Goal: Task Accomplishment & Management: Manage account settings

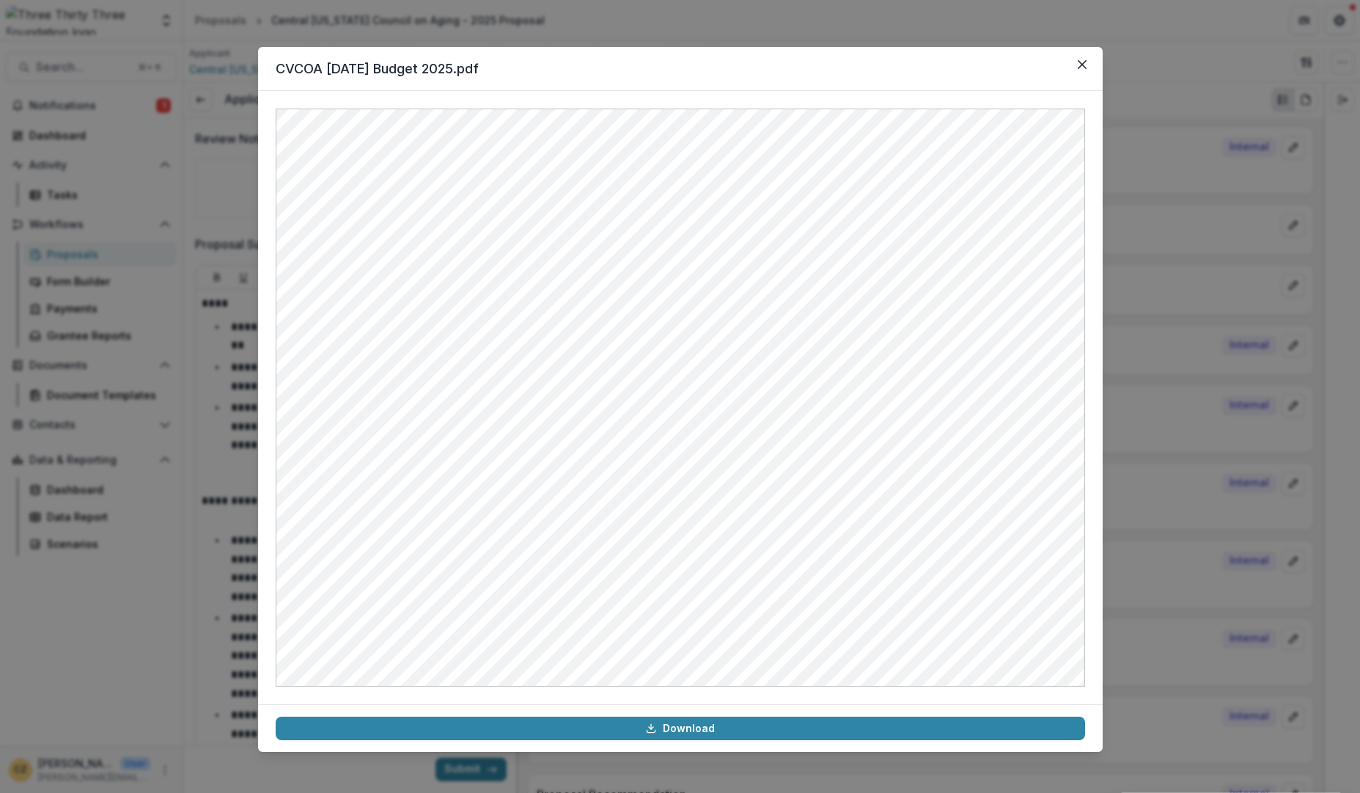
scroll to position [3697, 0]
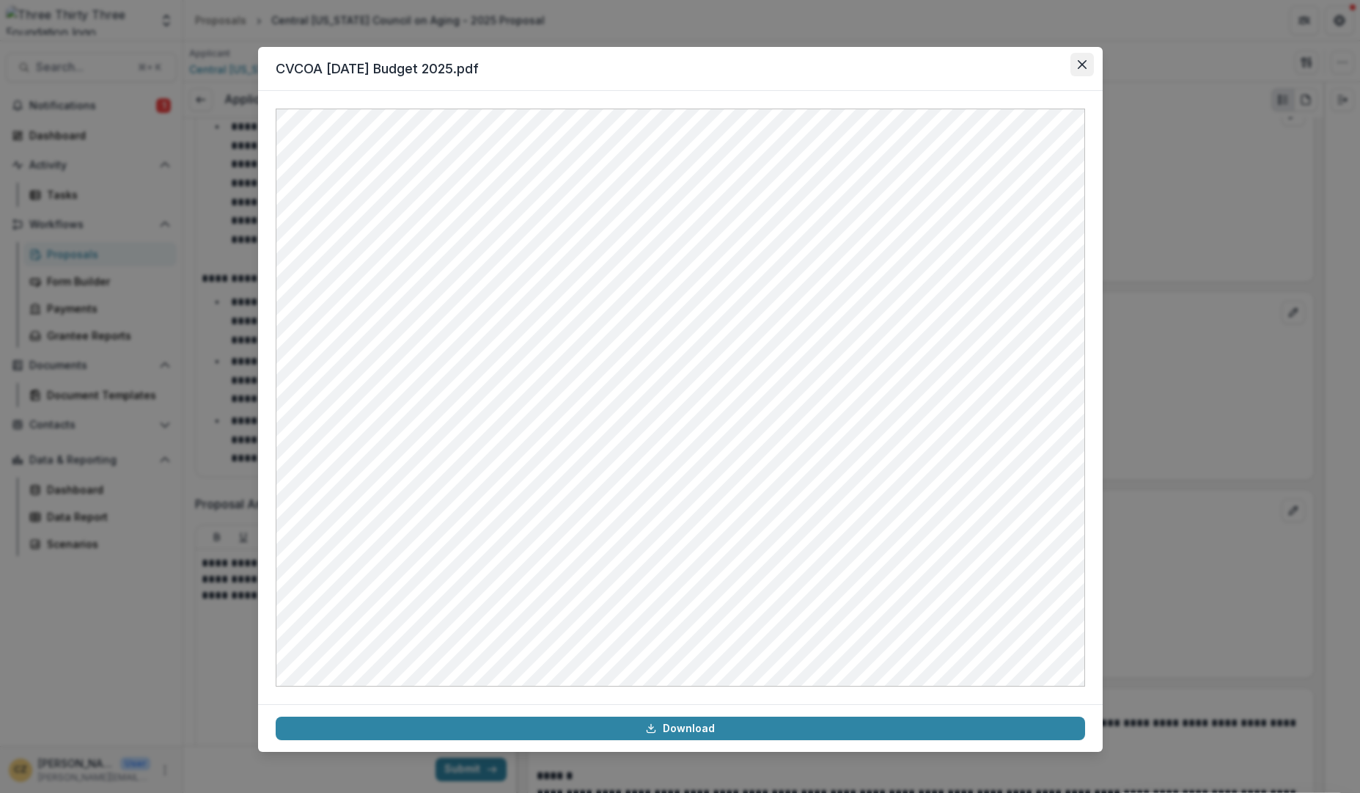
click at [1081, 63] on icon "Close" at bounding box center [1082, 64] width 9 height 9
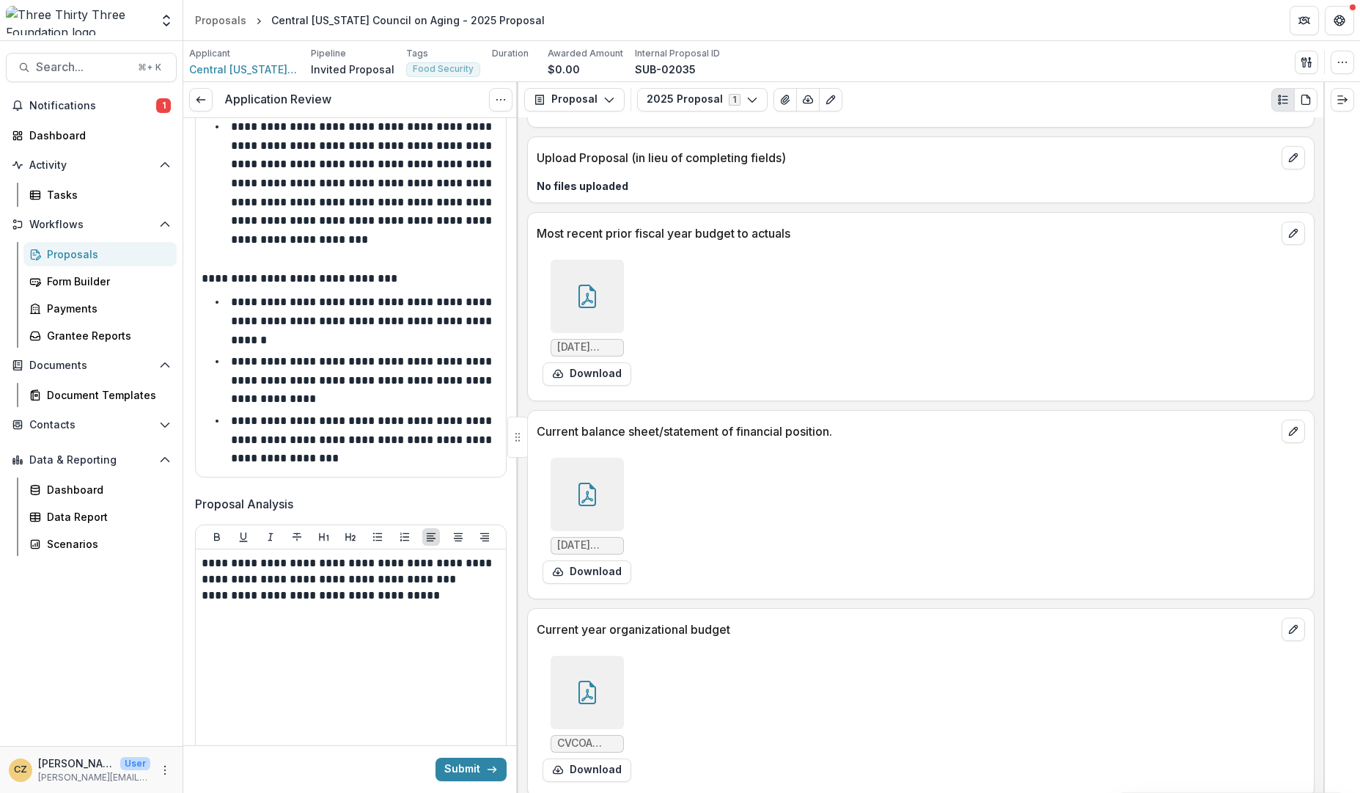
scroll to position [3390, 0]
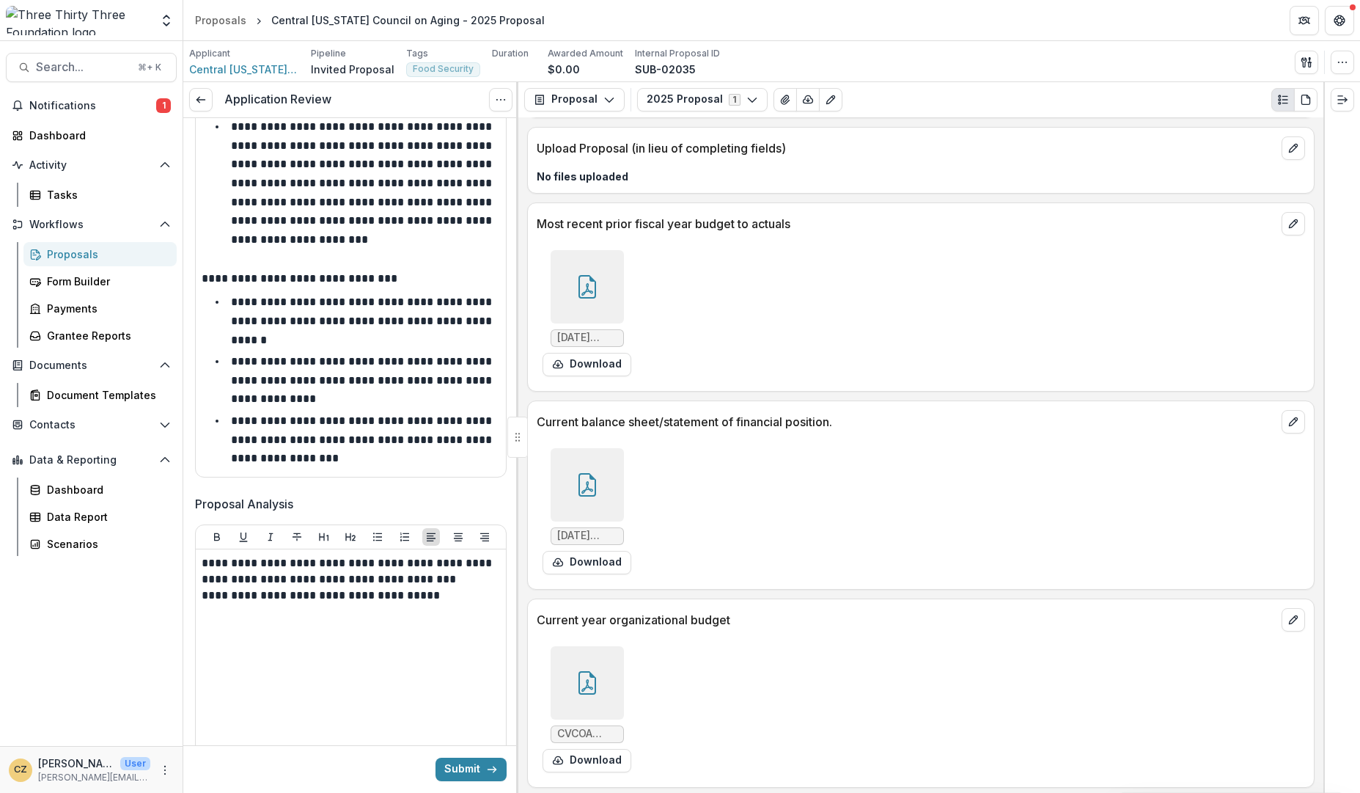
click at [589, 290] on icon at bounding box center [587, 289] width 12 height 12
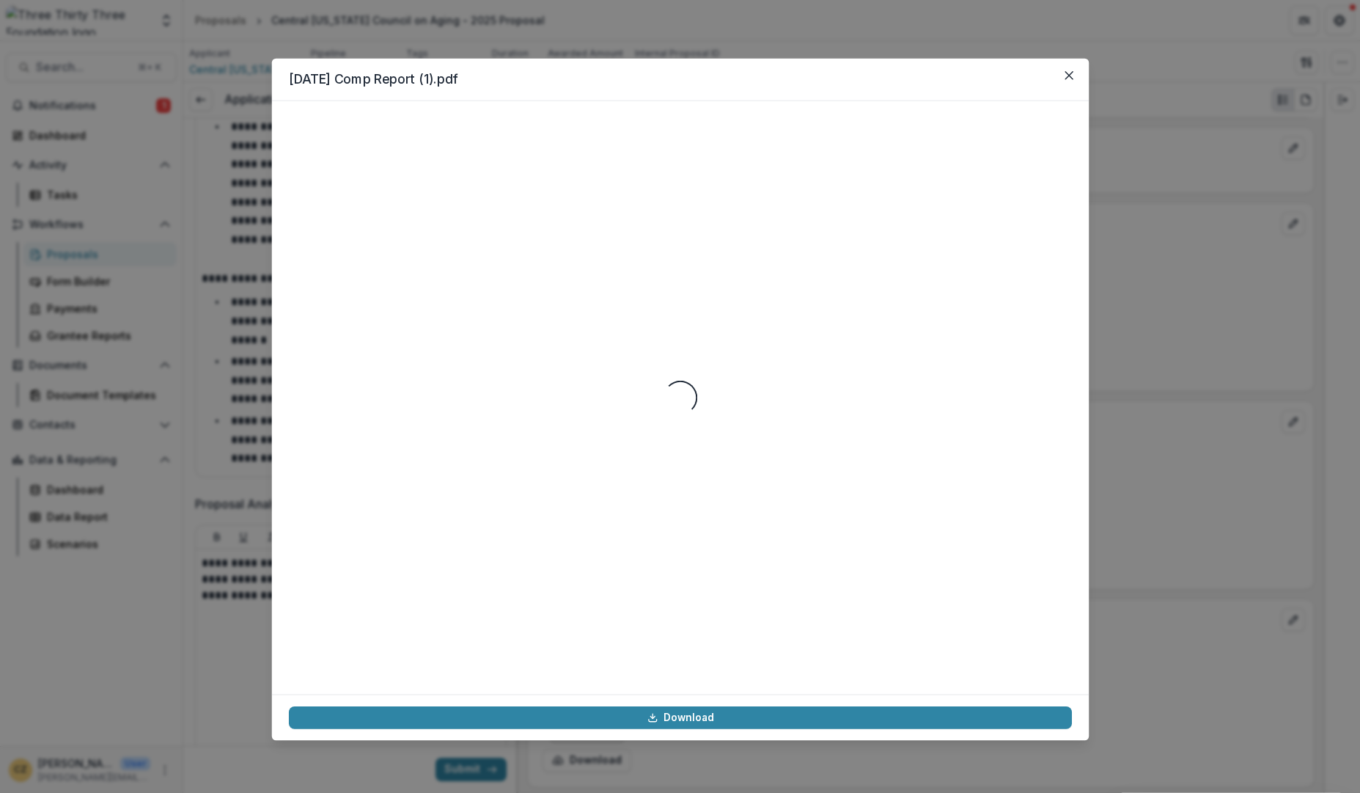
click at [589, 290] on div "Loading..." at bounding box center [679, 397] width 783 height 559
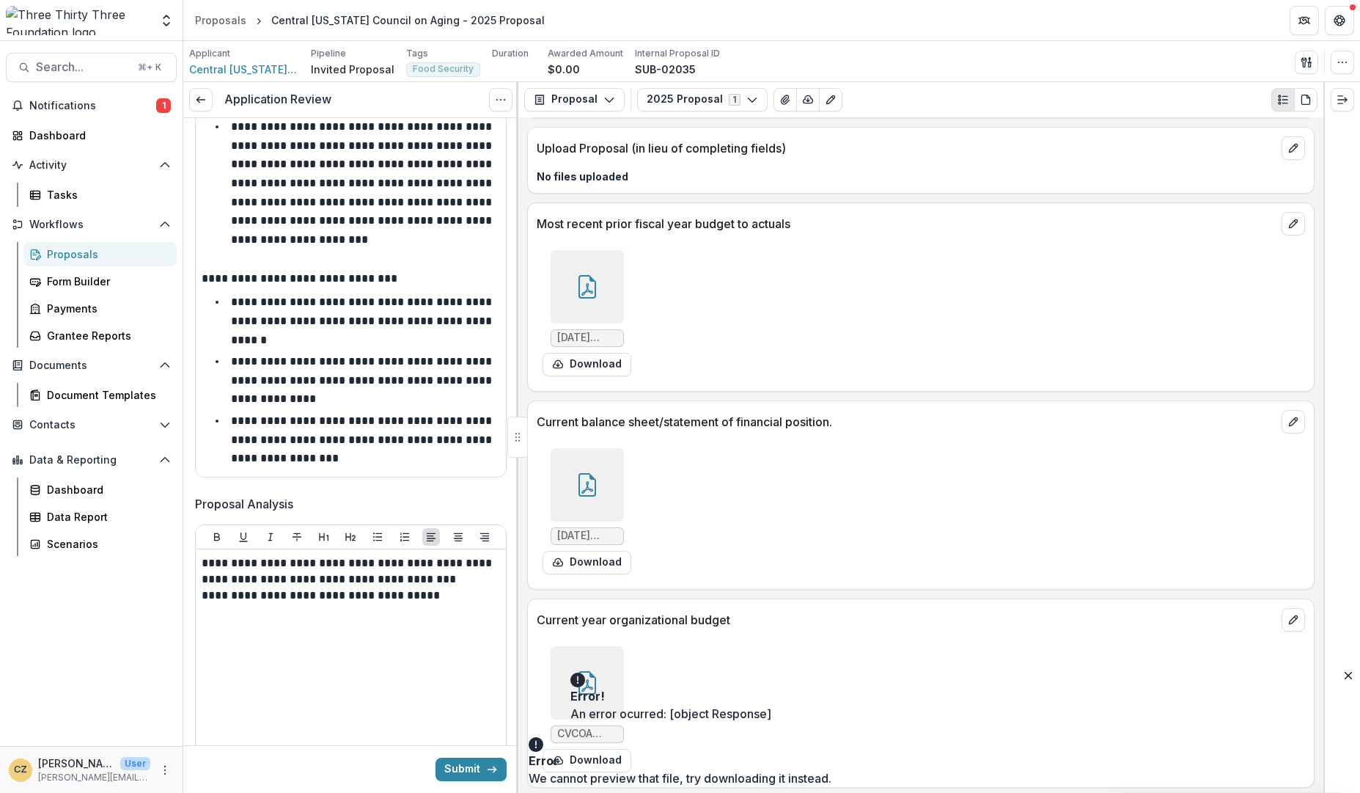
click at [838, 356] on div "2024-09-30 Comp Report (1).pdf Download" at bounding box center [757, 313] width 440 height 138
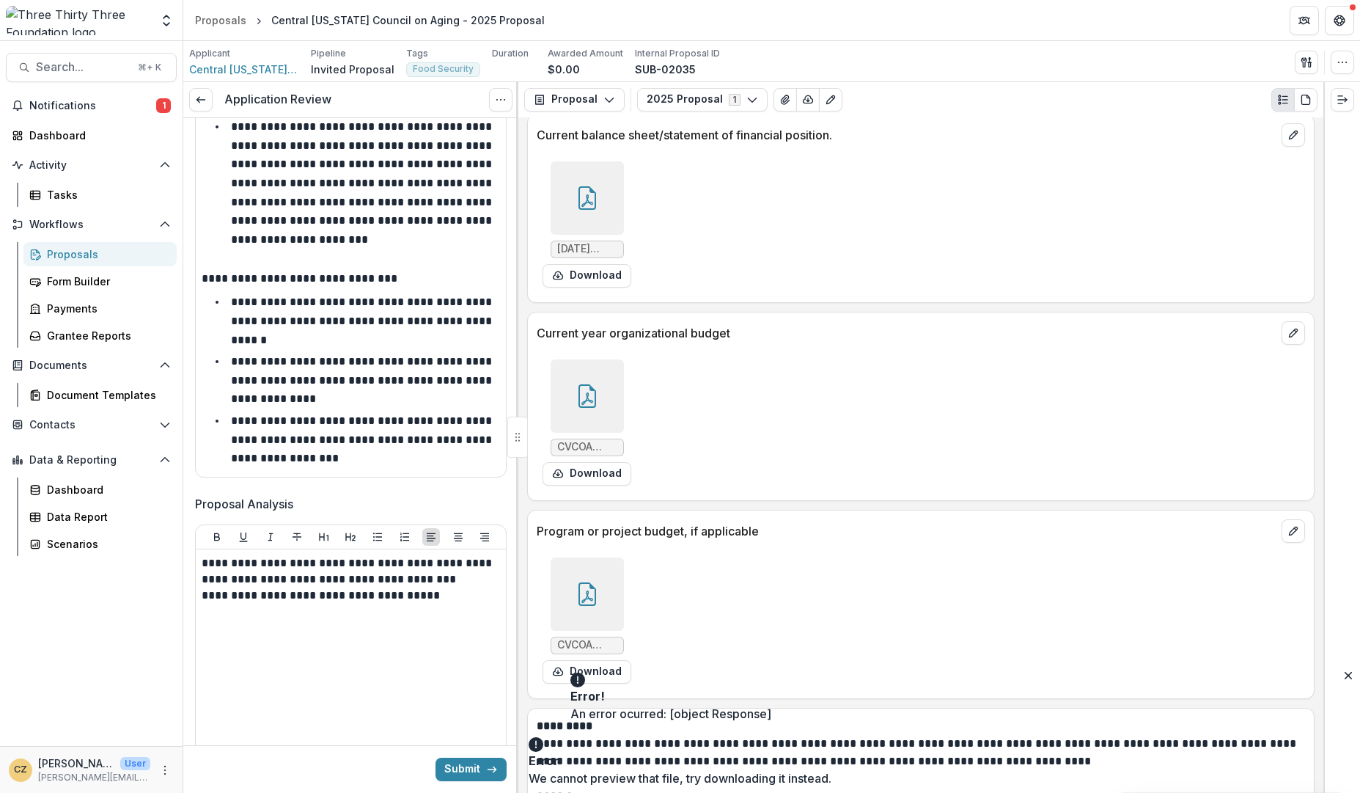
scroll to position [3677, 0]
click at [1345, 679] on icon "Close" at bounding box center [1348, 675] width 7 height 7
click at [1345, 743] on icon "Close" at bounding box center [1348, 739] width 7 height 7
click at [592, 615] on div at bounding box center [587, 592] width 73 height 73
click at [1345, 679] on icon "Close" at bounding box center [1348, 675] width 7 height 7
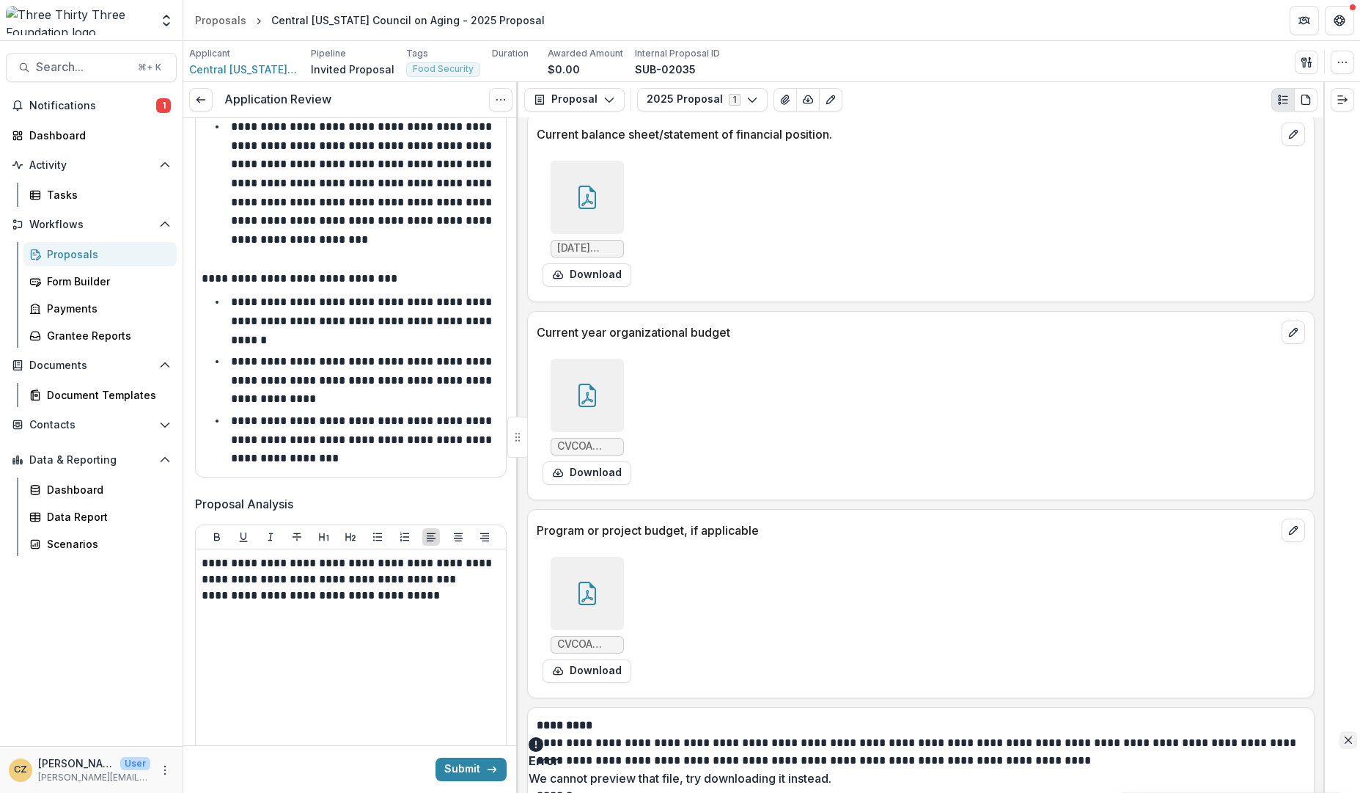
click at [1345, 742] on icon "Close" at bounding box center [1348, 739] width 7 height 7
click at [592, 589] on icon at bounding box center [587, 592] width 23 height 23
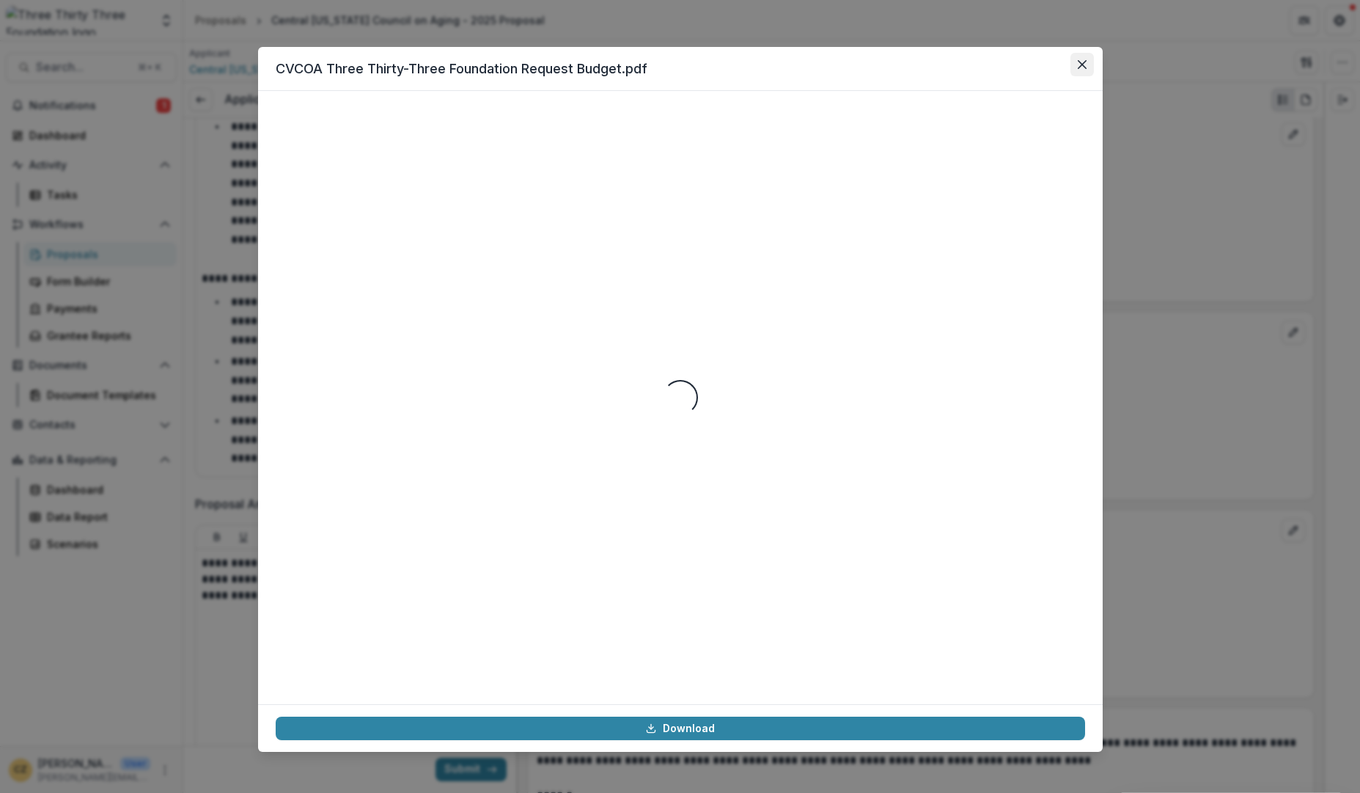
click at [1084, 66] on icon "Close" at bounding box center [1081, 64] width 9 height 9
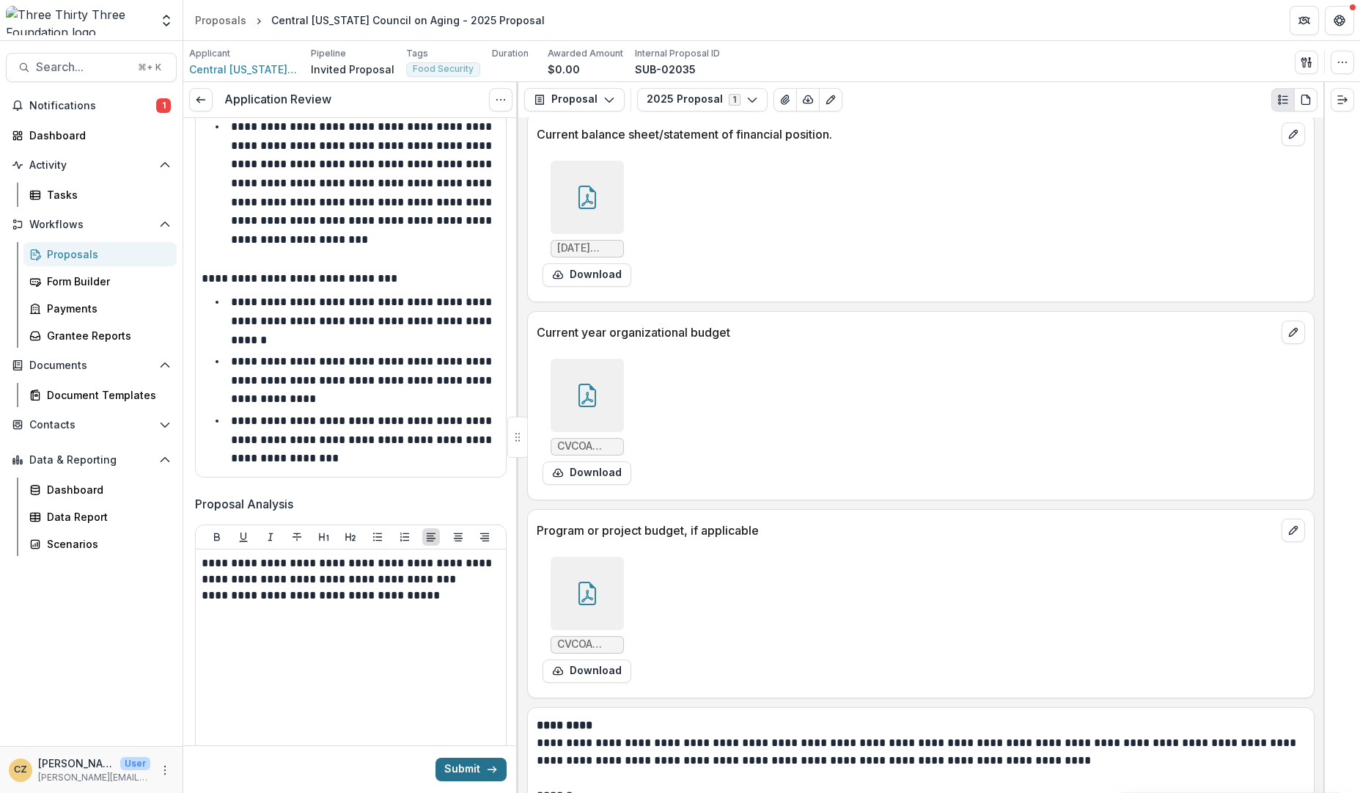
click at [477, 768] on button "Submit" at bounding box center [470, 768] width 71 height 23
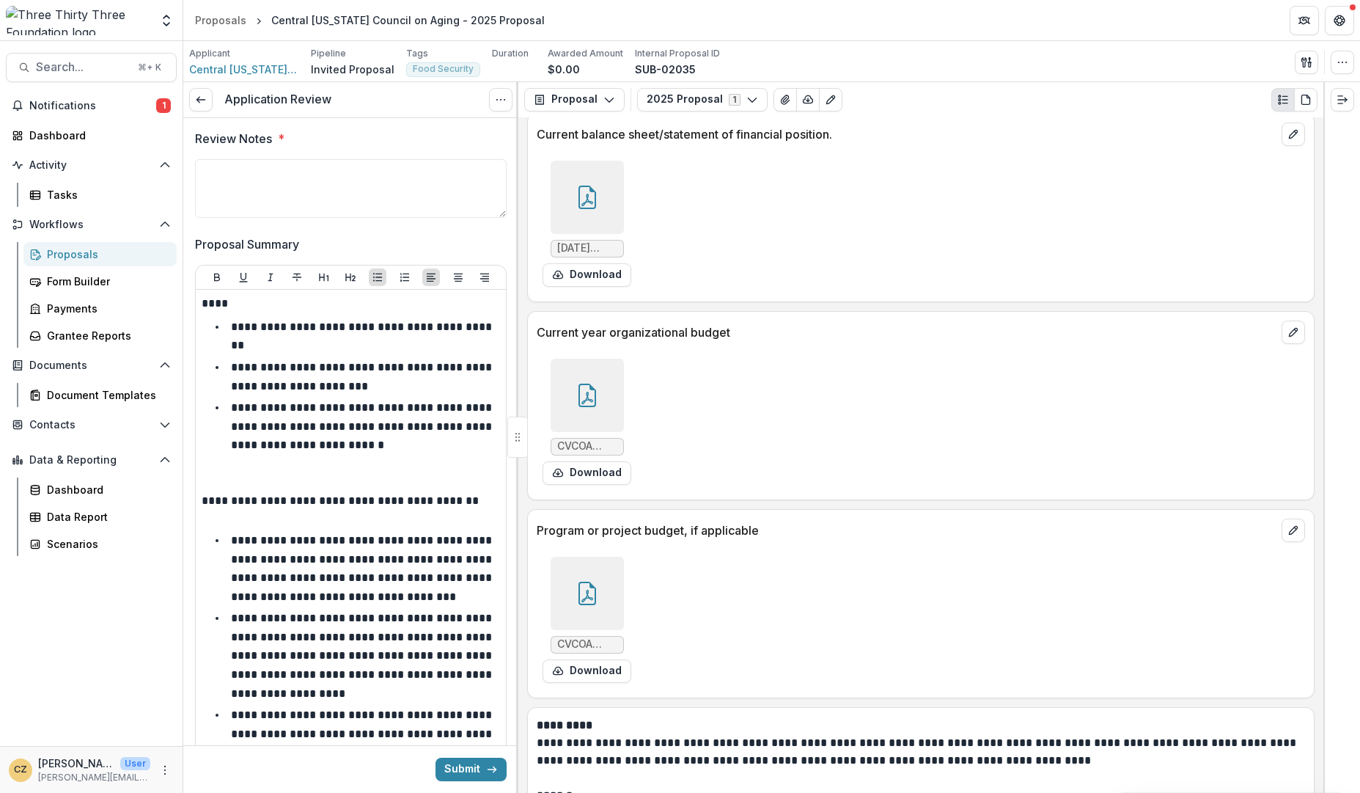
scroll to position [1, 0]
click at [486, 767] on icon "submit" at bounding box center [492, 769] width 12 height 12
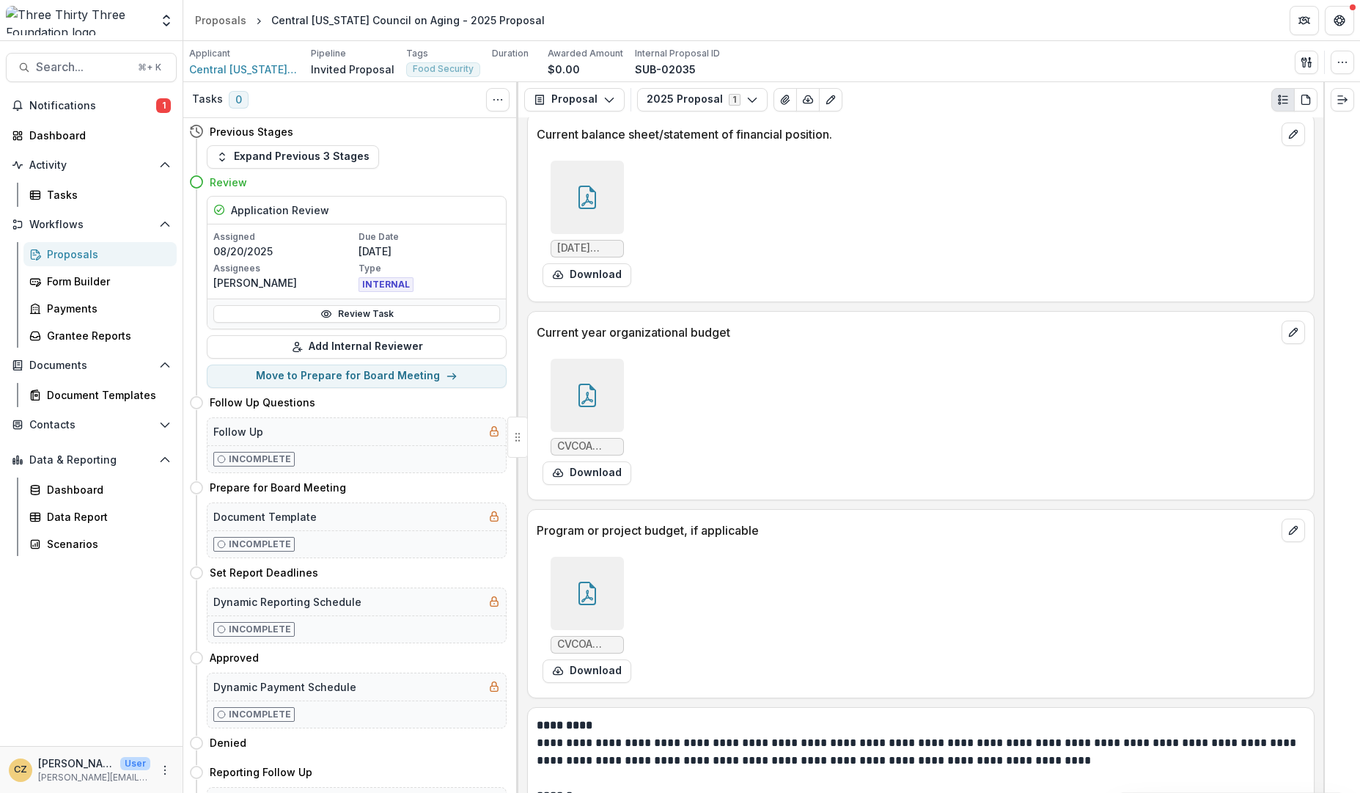
click at [593, 594] on icon at bounding box center [587, 592] width 18 height 23
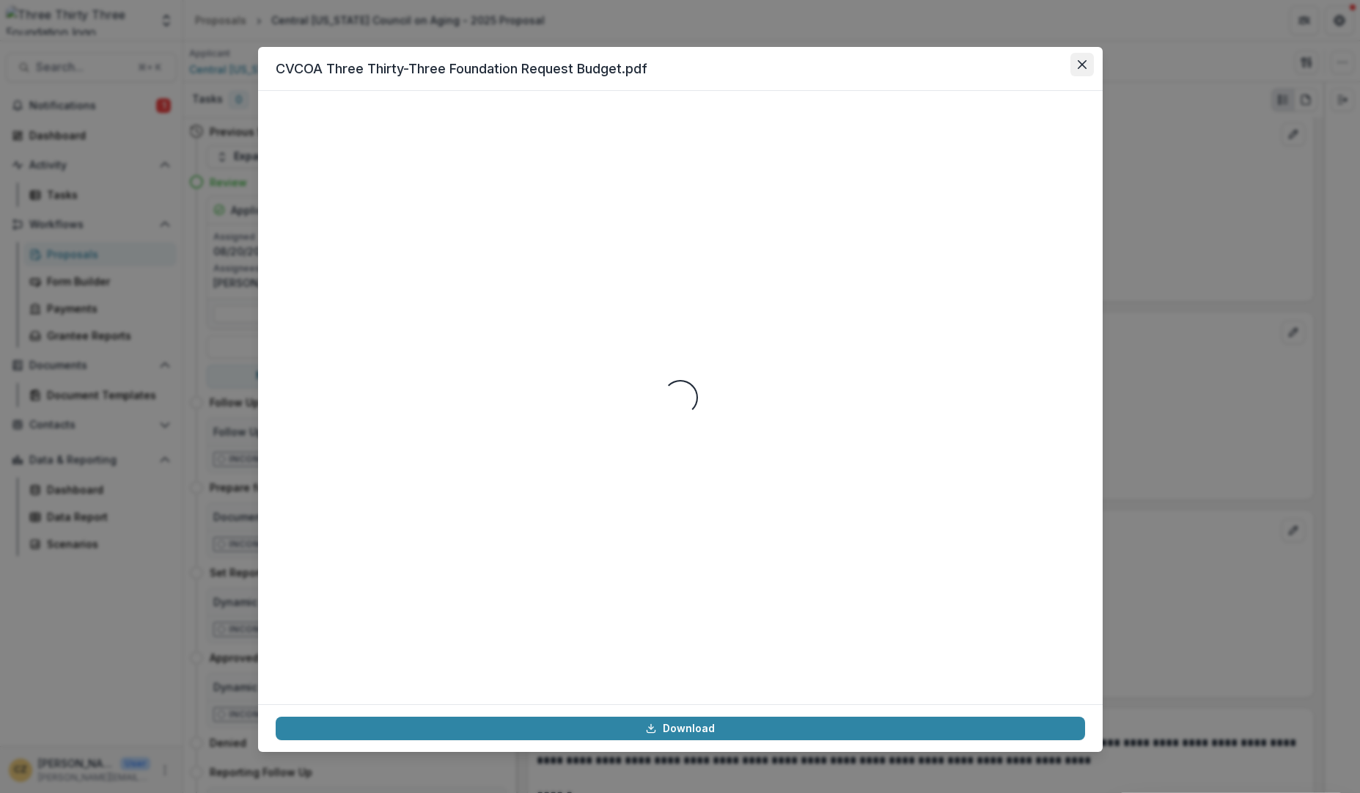
click at [1083, 62] on icon "Close" at bounding box center [1082, 64] width 9 height 9
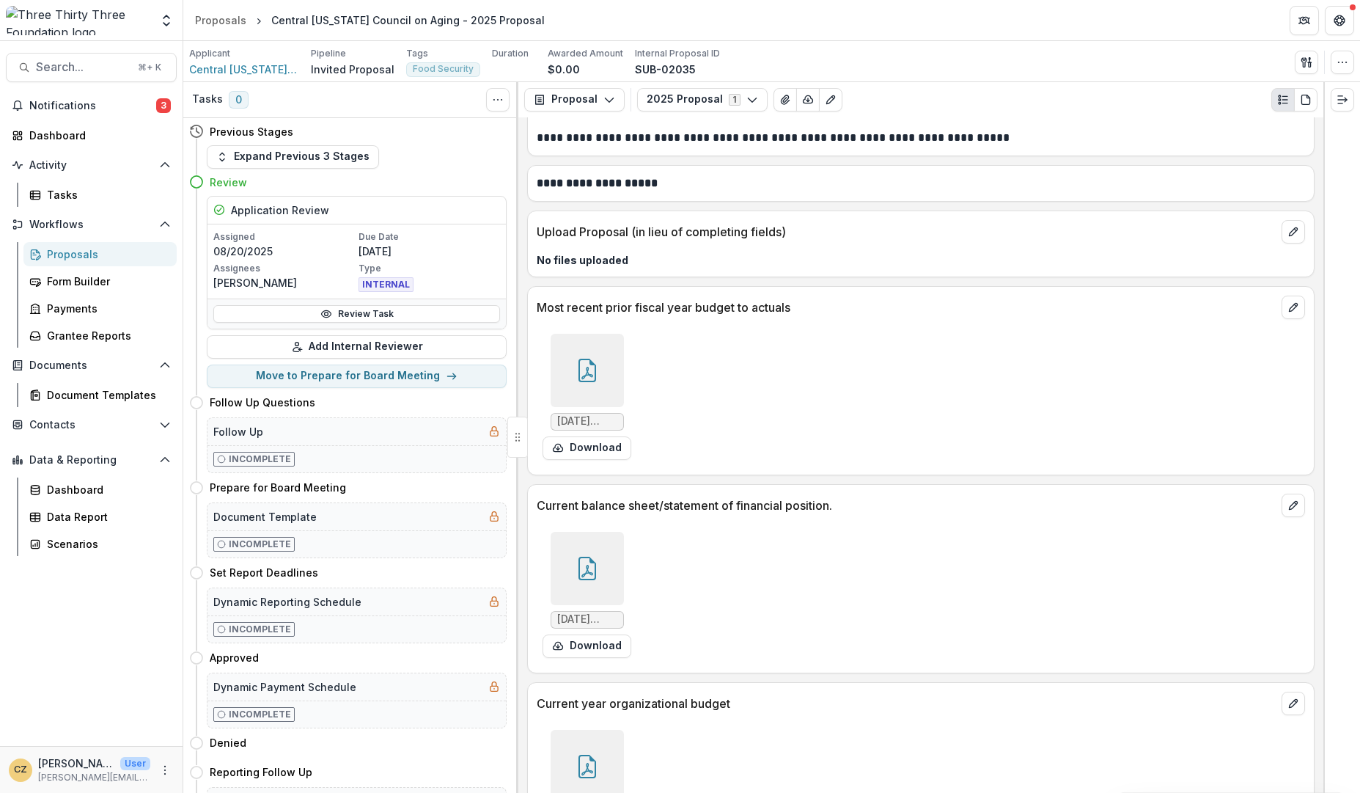
scroll to position [3743, 0]
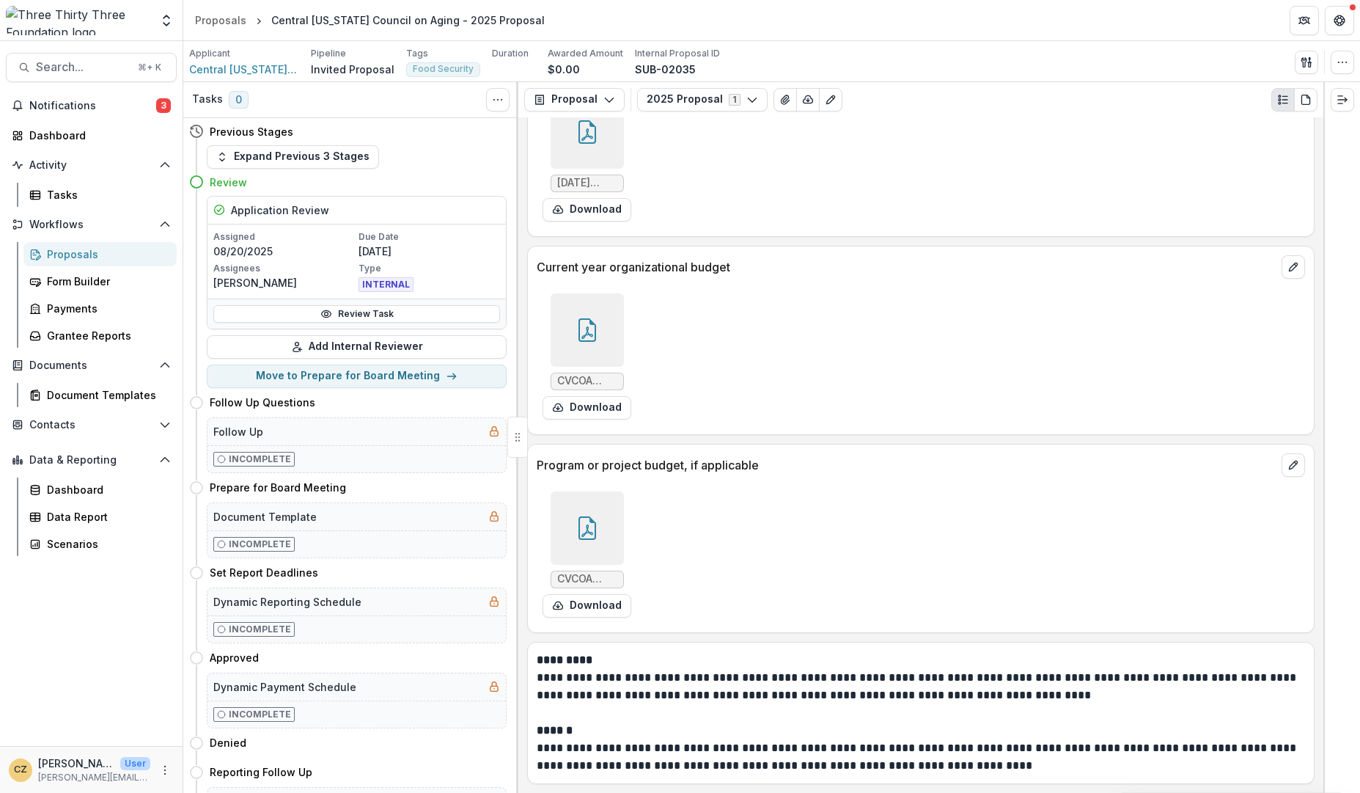
click at [596, 526] on icon at bounding box center [587, 527] width 23 height 23
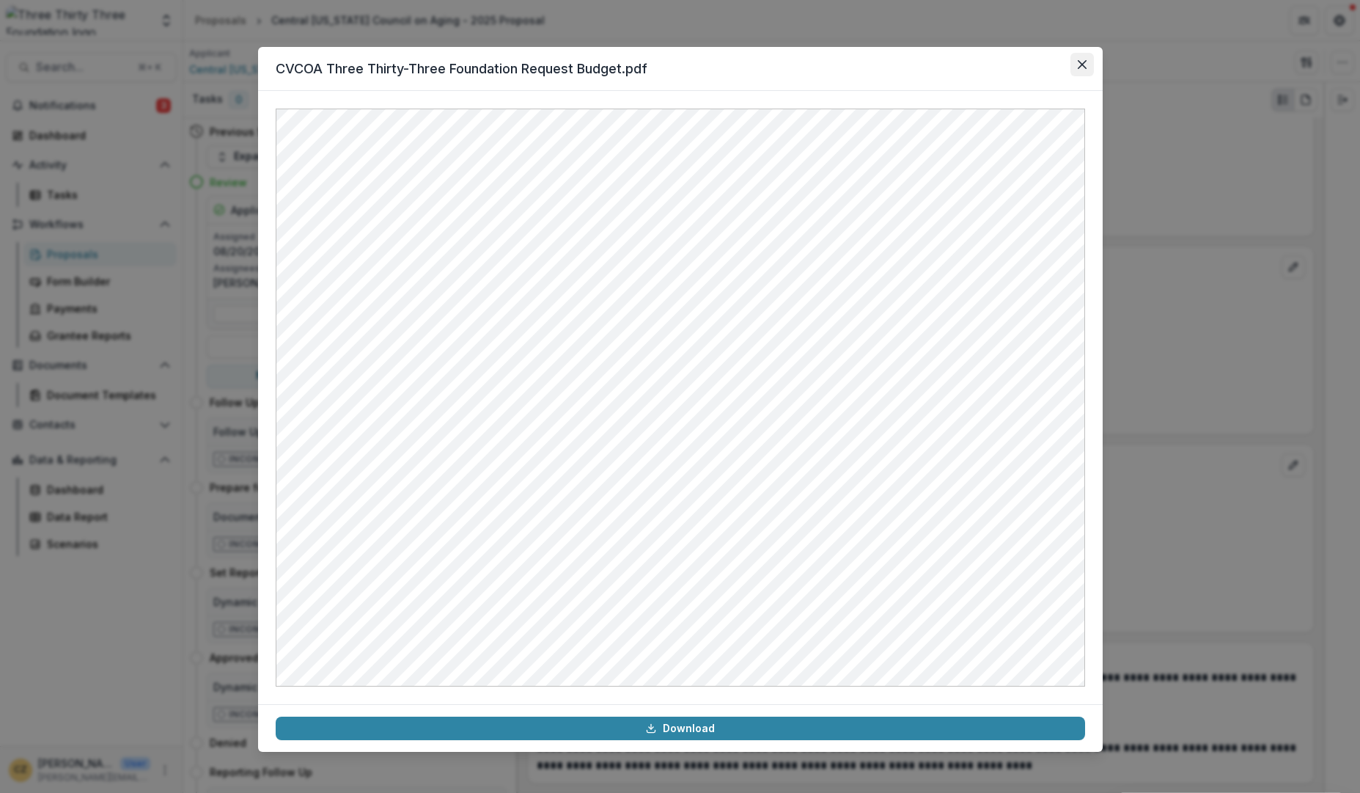
click at [1081, 65] on icon "Close" at bounding box center [1082, 64] width 9 height 9
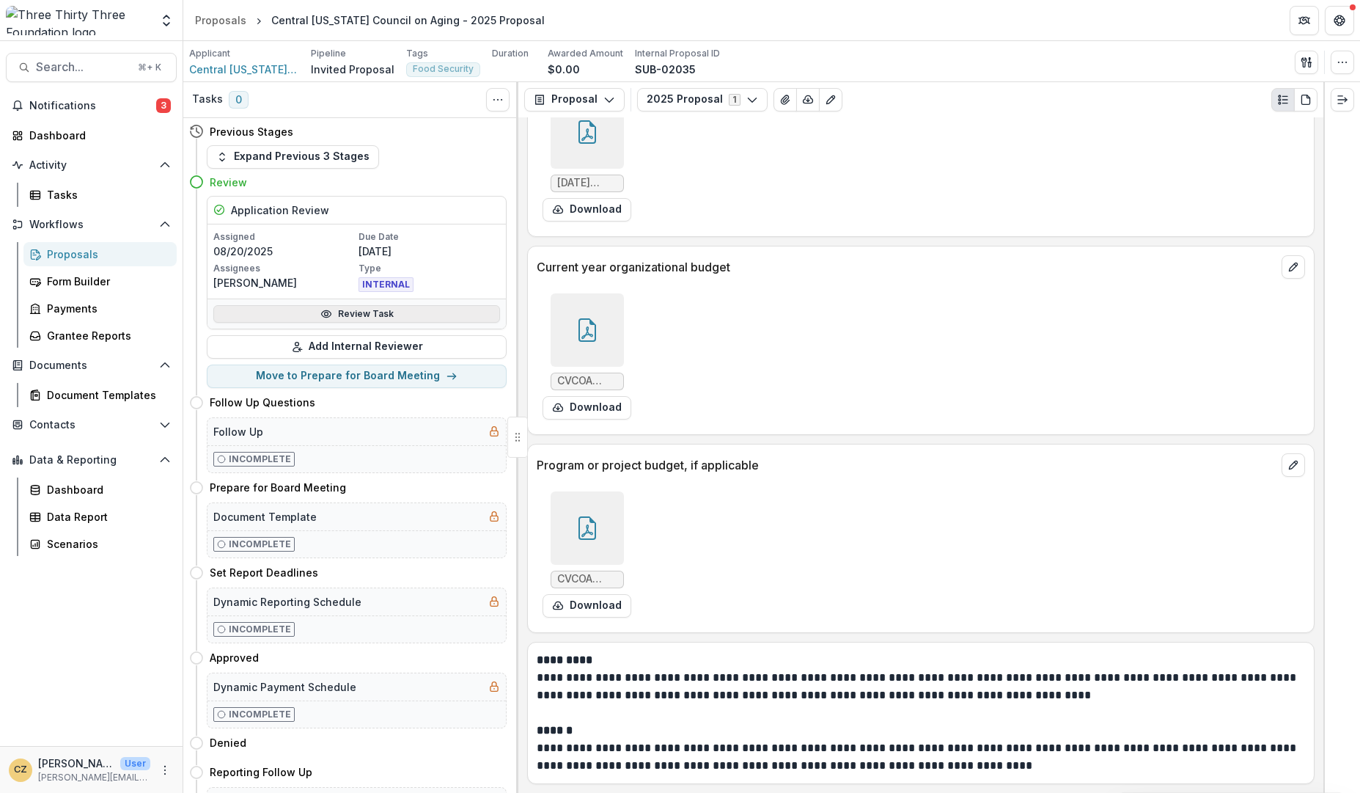
click at [316, 313] on link "Review Task" at bounding box center [356, 314] width 287 height 18
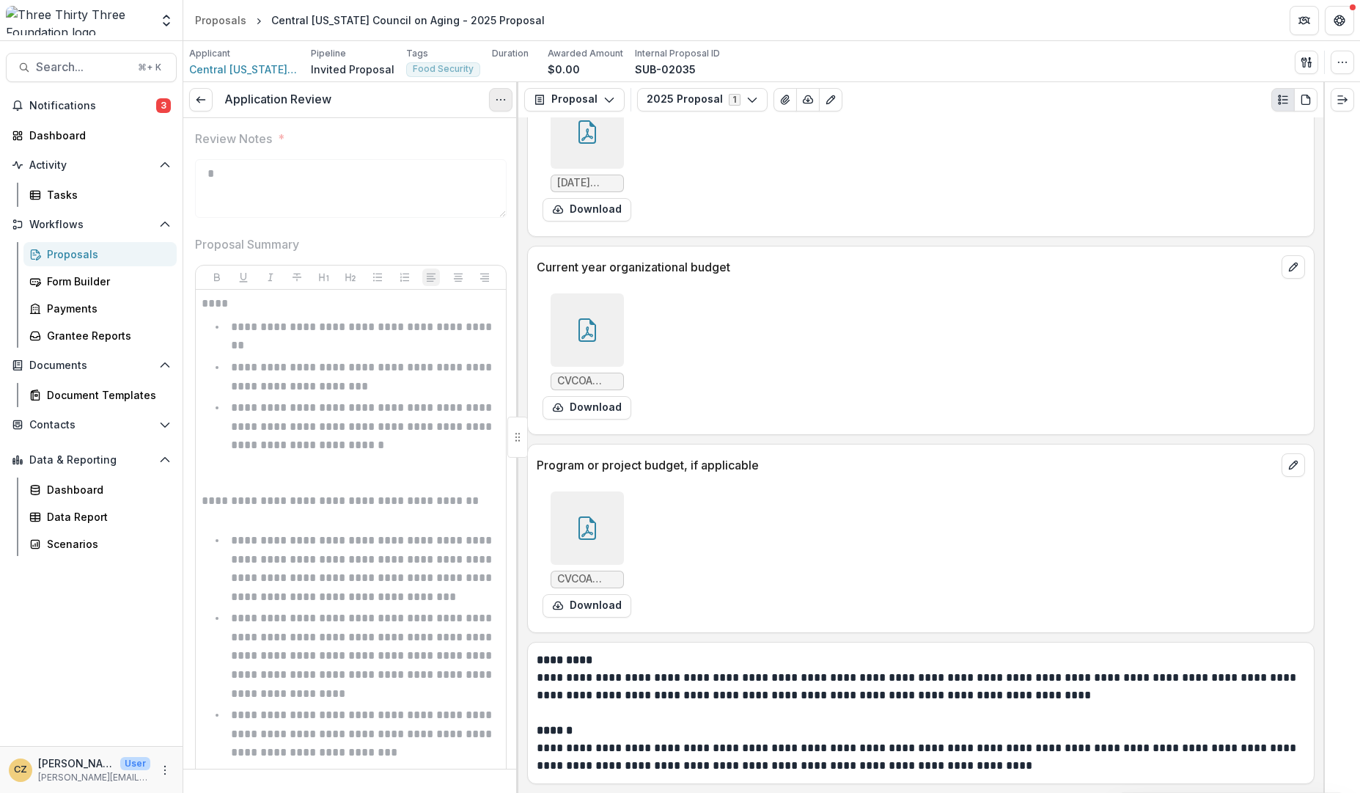
click at [503, 98] on icon "Options" at bounding box center [501, 100] width 12 height 12
click at [427, 162] on button "Reopen Task" at bounding box center [430, 164] width 157 height 24
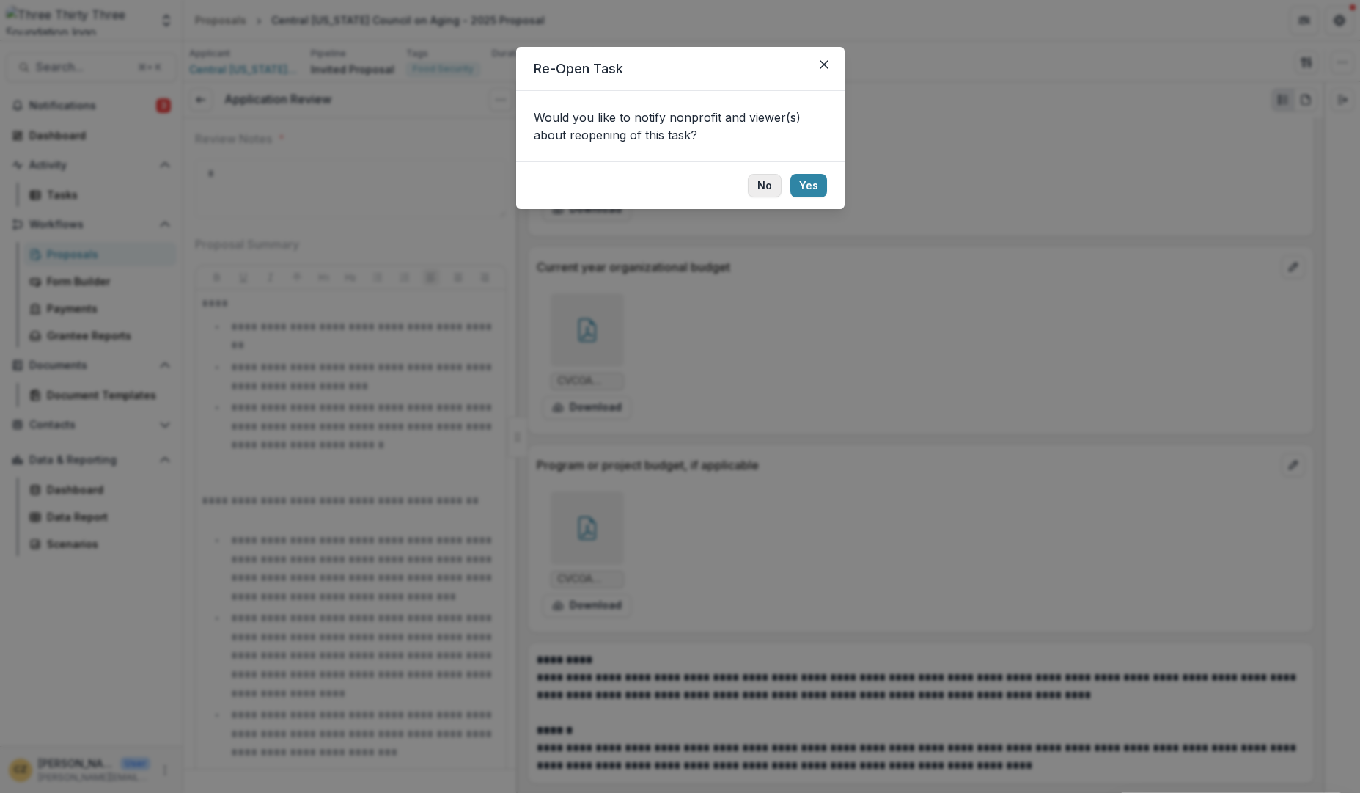
click at [764, 185] on button "No" at bounding box center [765, 185] width 34 height 23
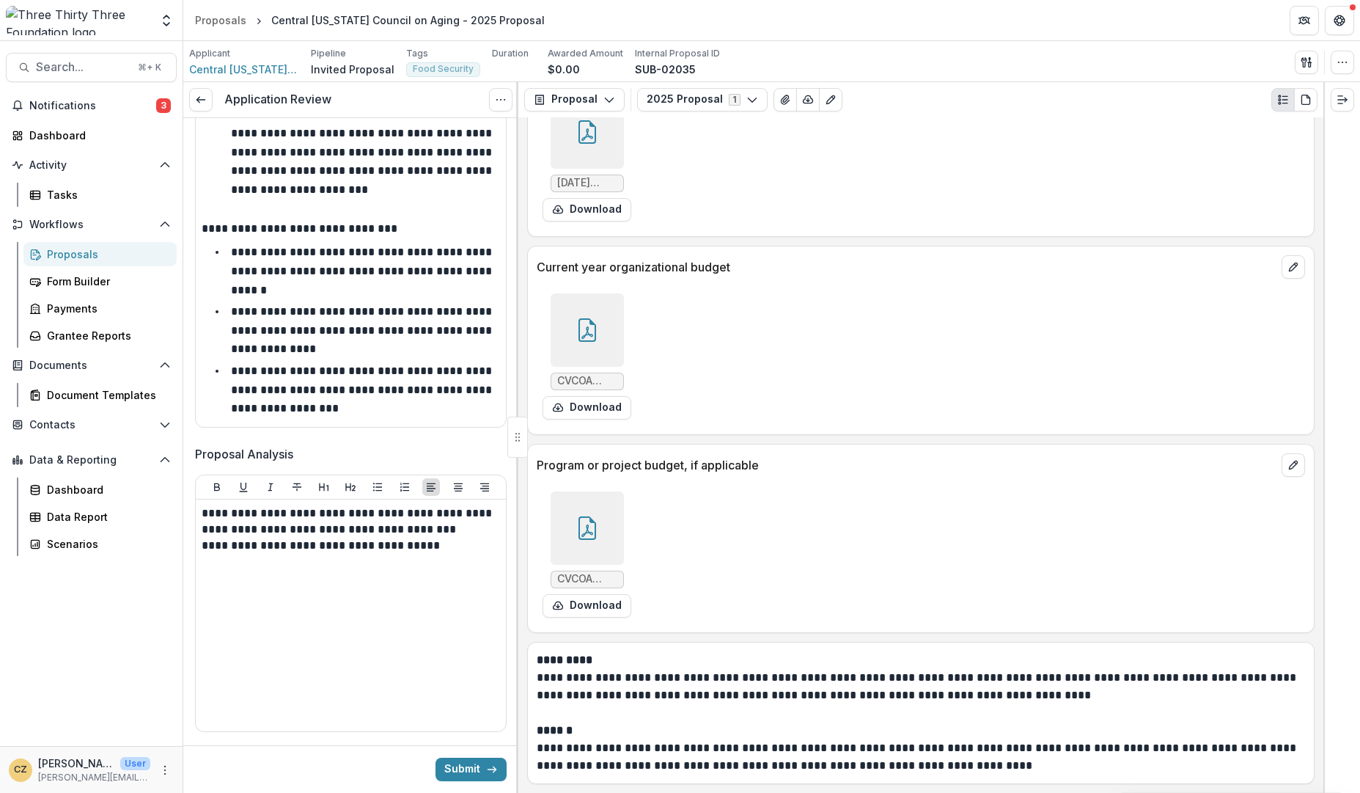
scroll to position [756, 0]
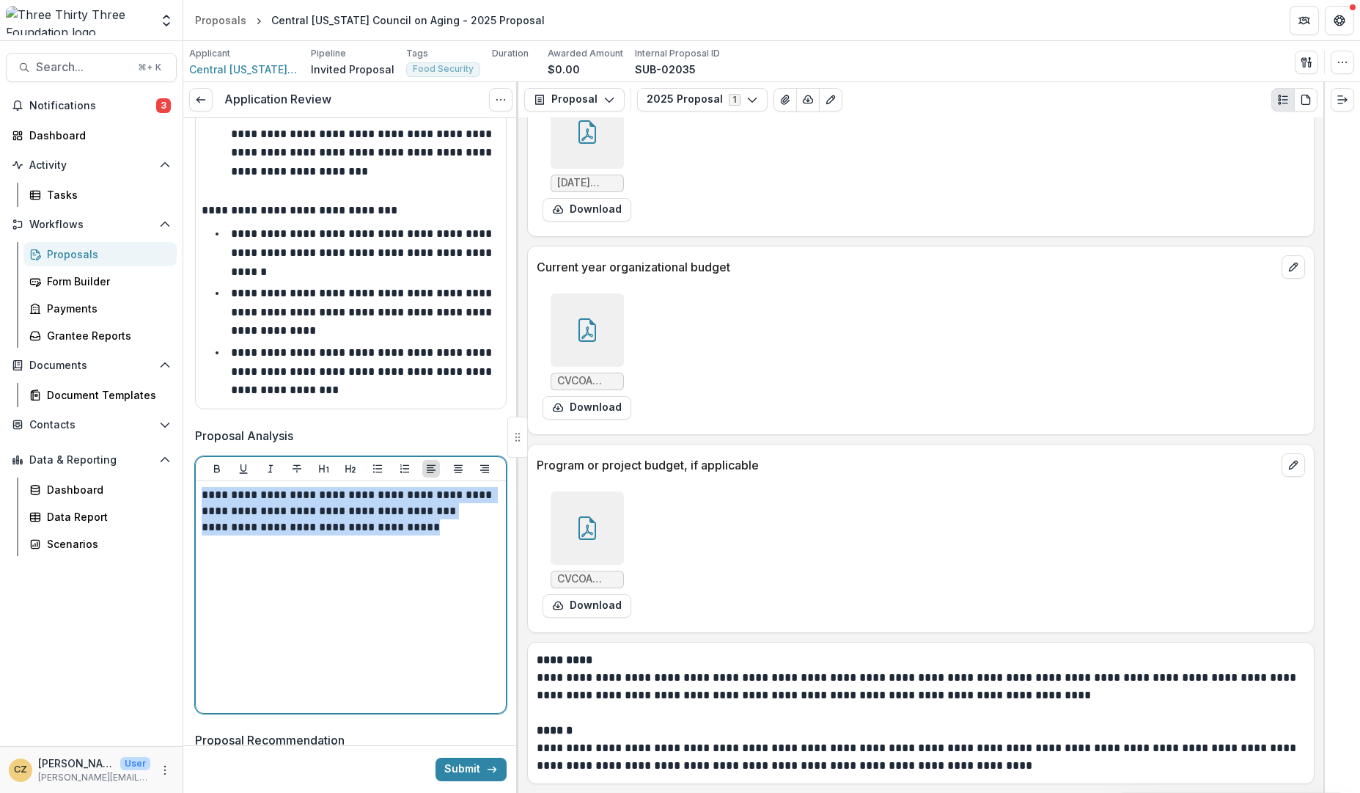
drag, startPoint x: 202, startPoint y: 476, endPoint x: 454, endPoint y: 504, distance: 253.7
click at [454, 504] on div "**********" at bounding box center [351, 597] width 298 height 220
copy div "**********"
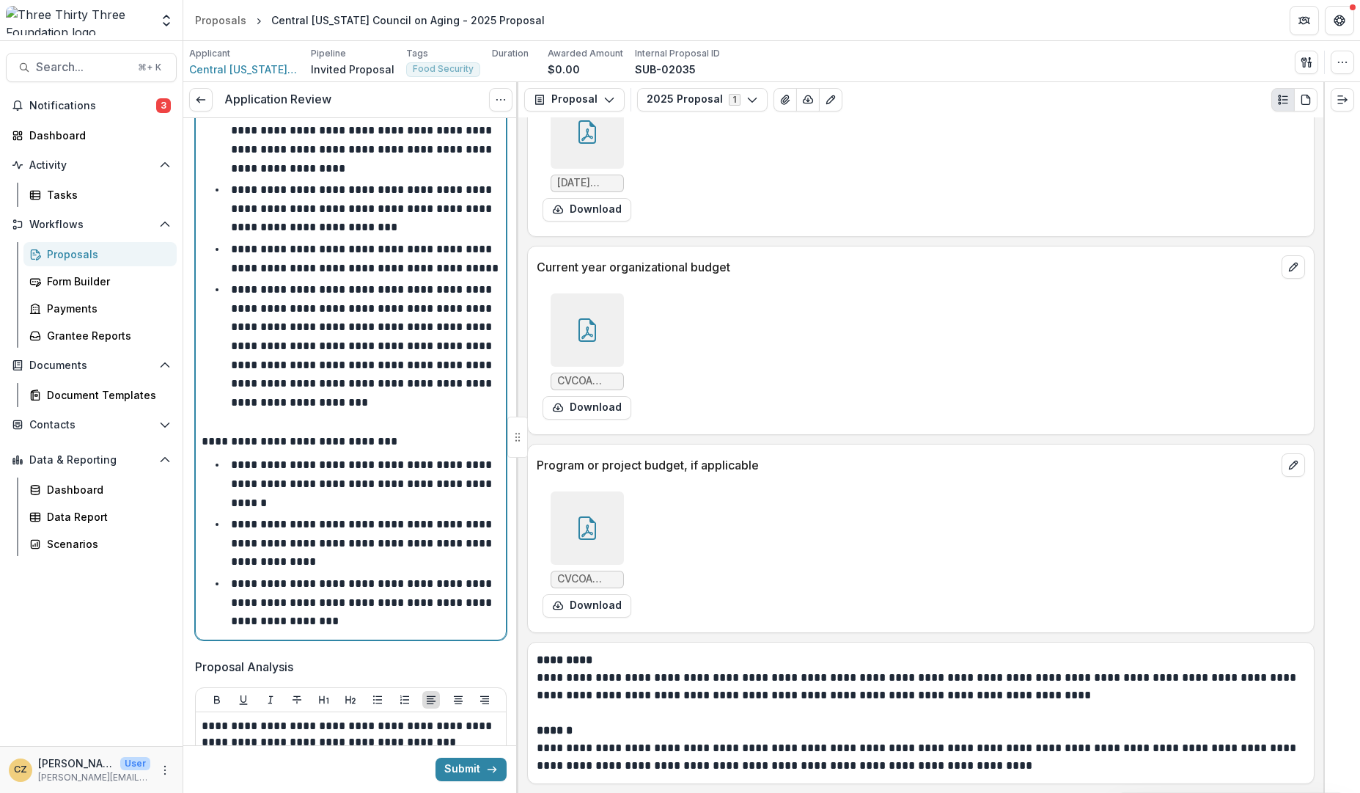
scroll to position [524, 0]
click at [227, 456] on li "**********" at bounding box center [359, 484] width 281 height 56
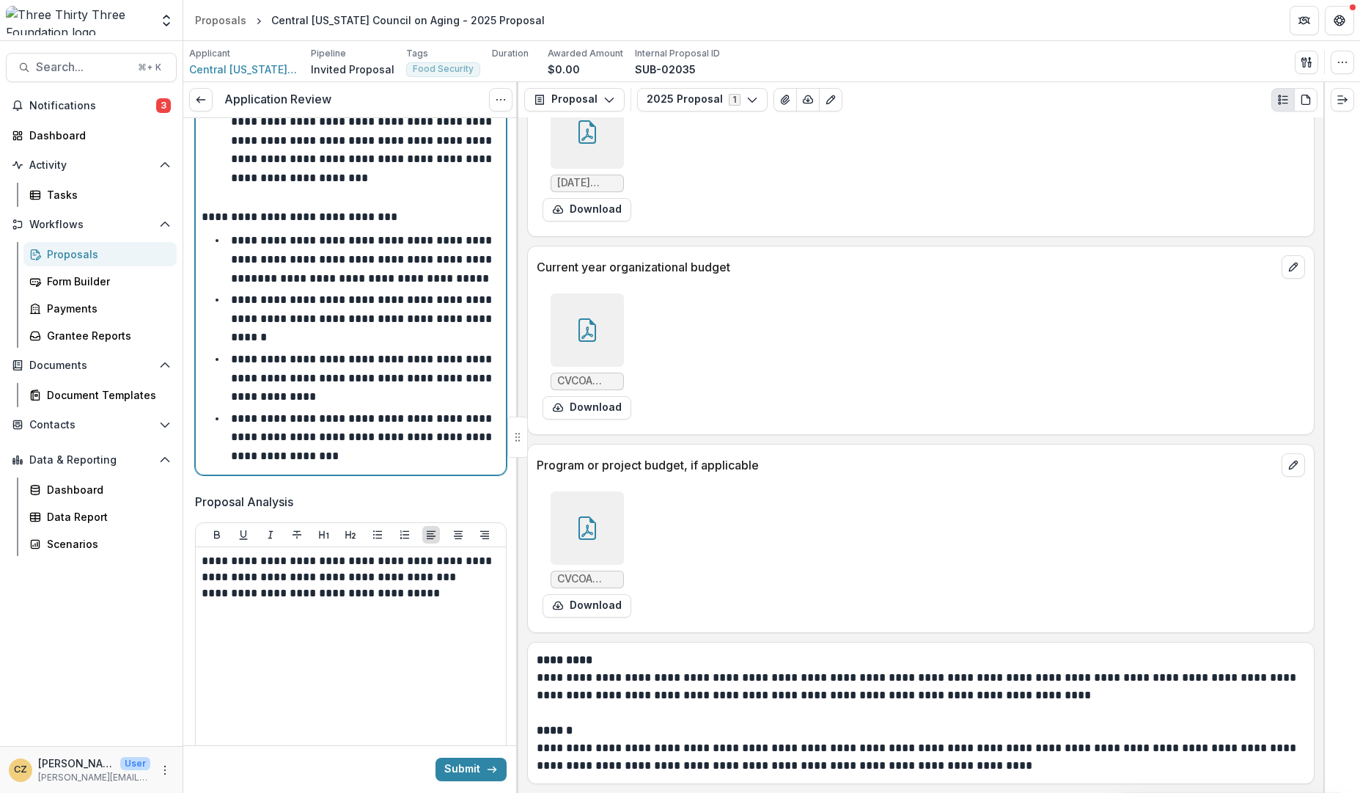
scroll to position [760, 0]
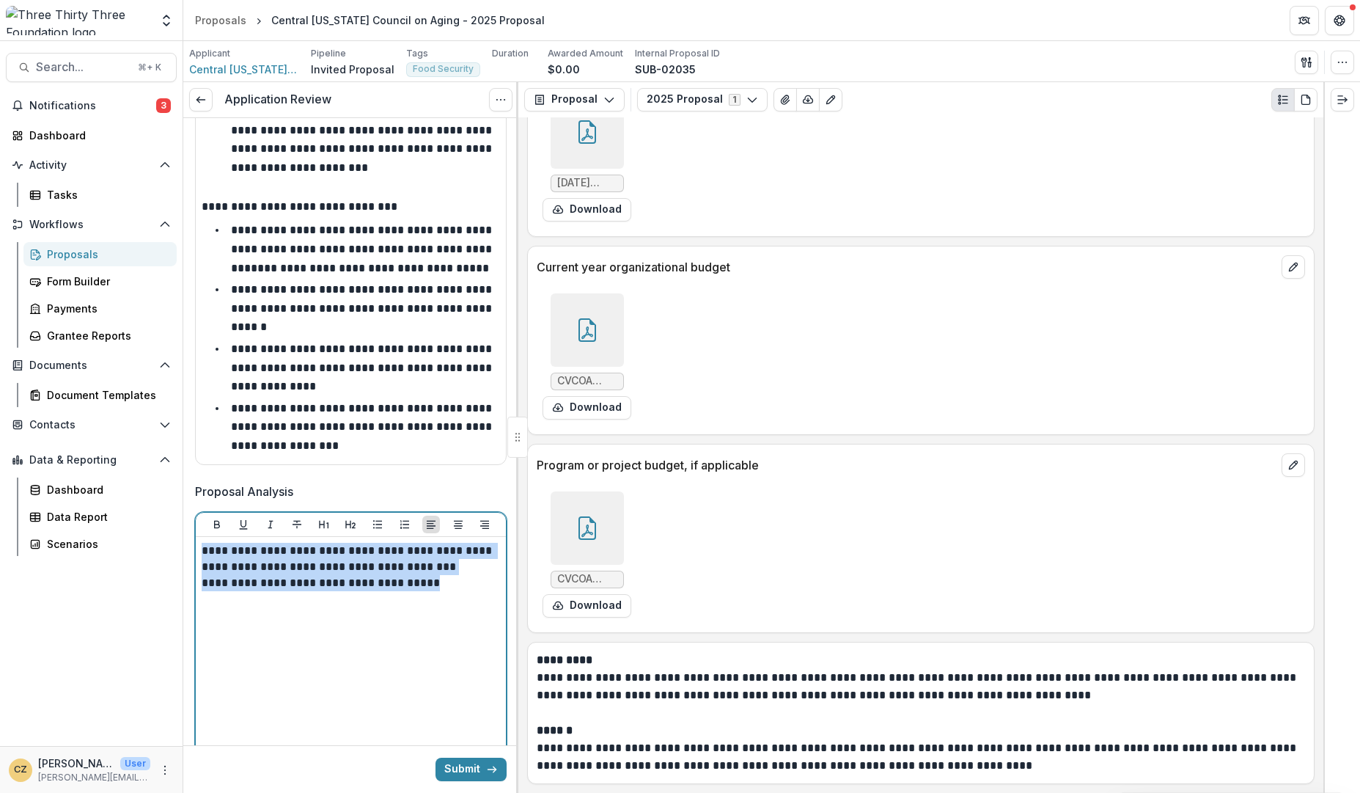
drag, startPoint x: 438, startPoint y: 583, endPoint x: 410, endPoint y: 694, distance: 114.3
click at [410, 694] on div "**********" at bounding box center [351, 653] width 298 height 220
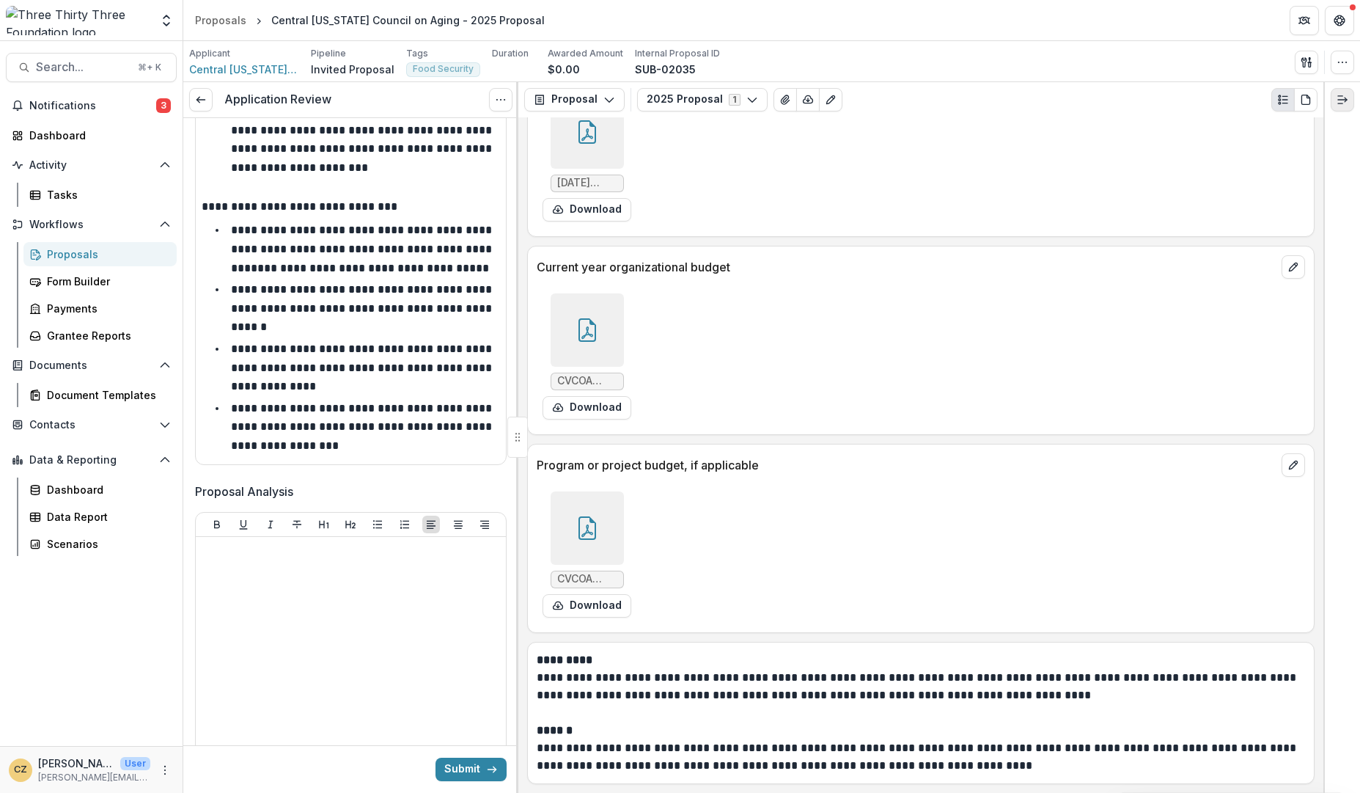
click at [1342, 98] on icon "Expand right" at bounding box center [1343, 100] width 12 height 12
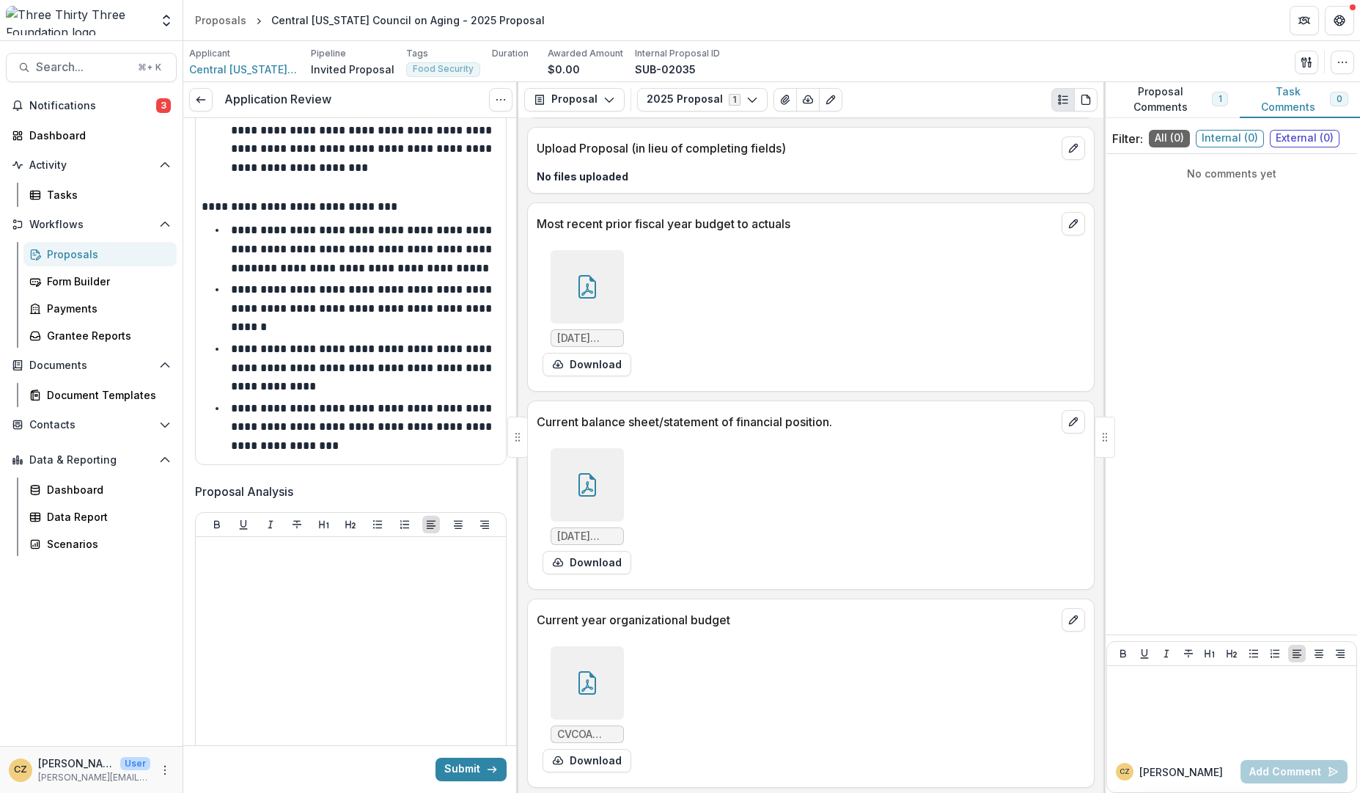
scroll to position [4096, 0]
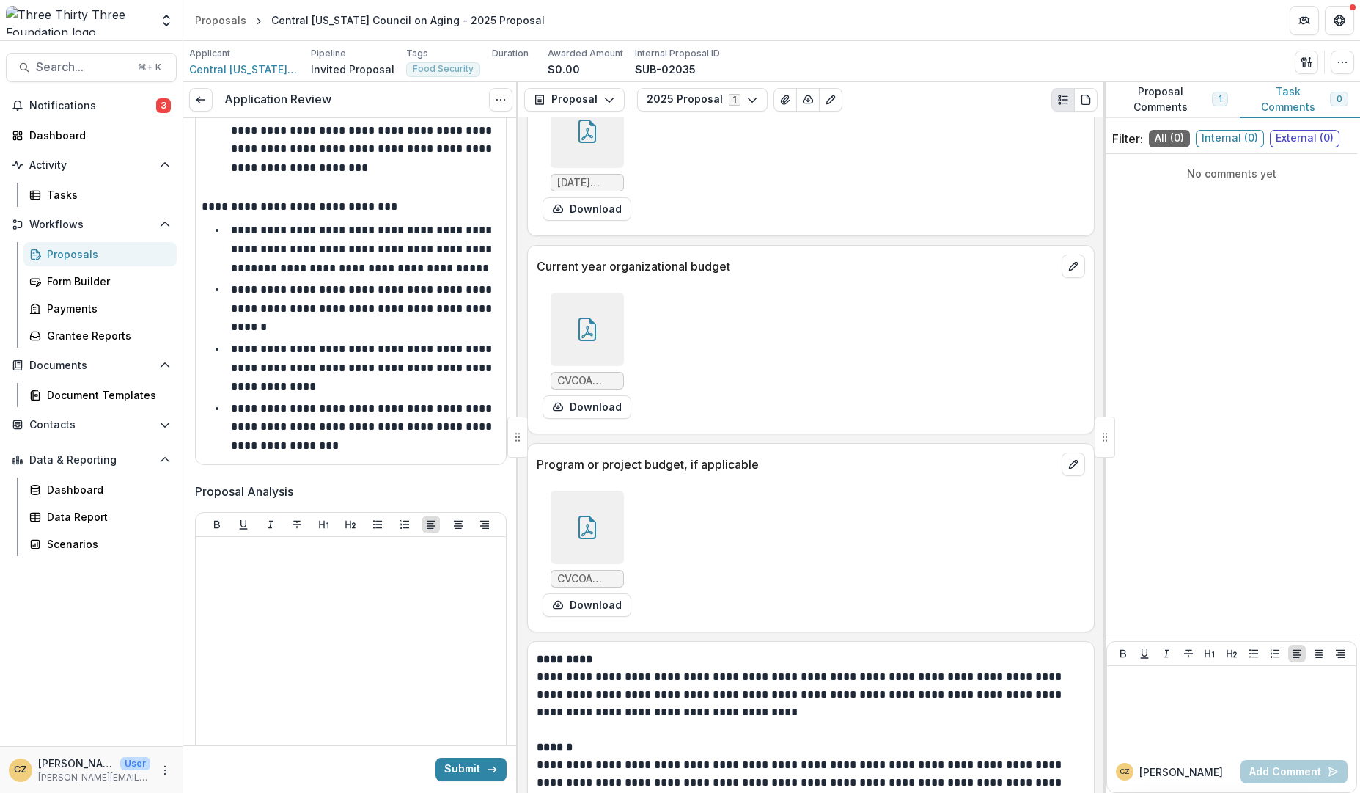
click at [599, 517] on div at bounding box center [587, 526] width 73 height 73
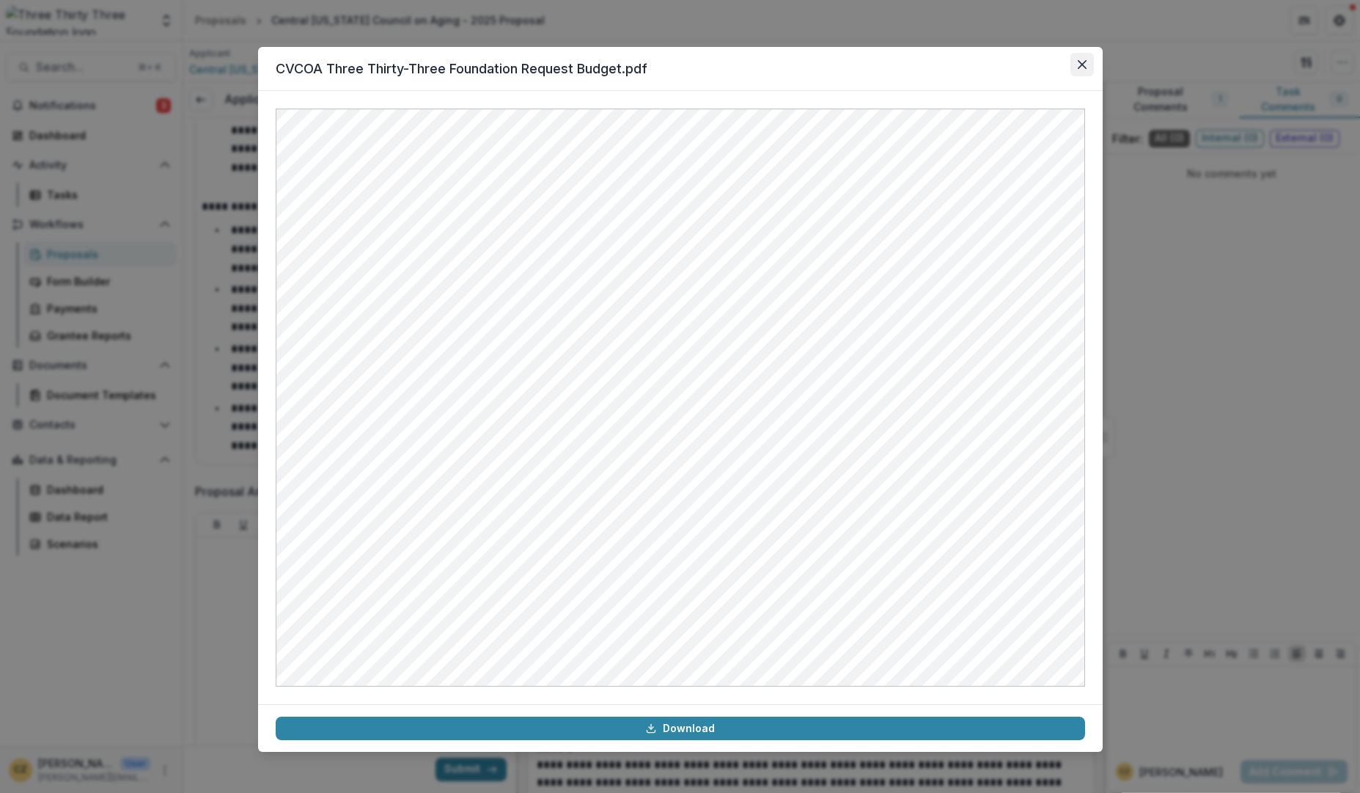
click at [1080, 62] on icon "Close" at bounding box center [1081, 64] width 9 height 9
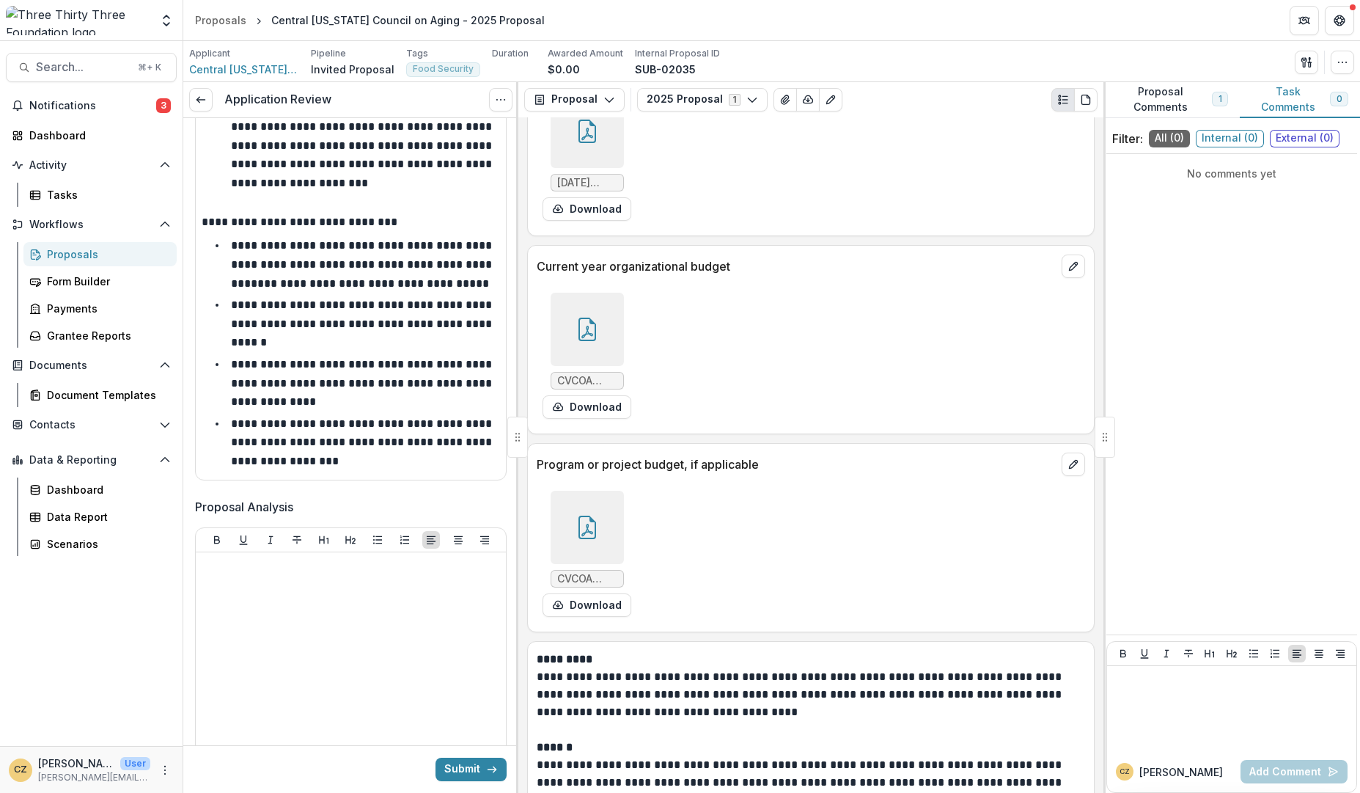
scroll to position [743, 0]
click at [1304, 138] on span "External ( 0 )" at bounding box center [1305, 139] width 70 height 18
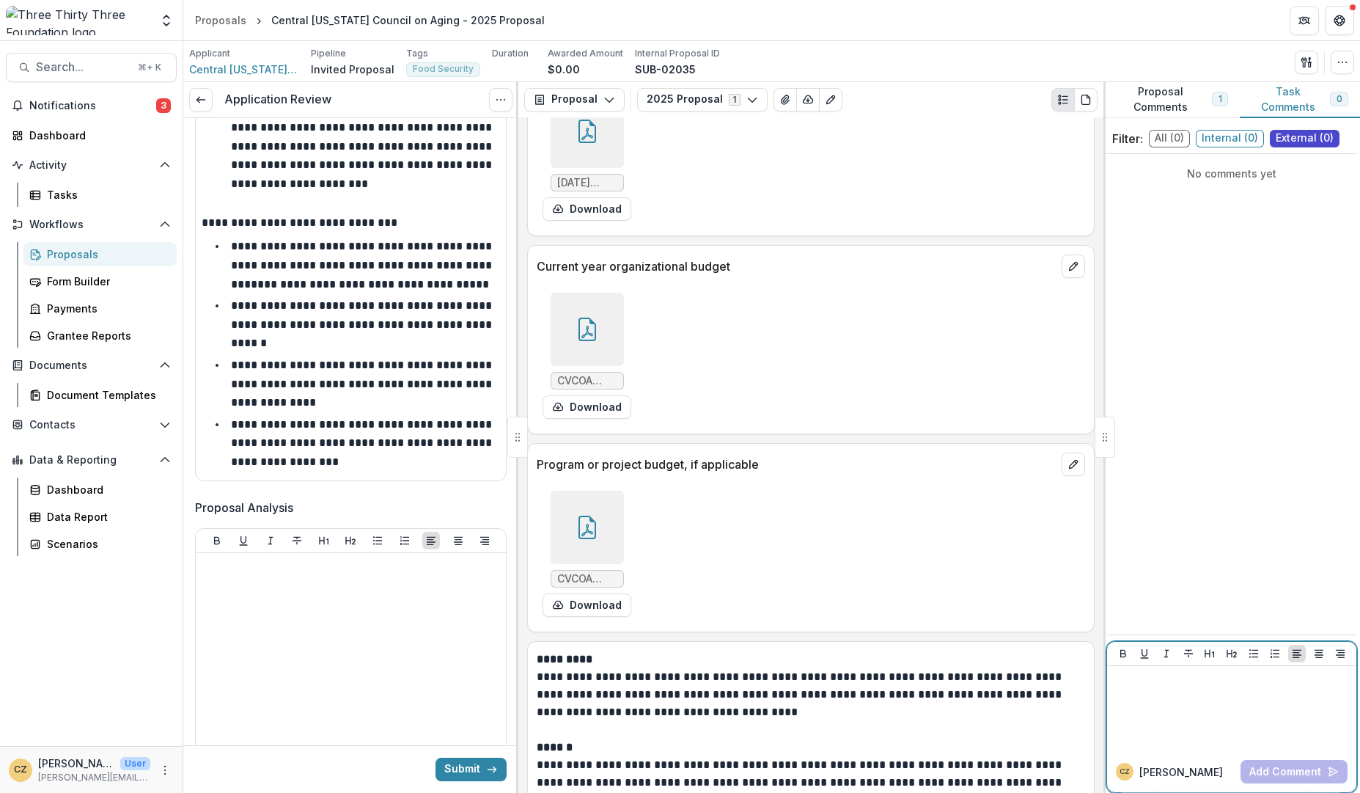
click at [1131, 709] on div at bounding box center [1232, 708] width 238 height 73
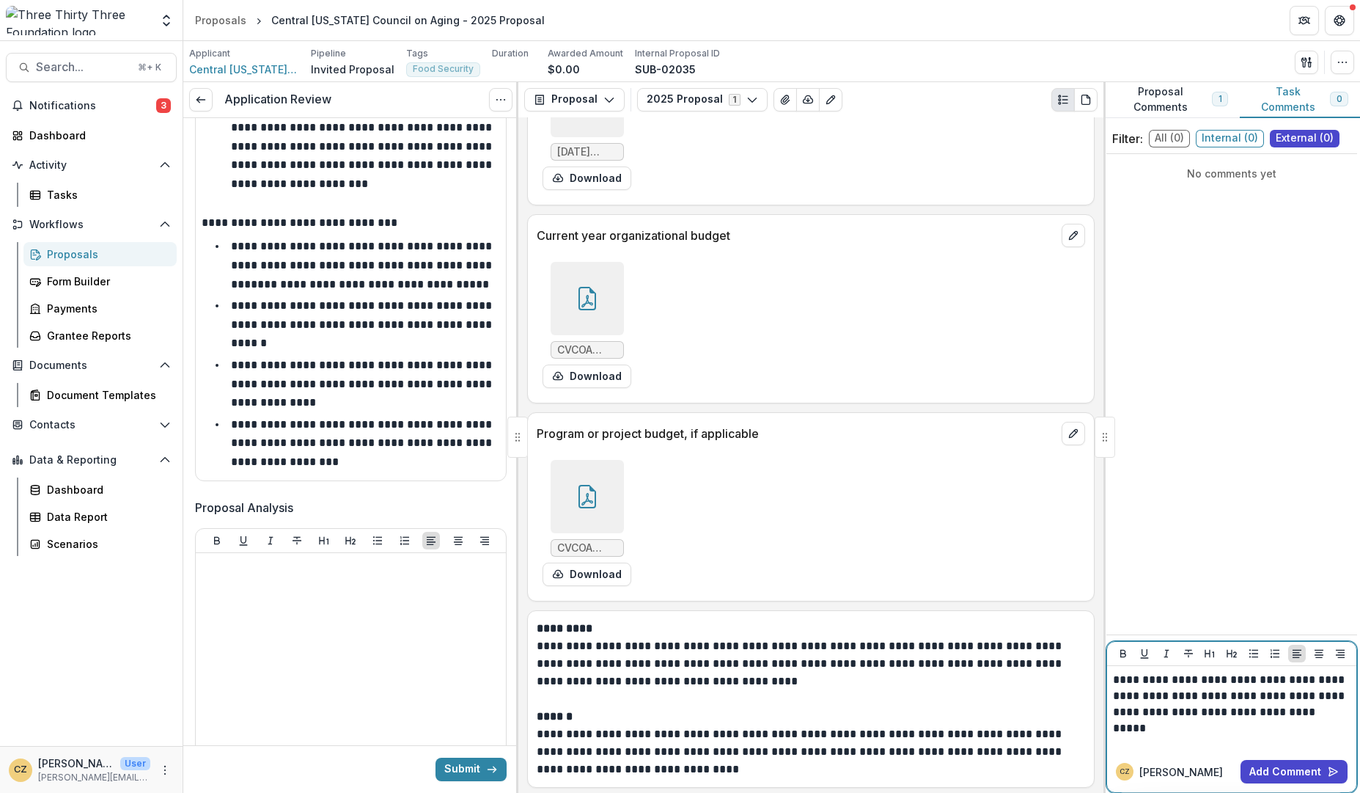
scroll to position [4131, 0]
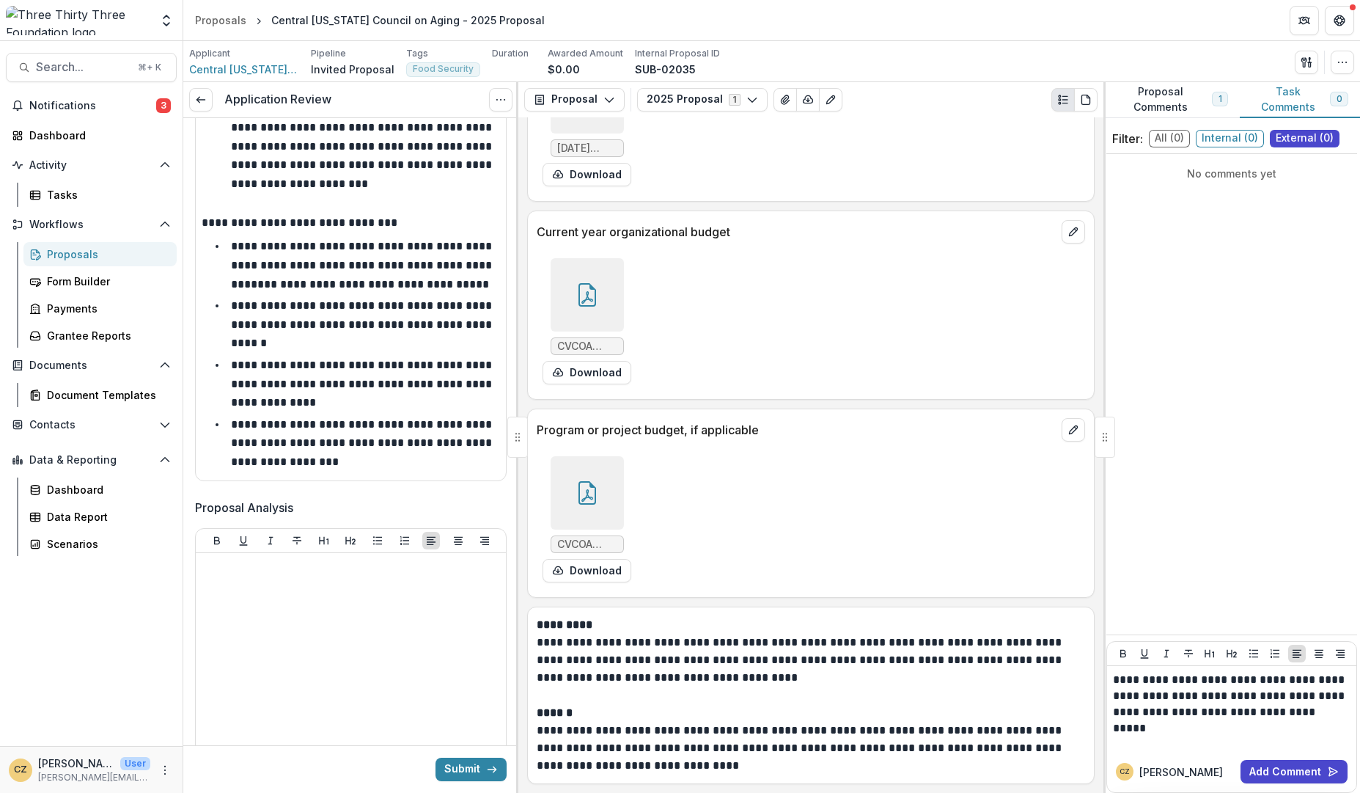
click at [590, 479] on div at bounding box center [587, 492] width 73 height 73
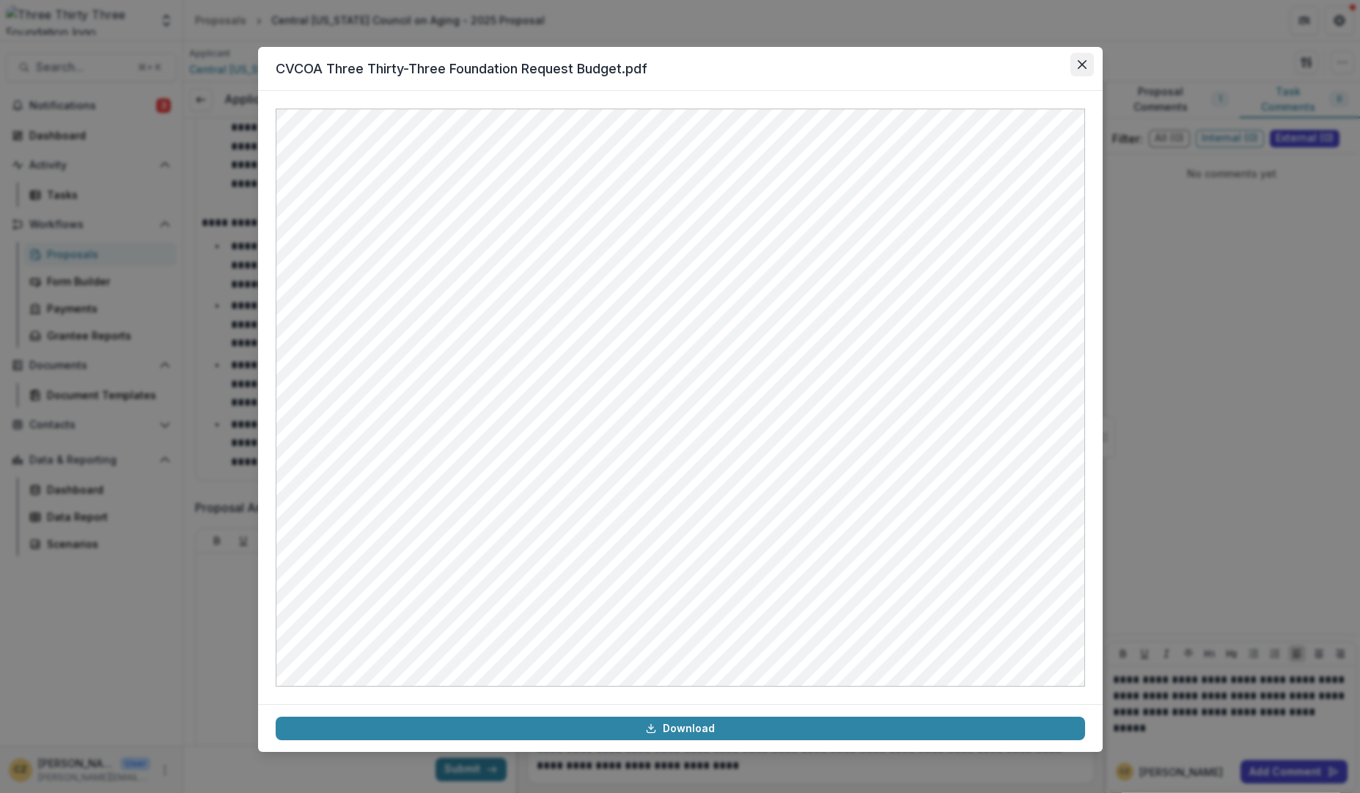
click at [1080, 67] on icon "Close" at bounding box center [1082, 64] width 9 height 9
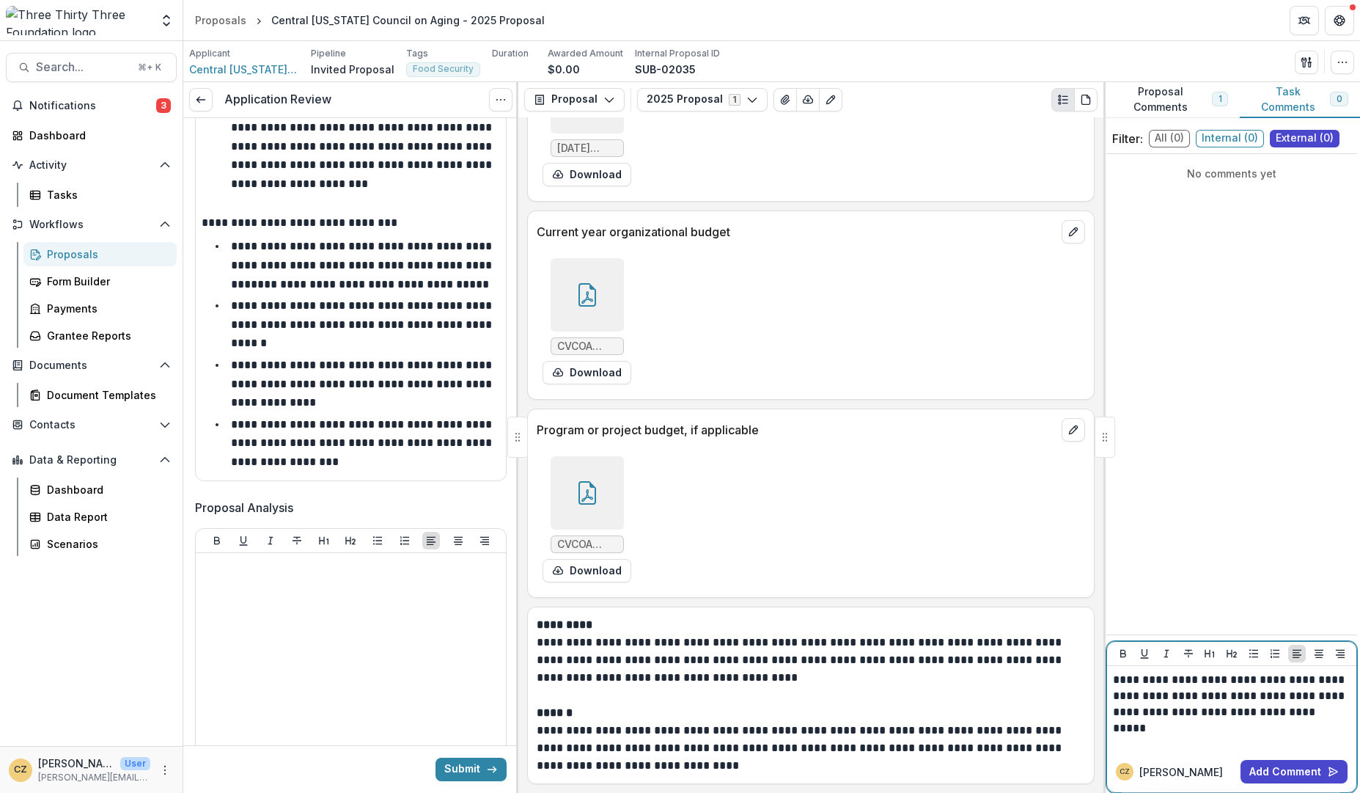
click at [1161, 727] on p "**********" at bounding box center [1232, 704] width 238 height 65
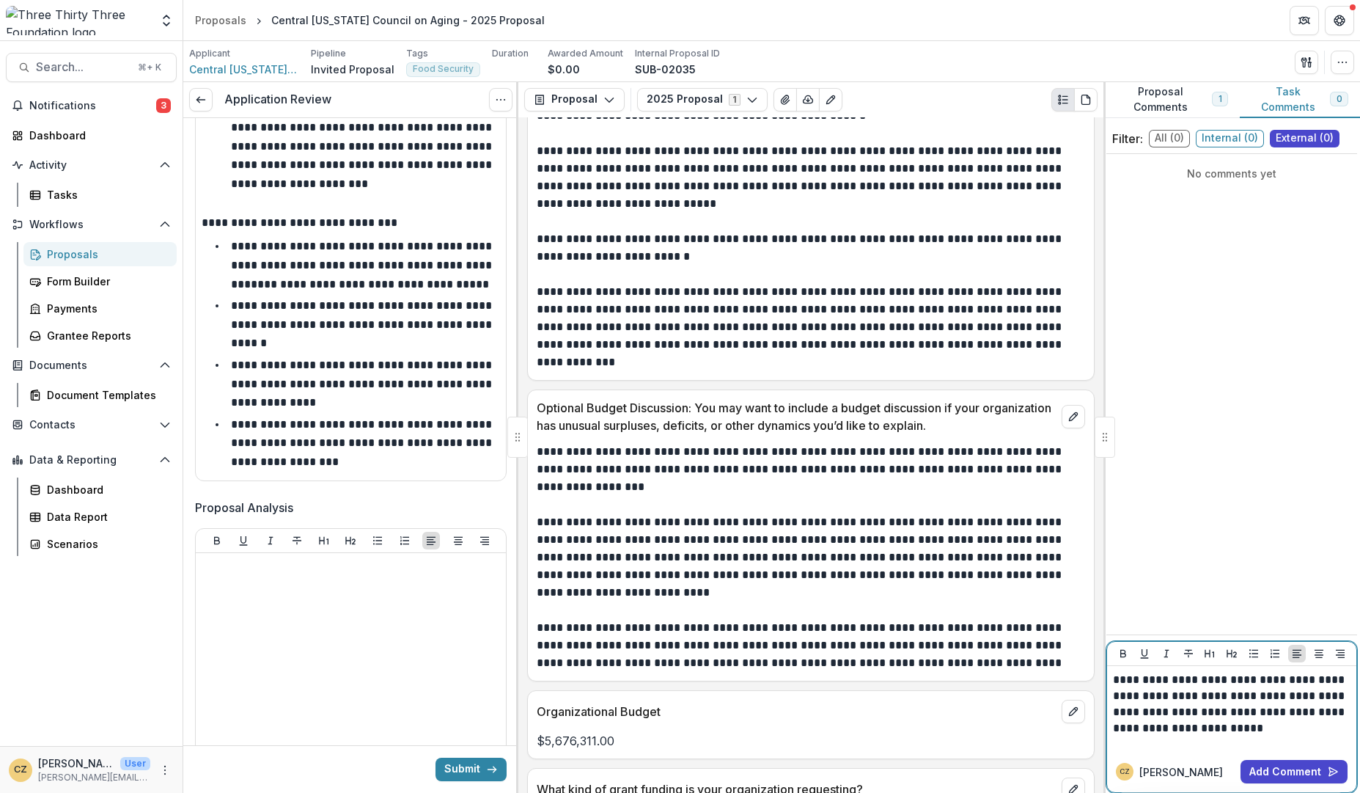
scroll to position [1751, 0]
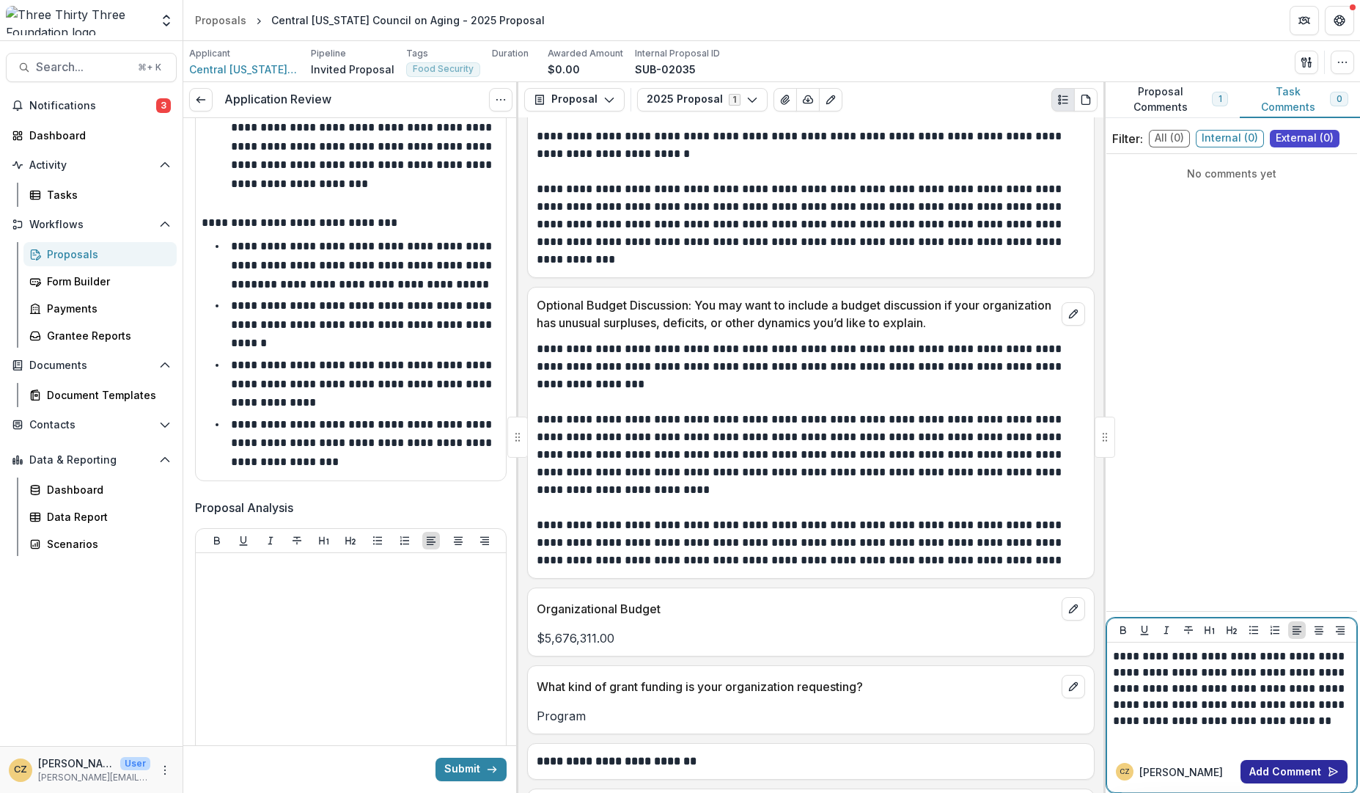
click at [1284, 771] on button "Add Comment" at bounding box center [1293, 771] width 107 height 23
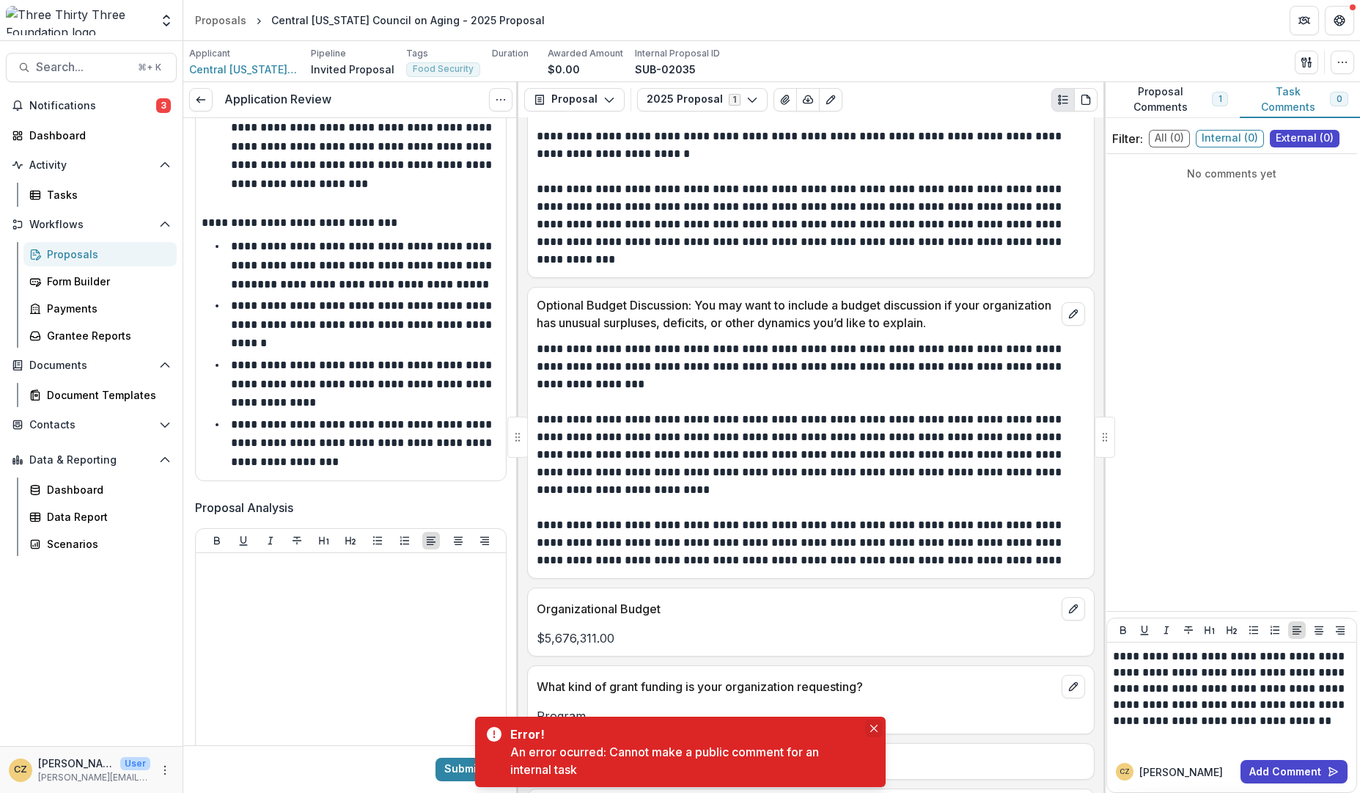
click at [871, 728] on icon "Close" at bounding box center [873, 727] width 7 height 7
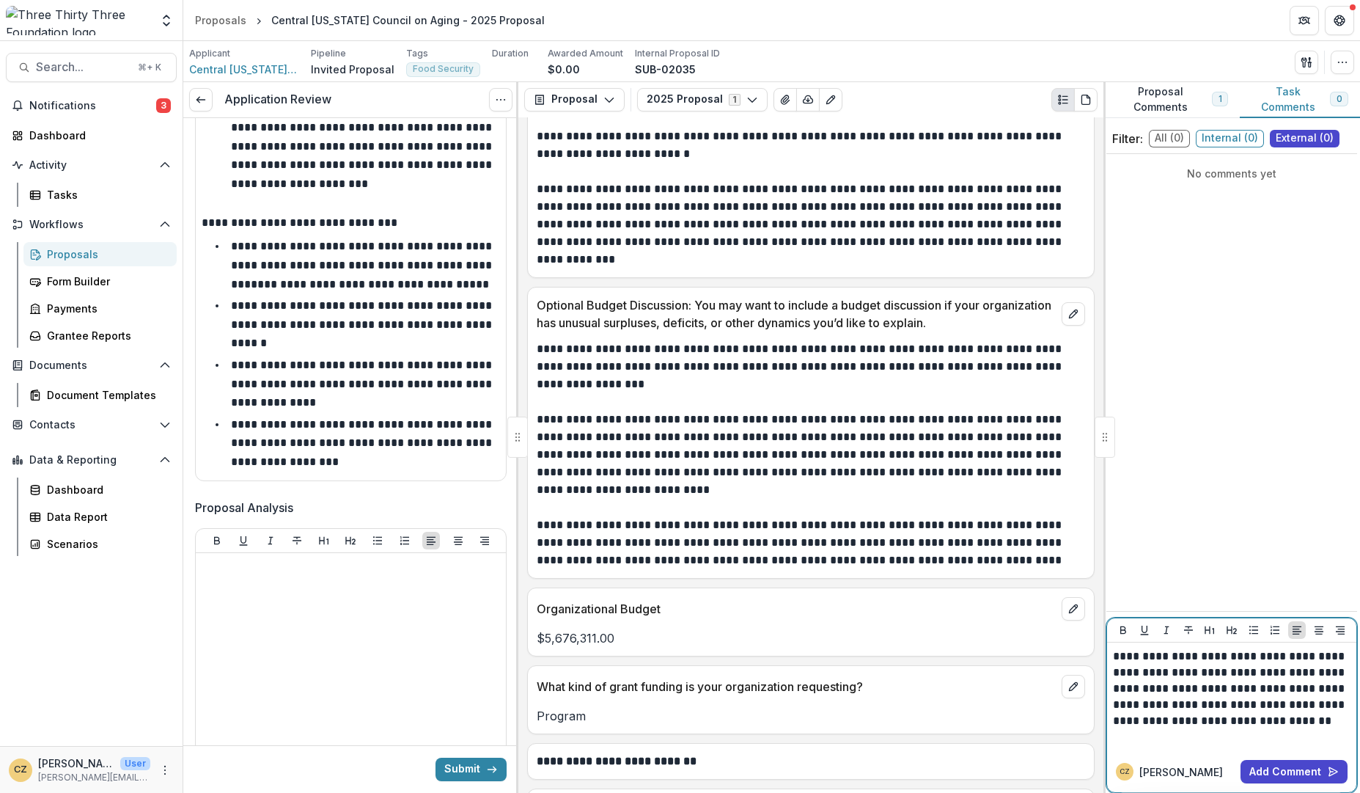
click at [1179, 739] on p "**********" at bounding box center [1232, 696] width 238 height 97
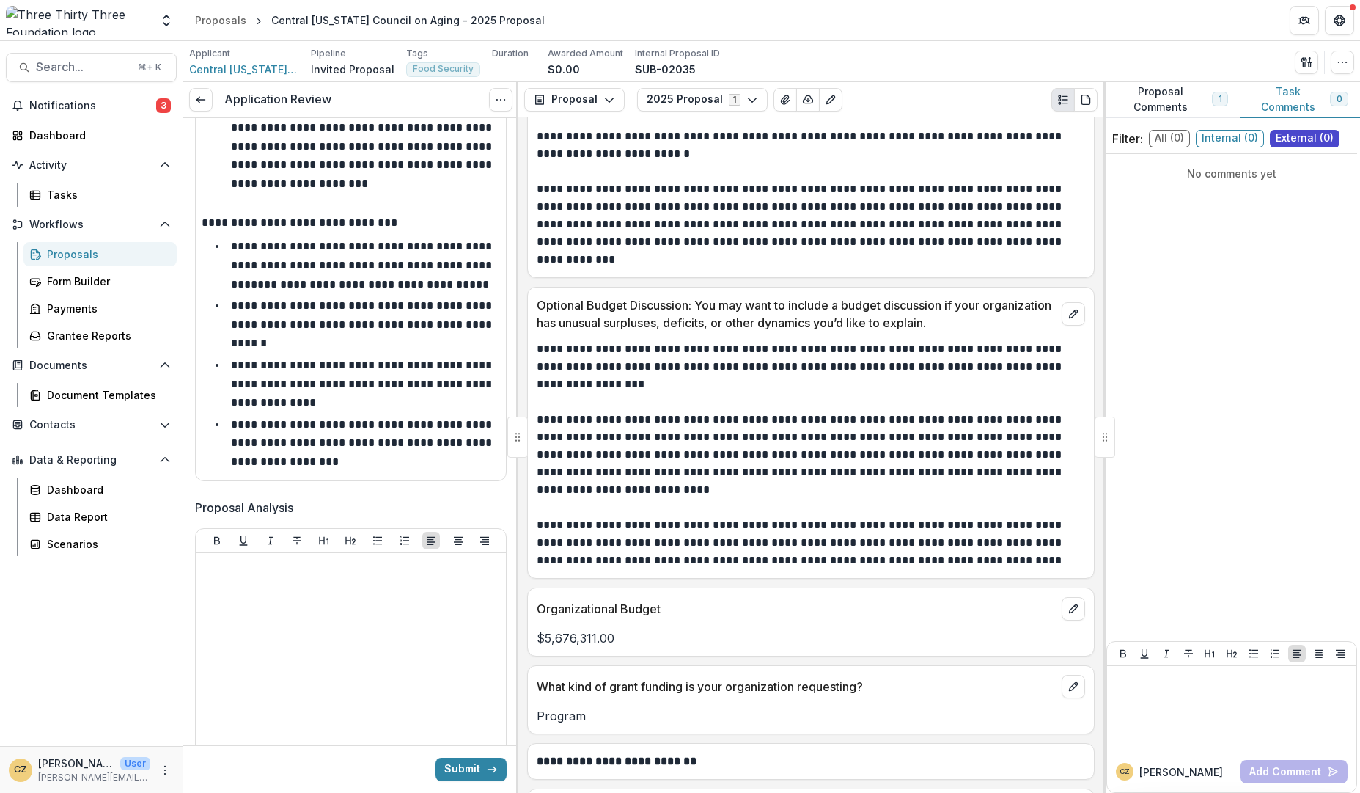
click at [1310, 134] on span "External ( 0 )" at bounding box center [1305, 139] width 70 height 18
click at [480, 772] on button "Submit" at bounding box center [470, 768] width 71 height 23
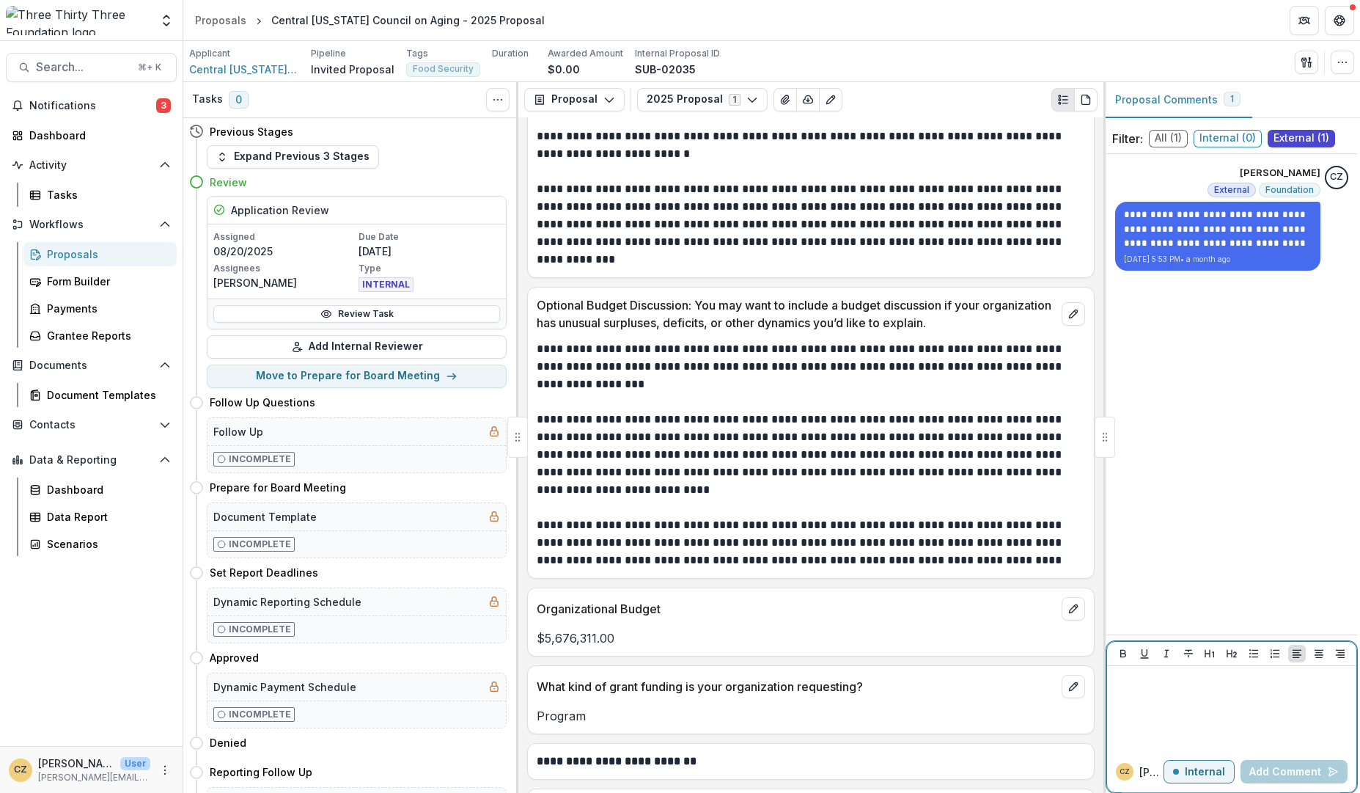
click at [1240, 711] on div at bounding box center [1232, 708] width 238 height 73
click at [1299, 132] on span "External ( 1 )" at bounding box center [1301, 139] width 67 height 18
click at [1297, 136] on span "External ( 1 )" at bounding box center [1301, 139] width 67 height 18
click at [1185, 721] on div at bounding box center [1232, 708] width 238 height 73
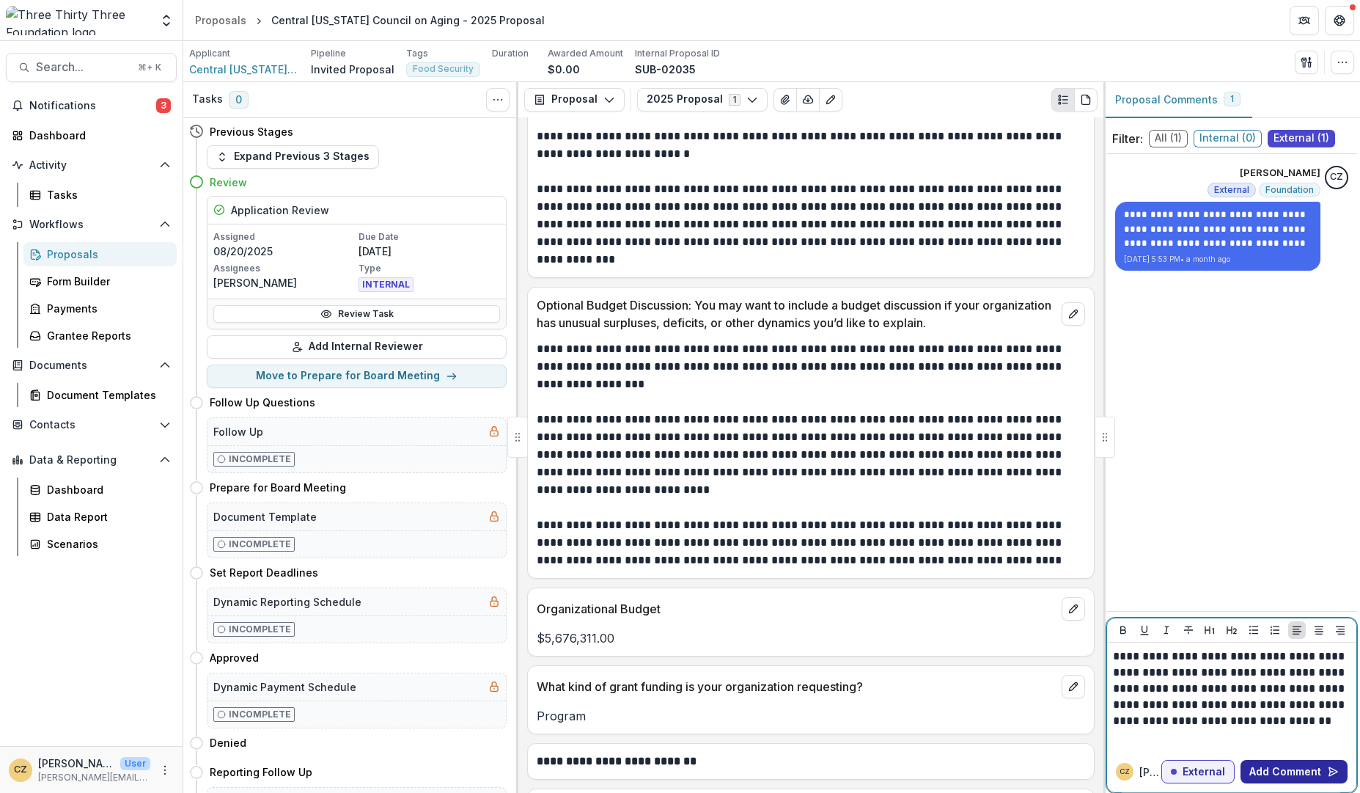
click at [1276, 769] on button "Add Comment" at bounding box center [1293, 771] width 107 height 23
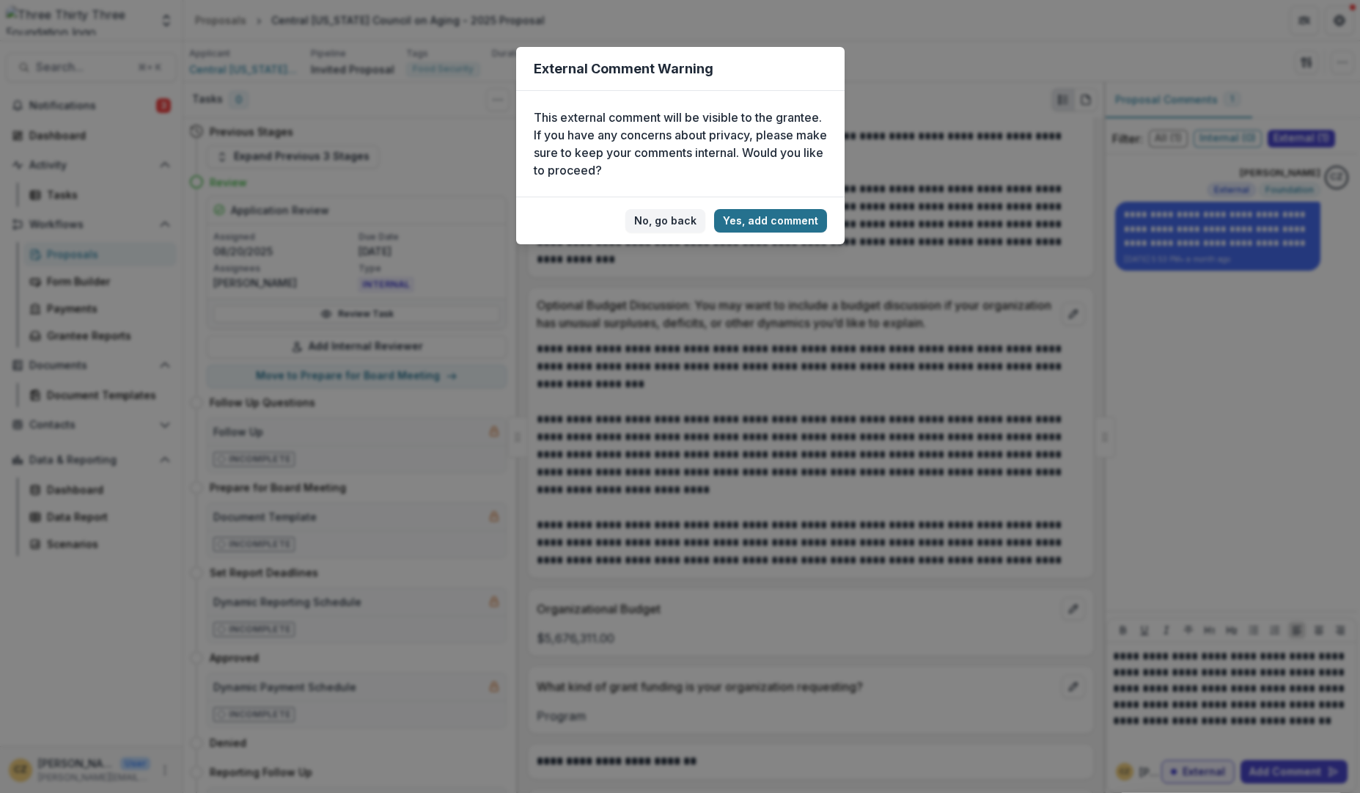
click at [768, 222] on button "Yes, add comment" at bounding box center [770, 220] width 113 height 23
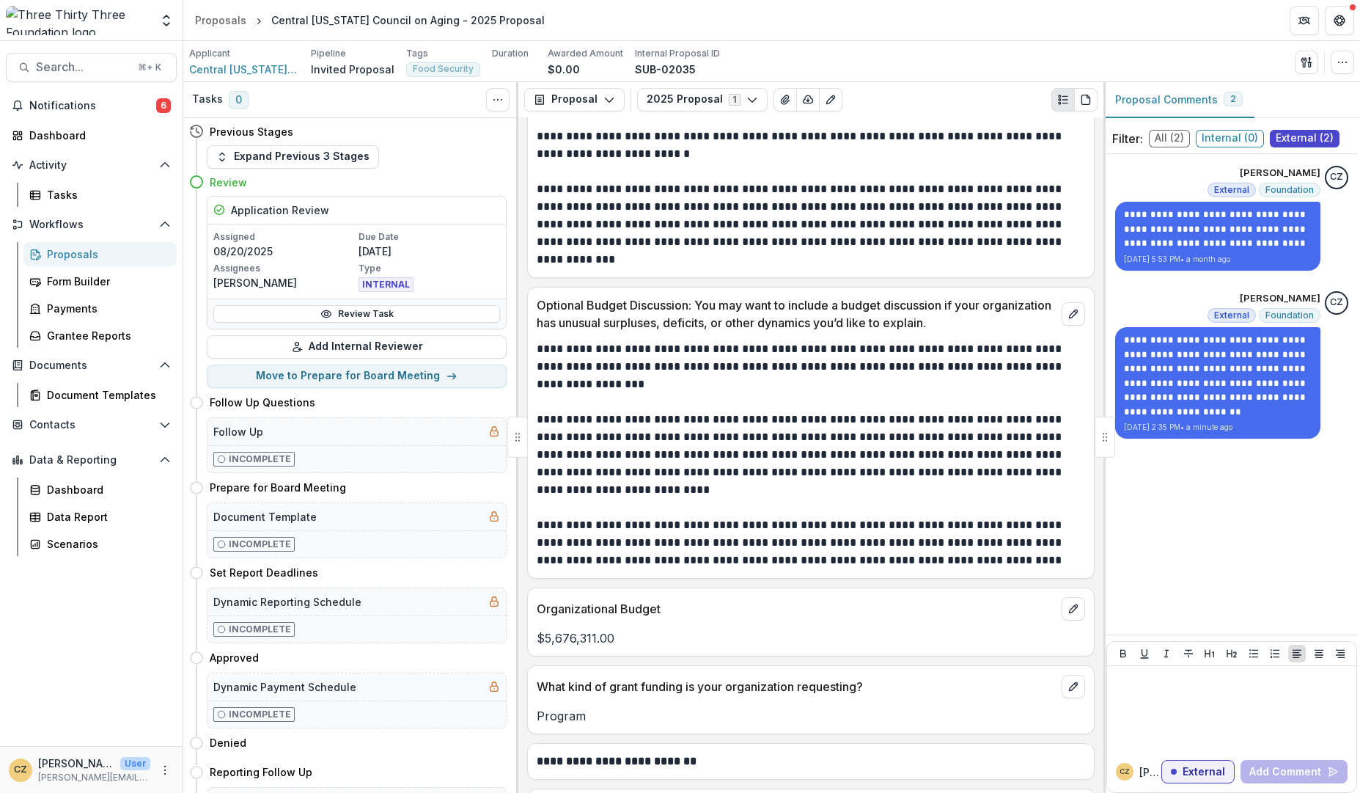
click at [61, 251] on div "Proposals" at bounding box center [106, 253] width 118 height 15
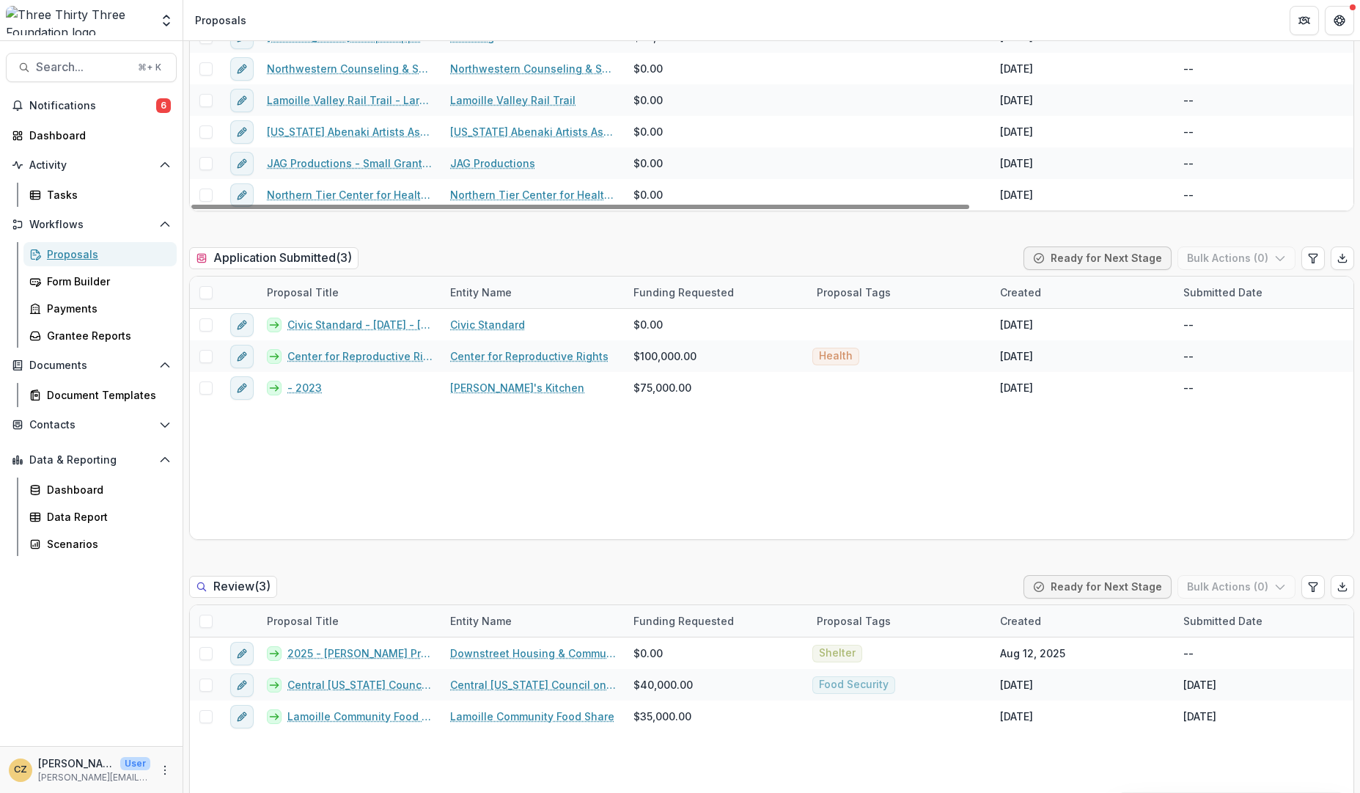
scroll to position [607, 0]
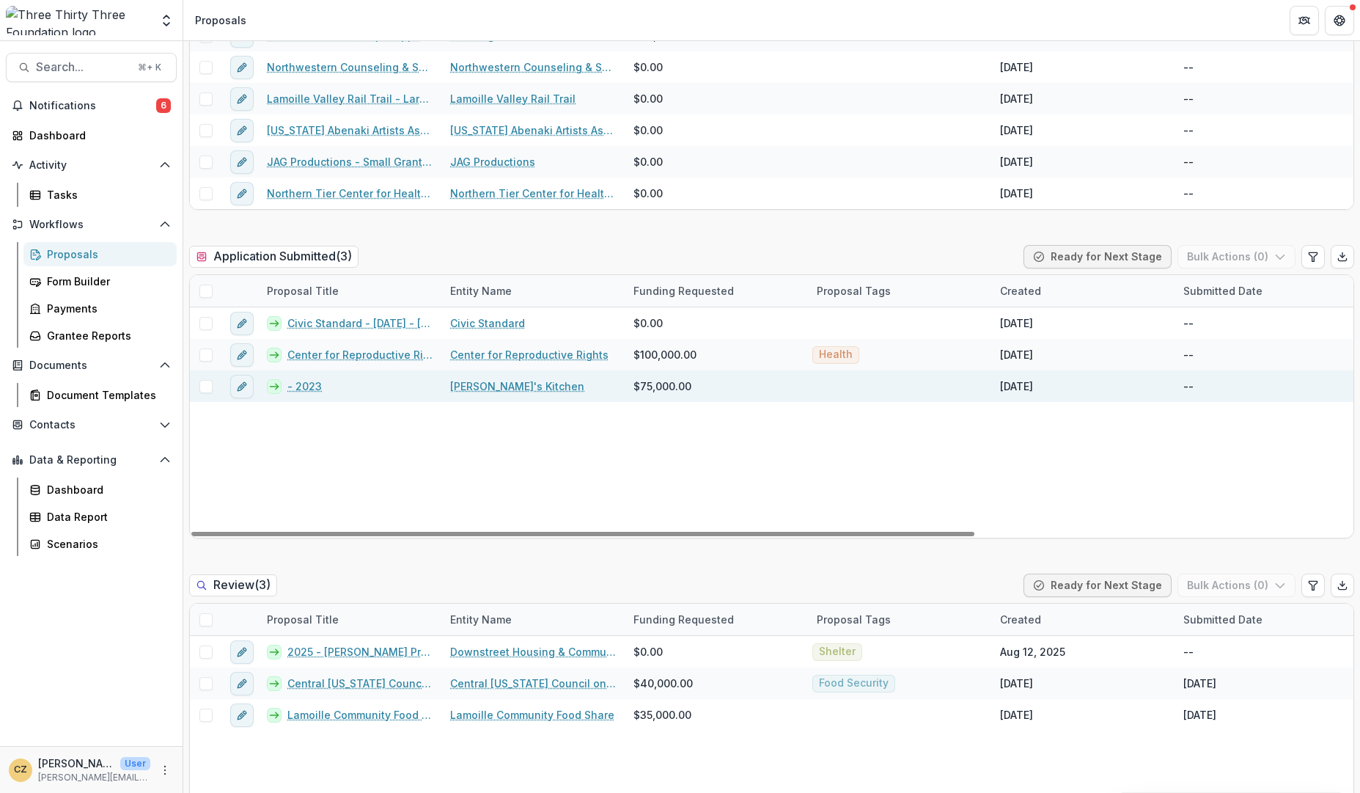
click at [302, 391] on link "- 2023" at bounding box center [304, 385] width 34 height 15
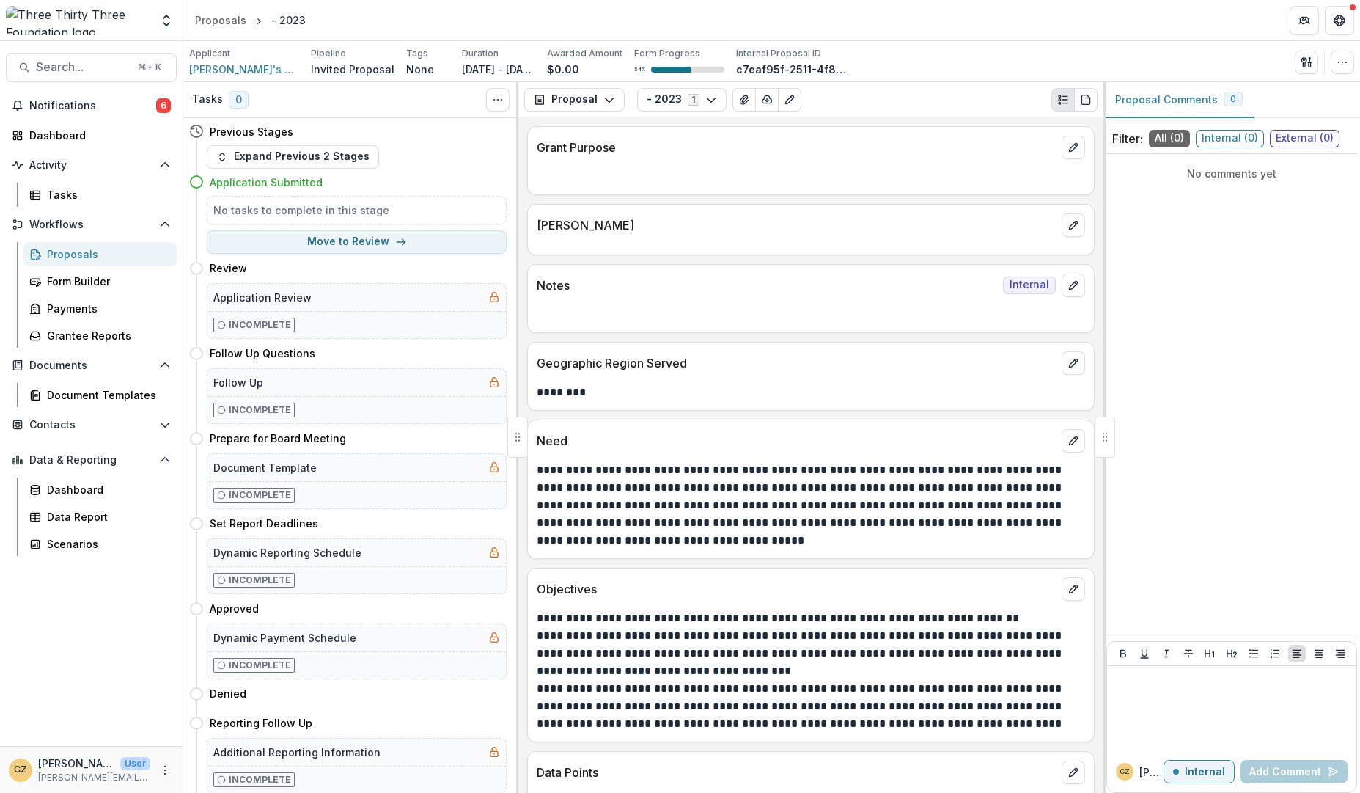
click at [54, 253] on div "Proposals" at bounding box center [106, 253] width 118 height 15
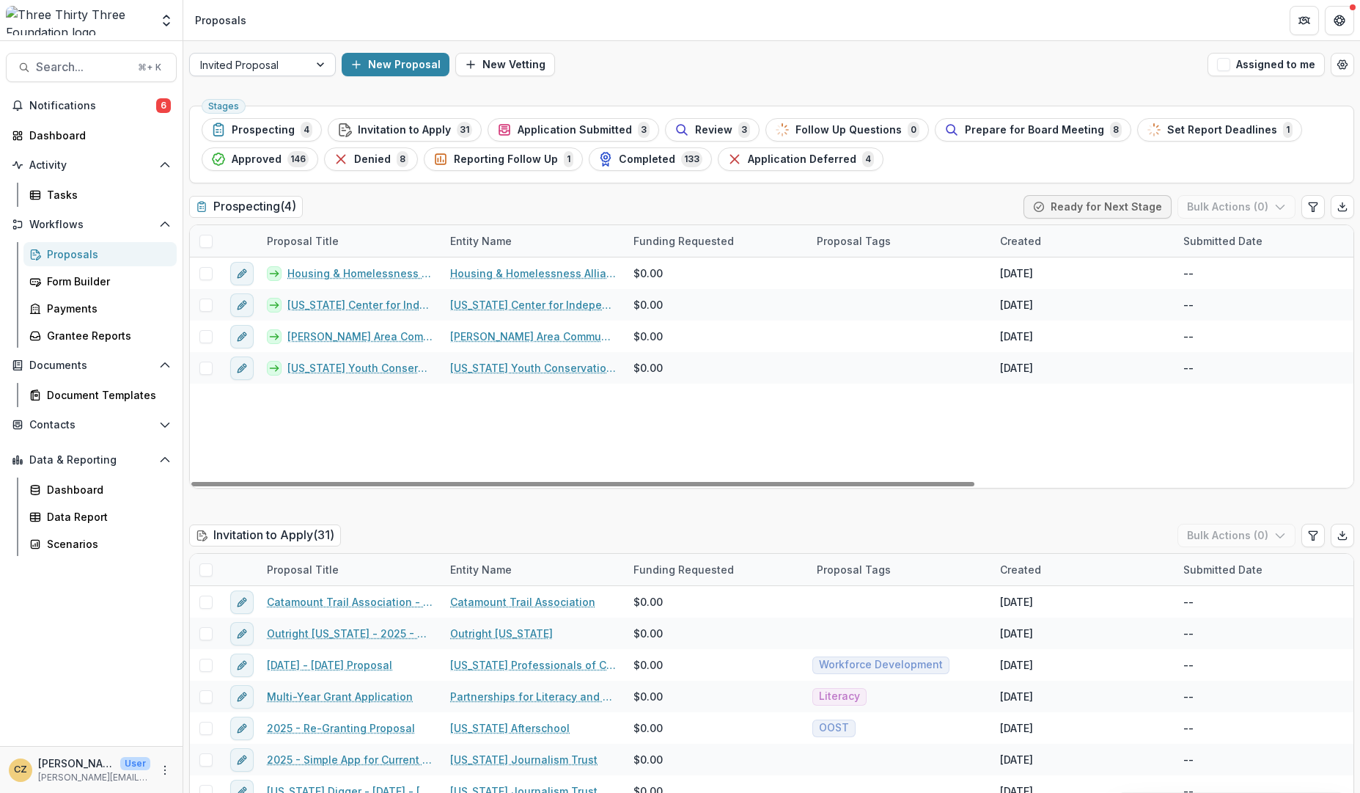
click at [279, 61] on div at bounding box center [249, 65] width 98 height 18
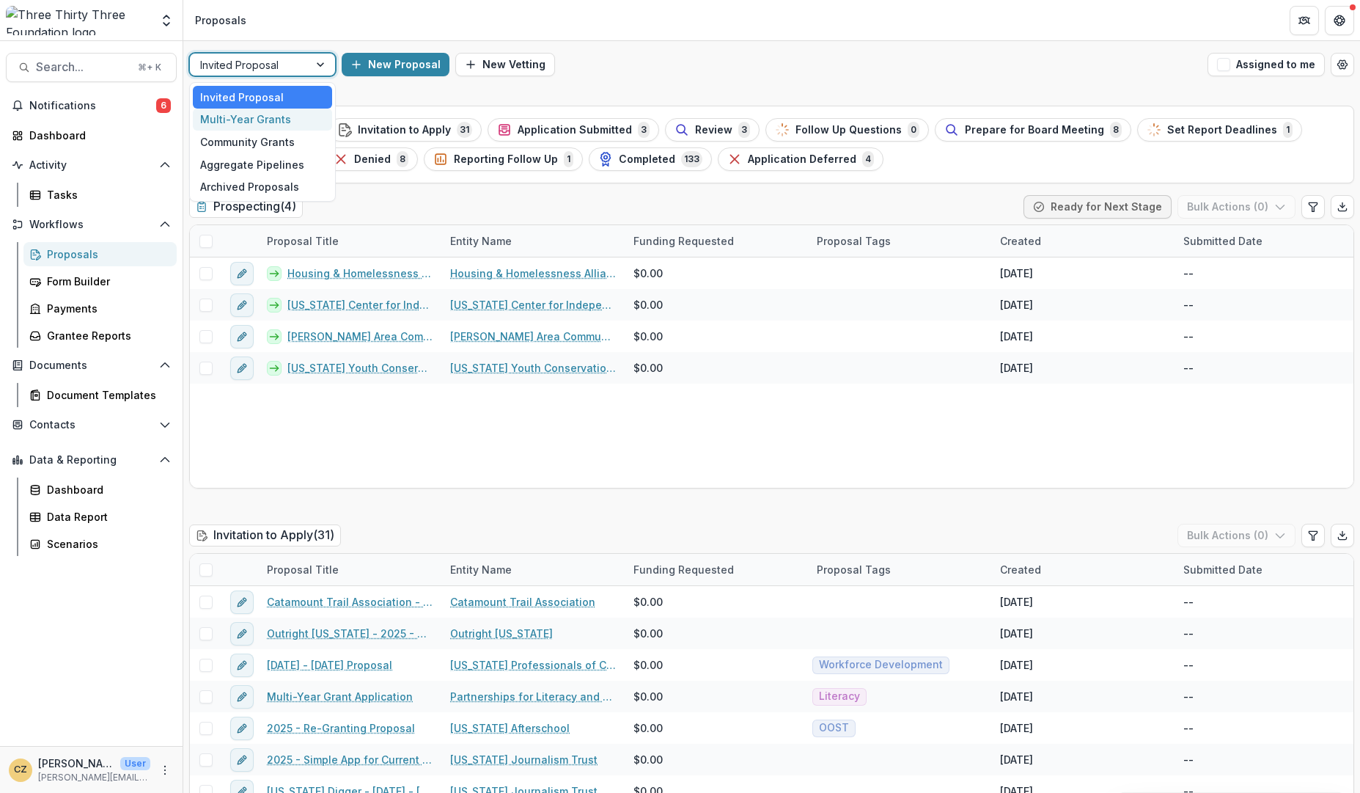
click at [249, 114] on div "Multi-Year Grants" at bounding box center [262, 120] width 139 height 23
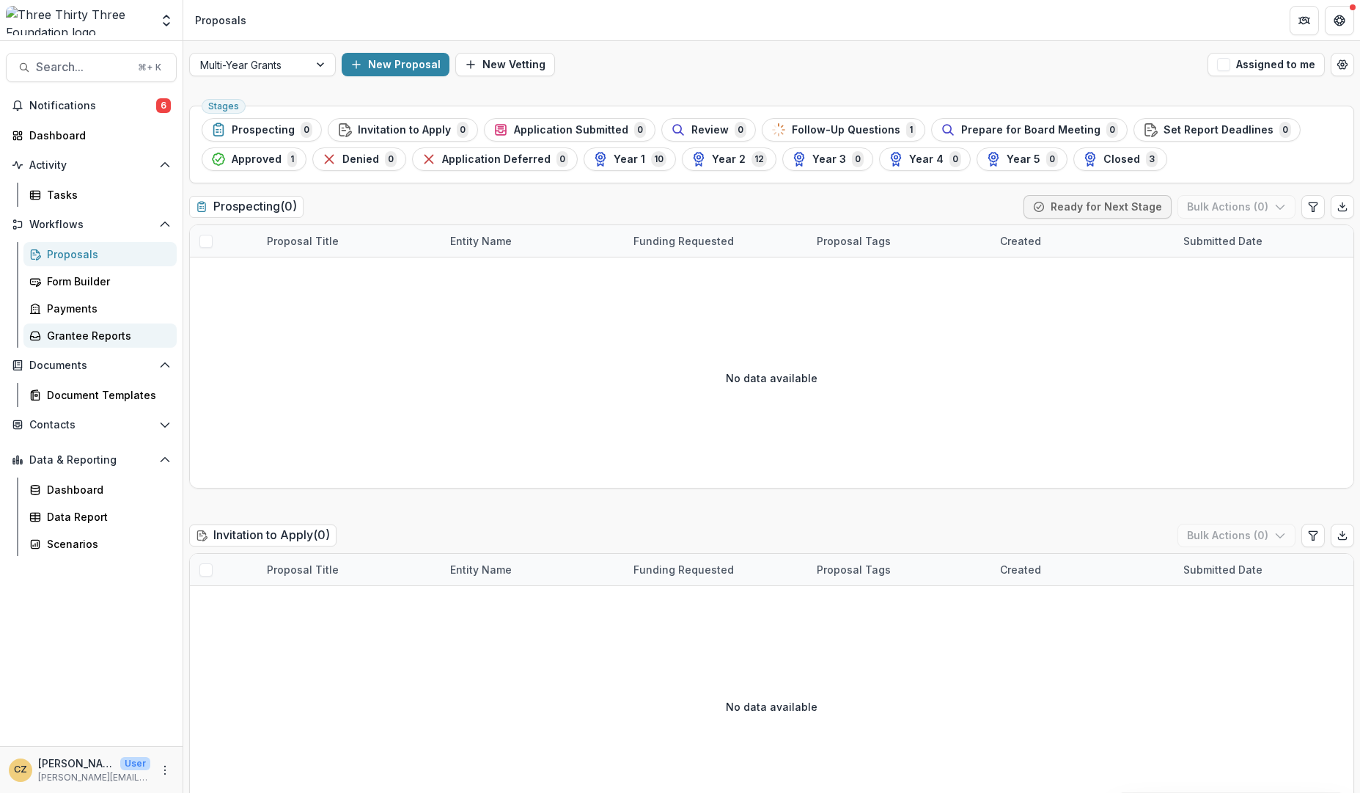
click at [73, 334] on div "Grantee Reports" at bounding box center [106, 335] width 118 height 15
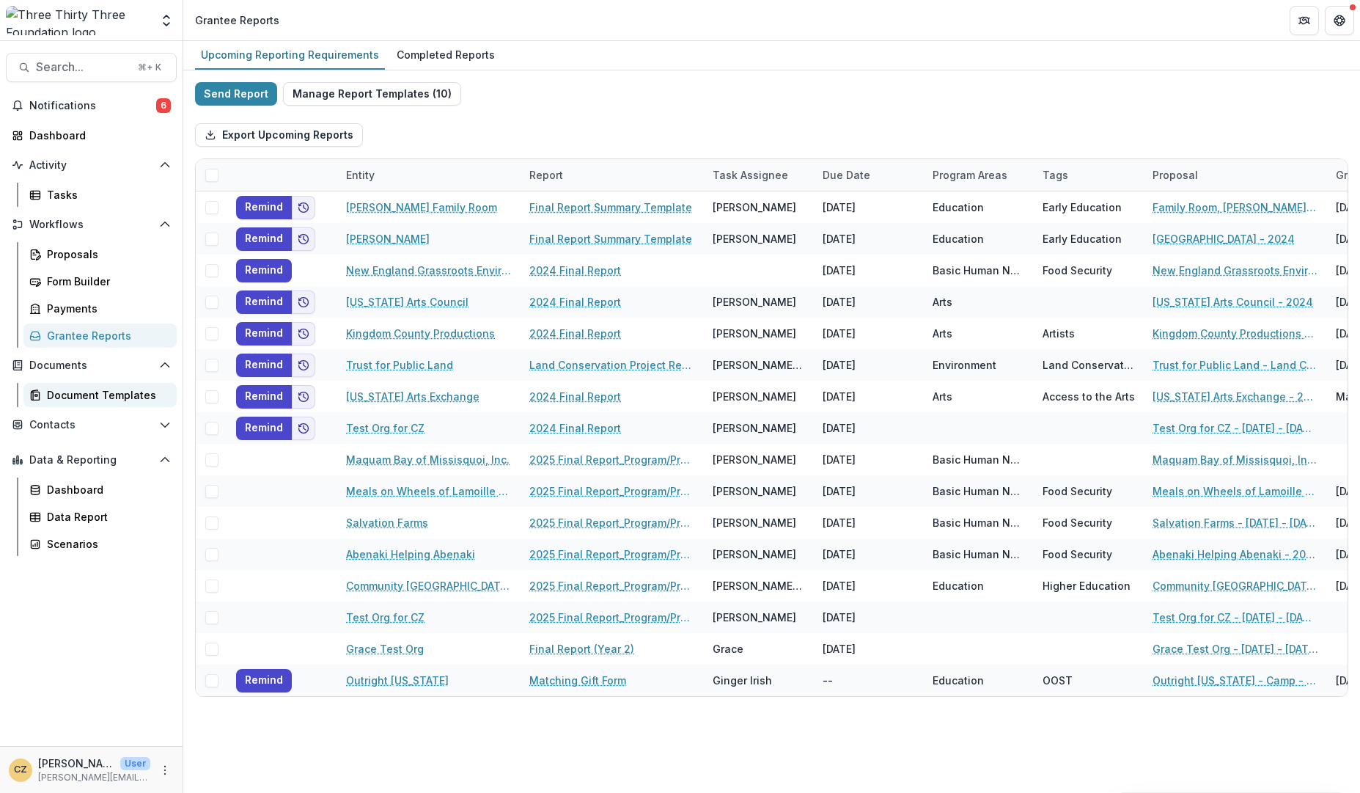
click at [86, 396] on div "Document Templates" at bounding box center [106, 394] width 118 height 15
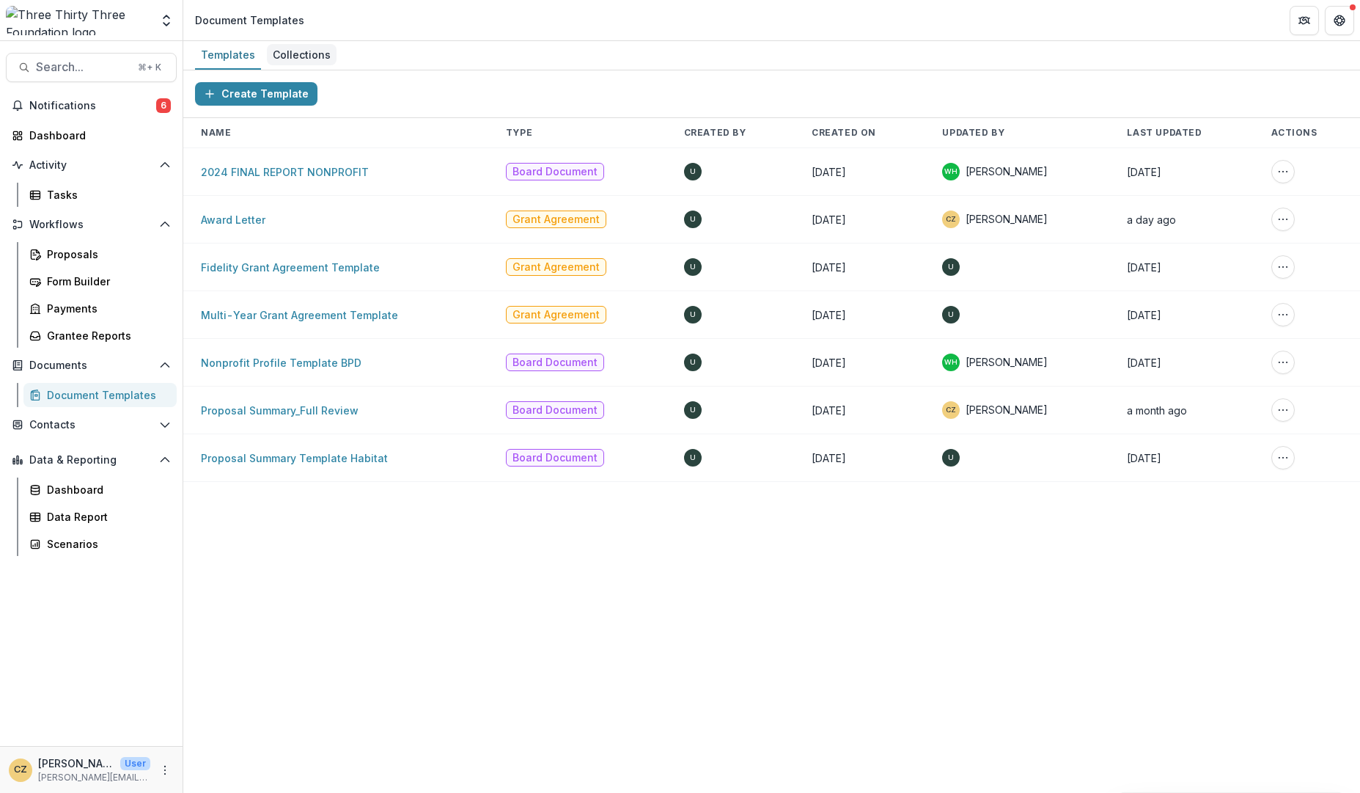
click at [306, 54] on div "Collections" at bounding box center [302, 54] width 70 height 21
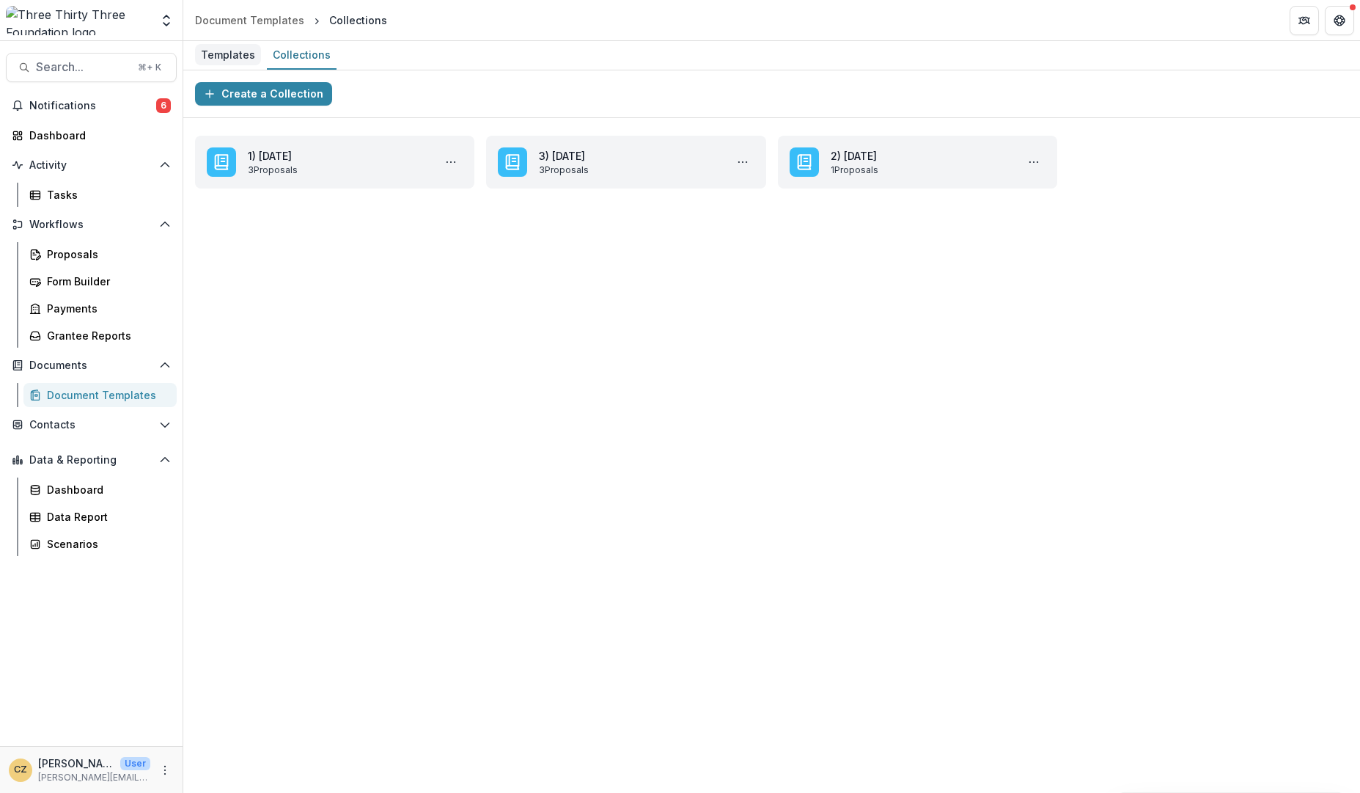
click at [213, 42] on link "Templates" at bounding box center [228, 55] width 66 height 29
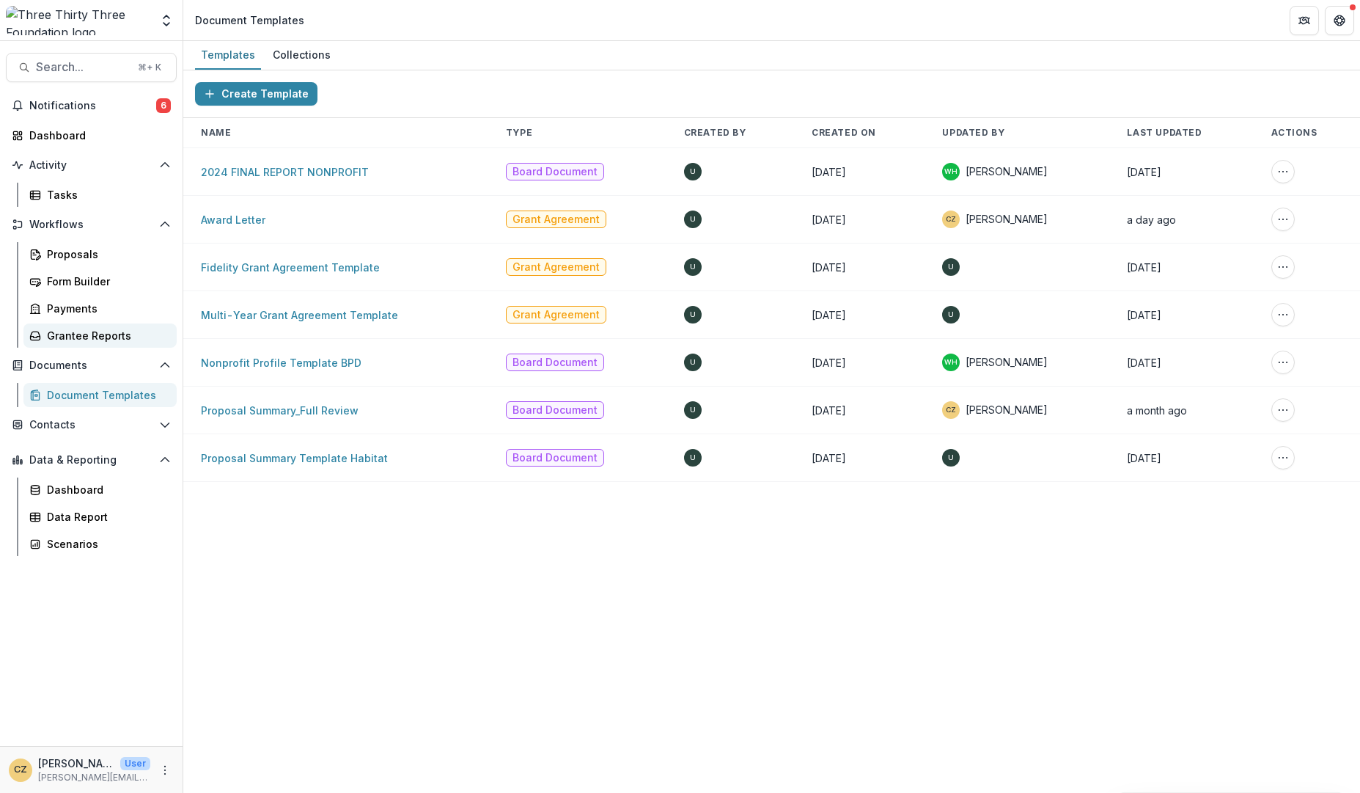
click at [87, 332] on div "Grantee Reports" at bounding box center [106, 335] width 118 height 15
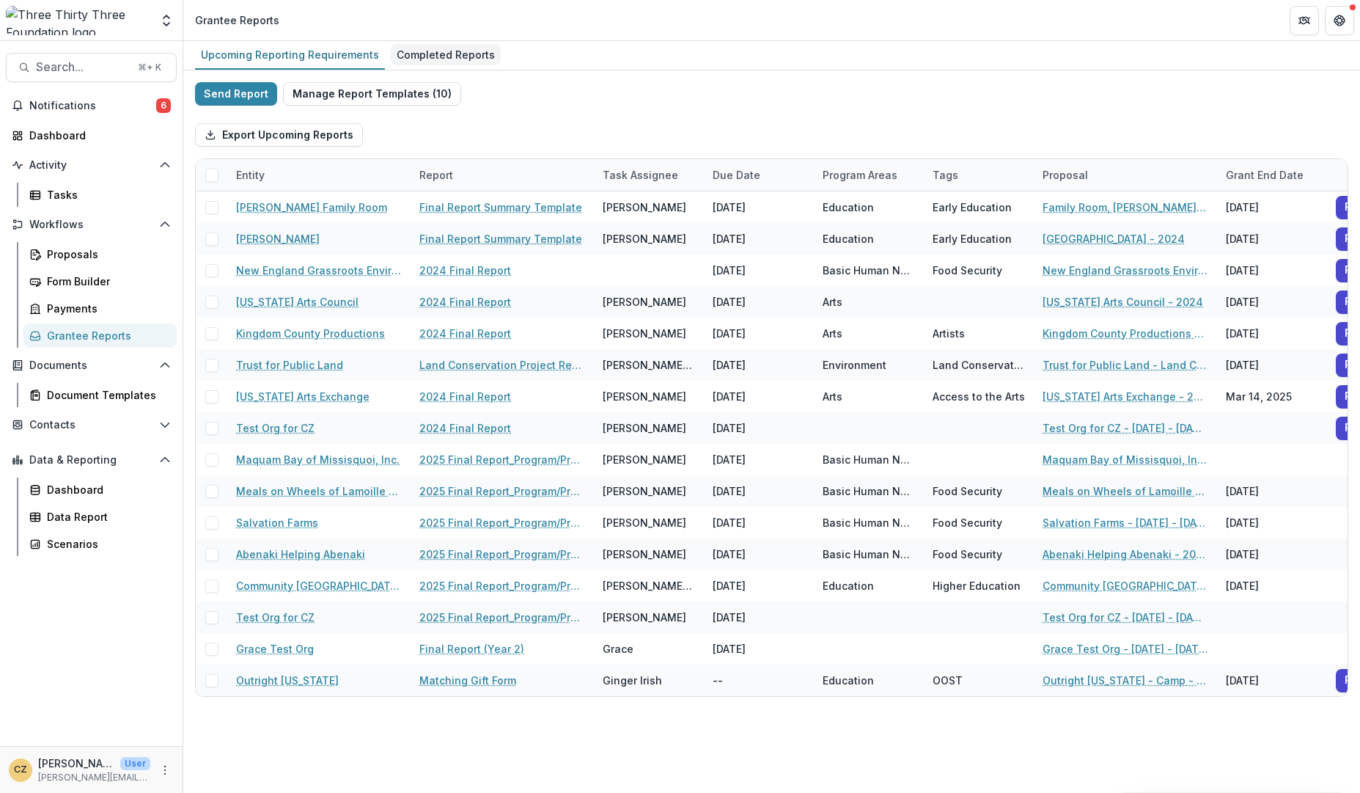
click at [435, 53] on div "Completed Reports" at bounding box center [446, 54] width 110 height 21
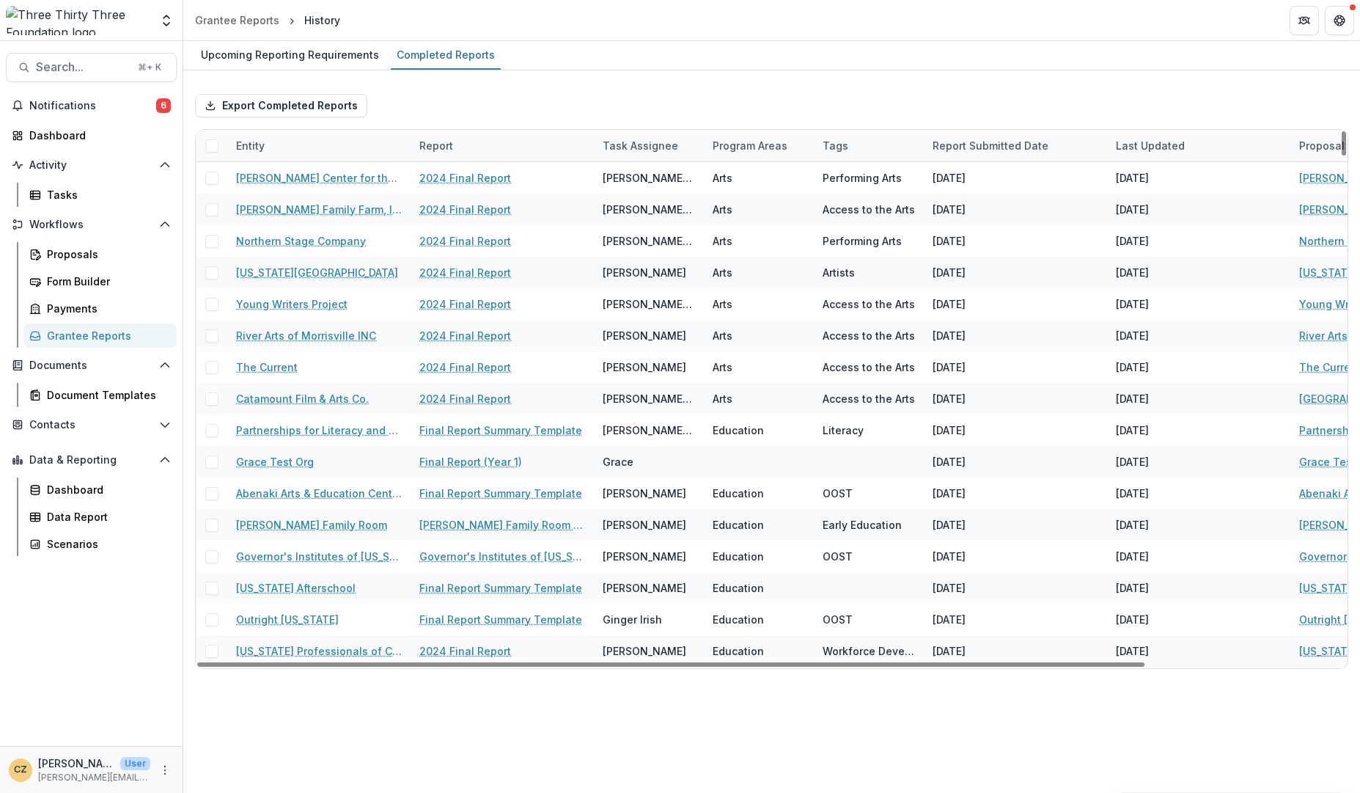
click at [1038, 146] on div "Report Submitted Date" at bounding box center [990, 145] width 133 height 15
click at [990, 230] on span "Sort Descending" at bounding box center [995, 235] width 85 height 12
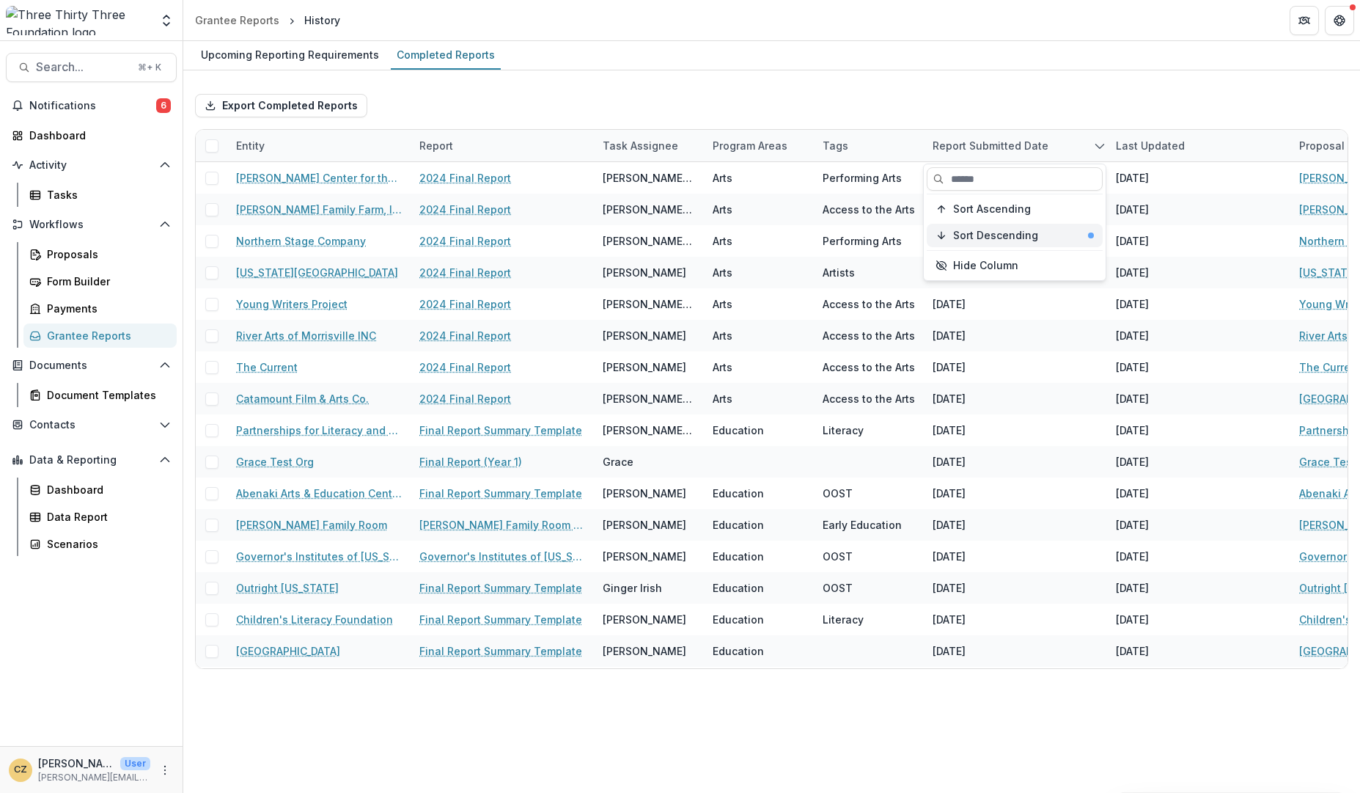
click at [968, 235] on span "Sort Descending" at bounding box center [995, 235] width 85 height 12
click at [969, 238] on span "Sort Descending" at bounding box center [995, 235] width 85 height 12
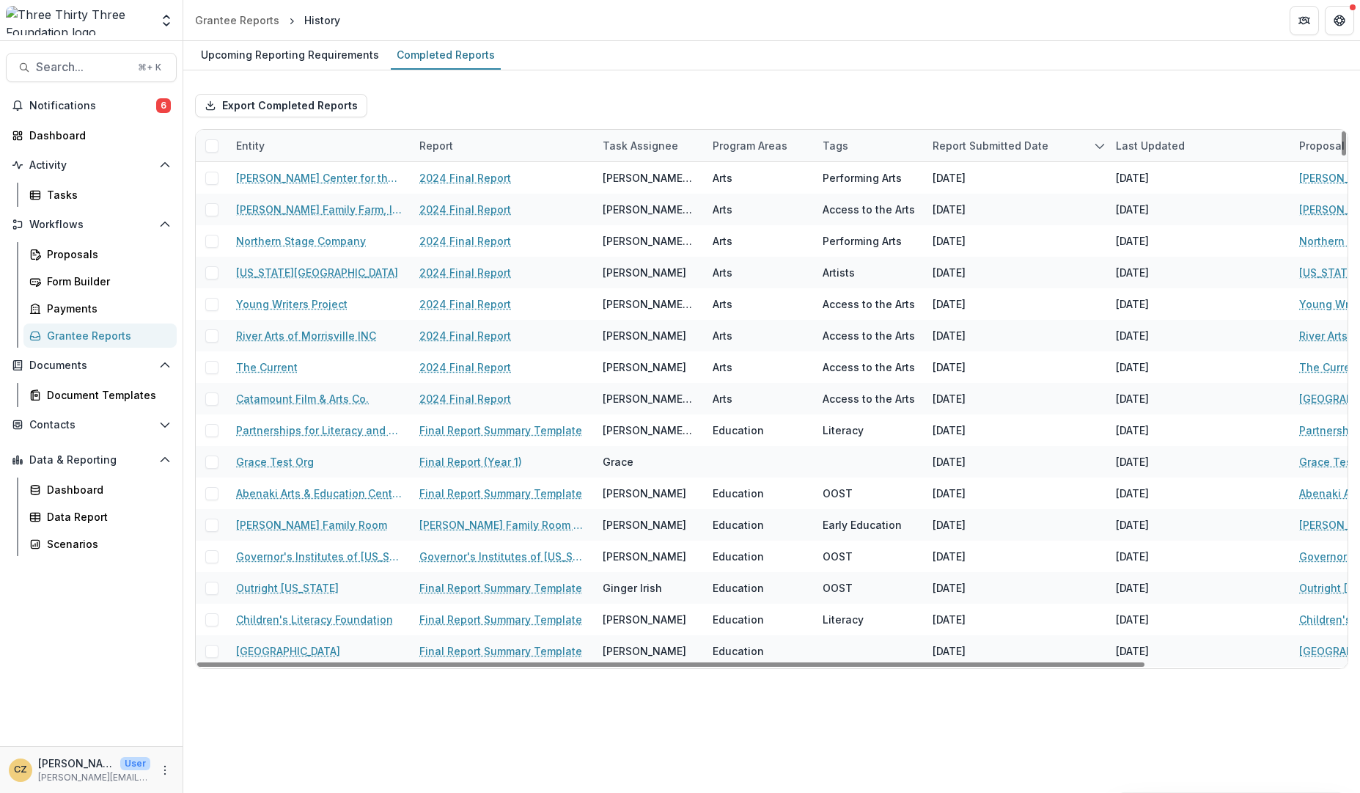
click at [858, 72] on div "Export Completed Reports Entity Report Task Assignee Program Areas Tags Report …" at bounding box center [771, 375] width 1177 height 610
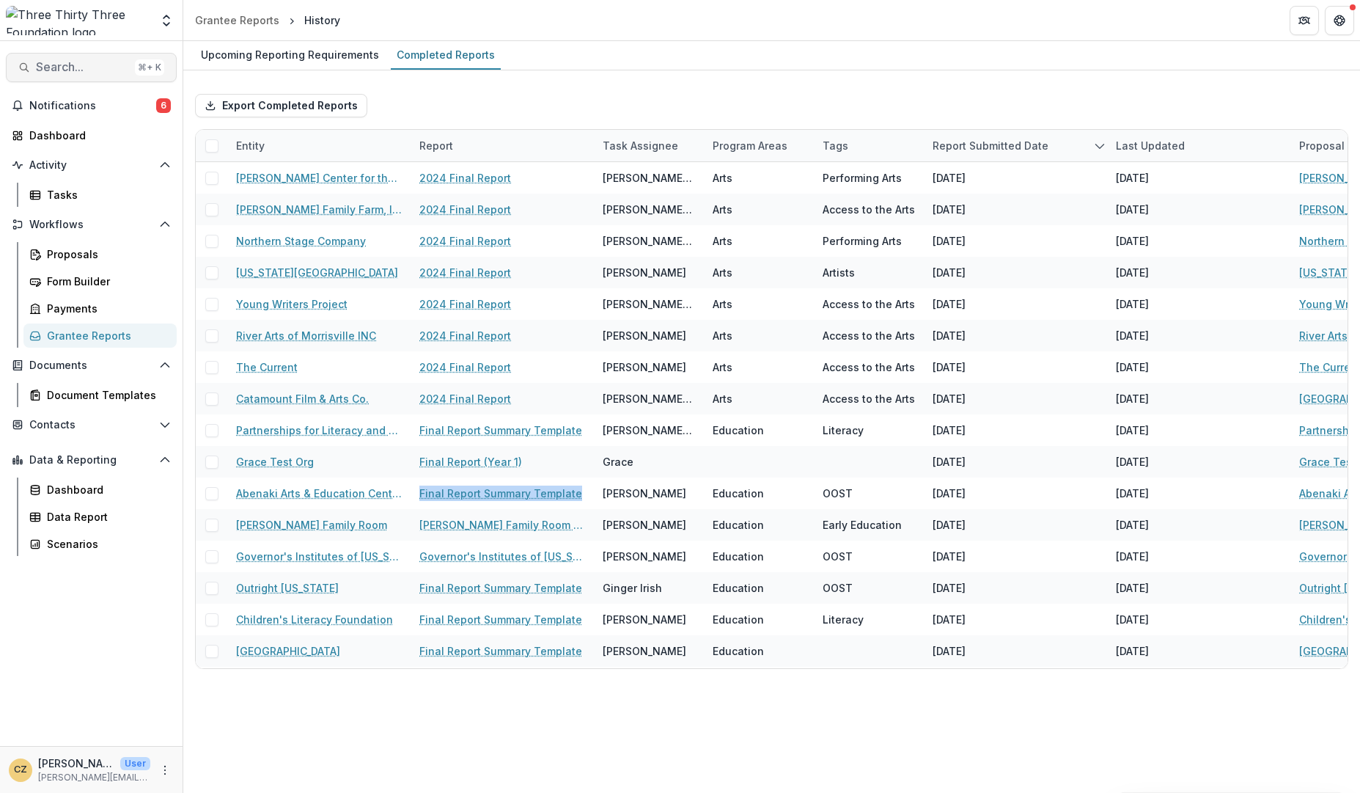
click at [58, 67] on span "Search..." at bounding box center [82, 67] width 93 height 14
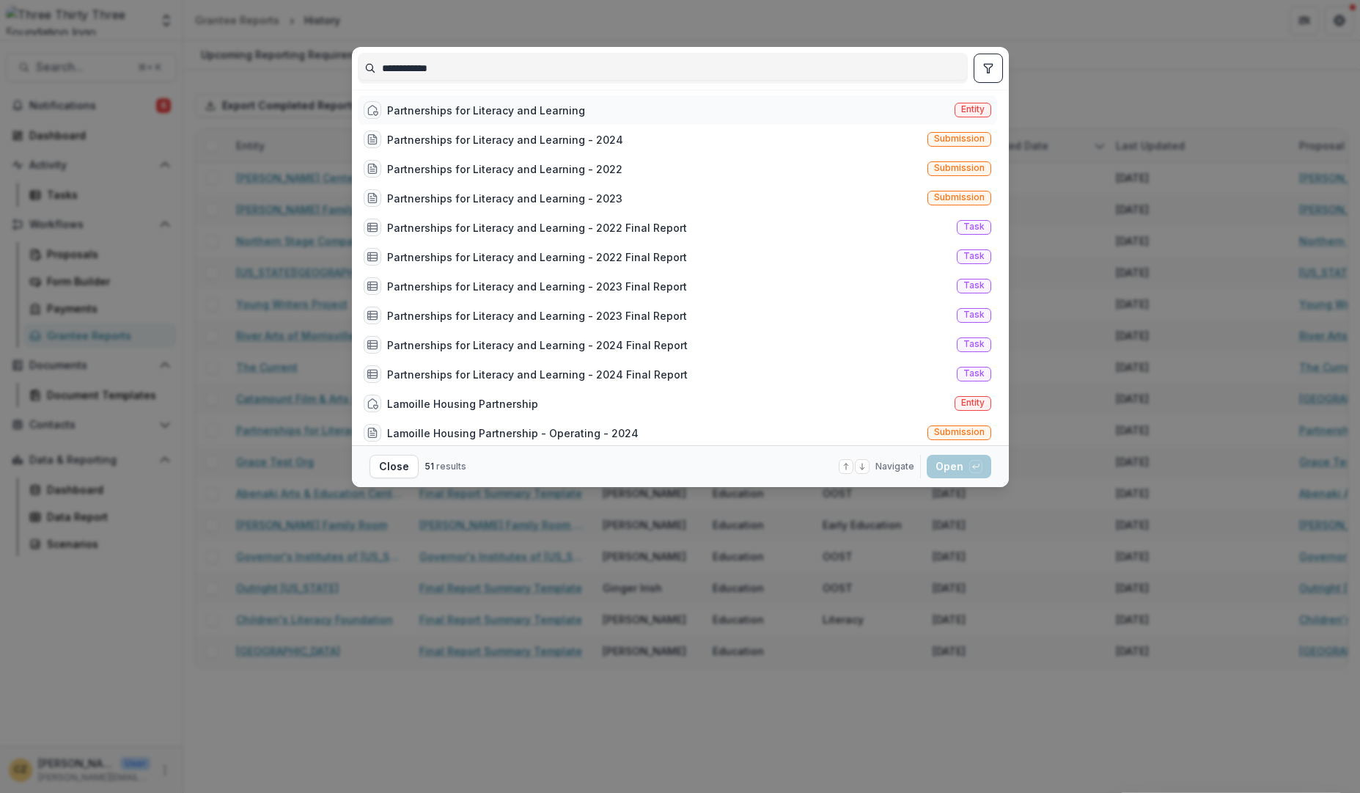
type input "**********"
click at [442, 109] on div "Partnerships for Literacy and Learning" at bounding box center [486, 110] width 198 height 15
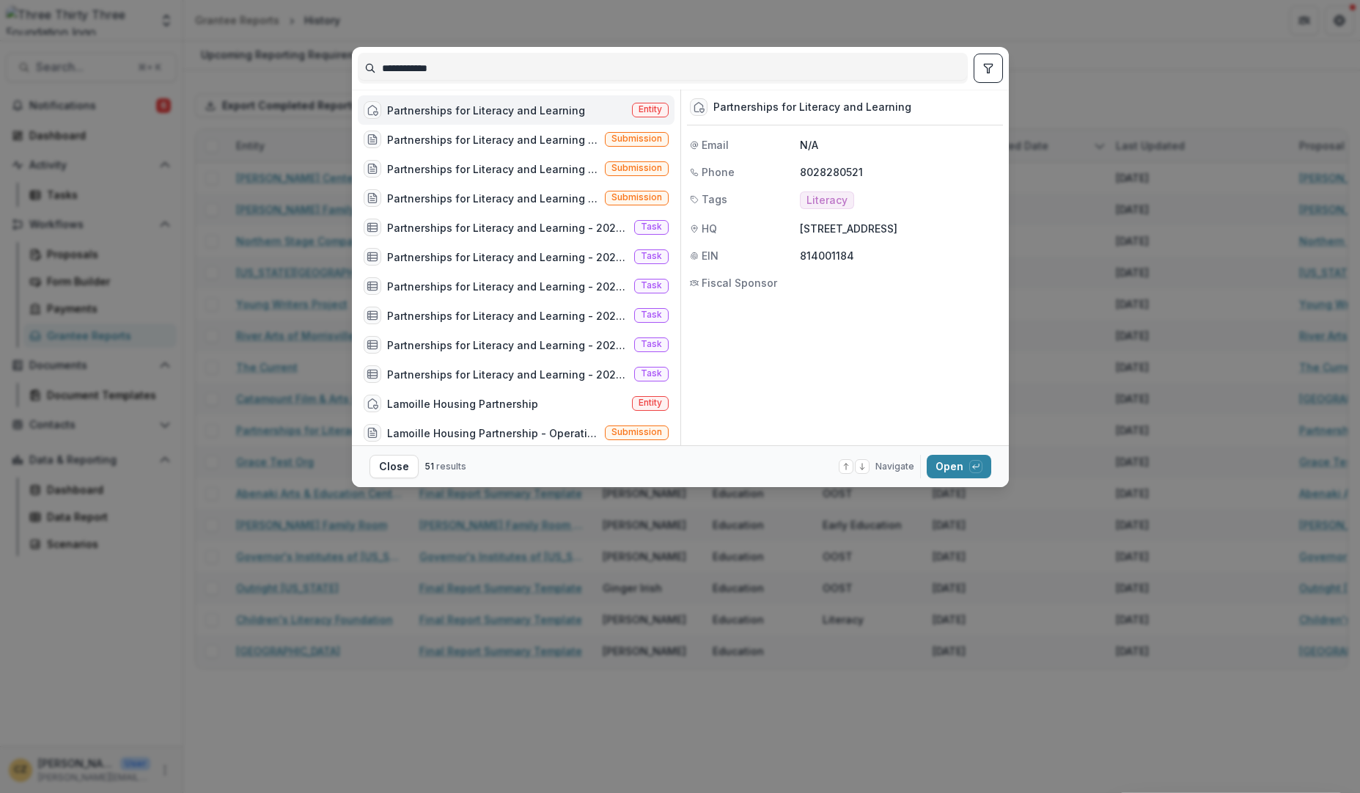
click at [438, 109] on div "Partnerships for Literacy and Learning" at bounding box center [486, 110] width 198 height 15
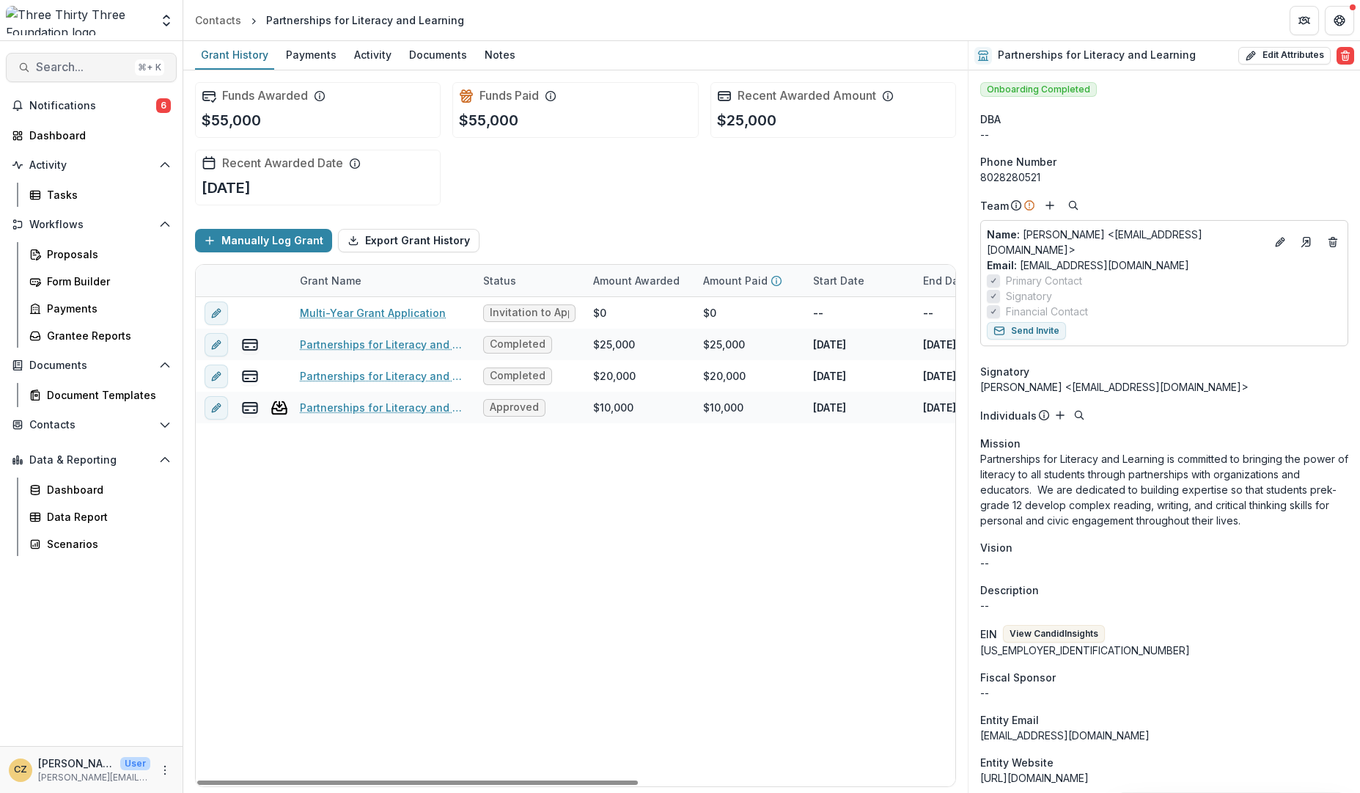
click at [73, 73] on span "Search..." at bounding box center [82, 67] width 93 height 14
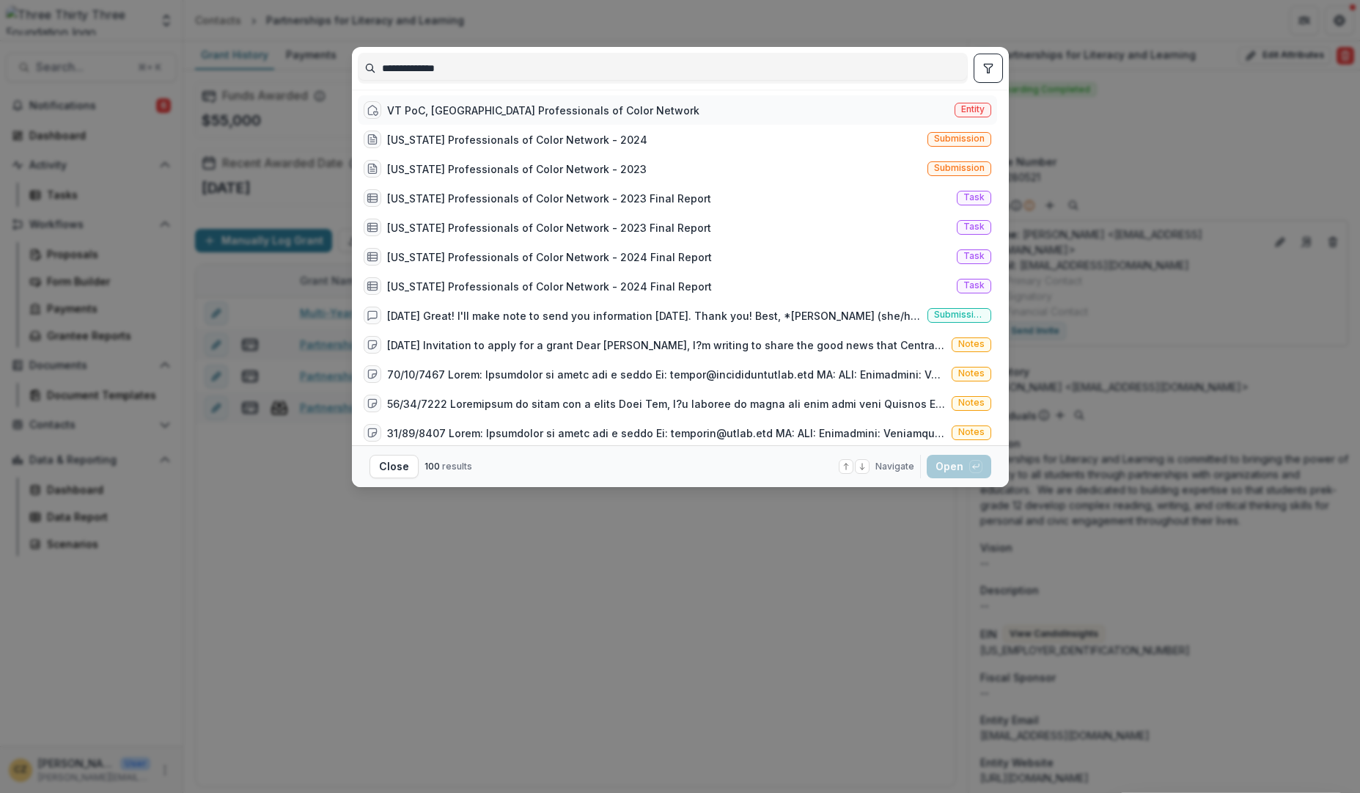
type input "**********"
click at [487, 109] on div "VT PoC, VT Professionals of Color Network" at bounding box center [543, 110] width 312 height 15
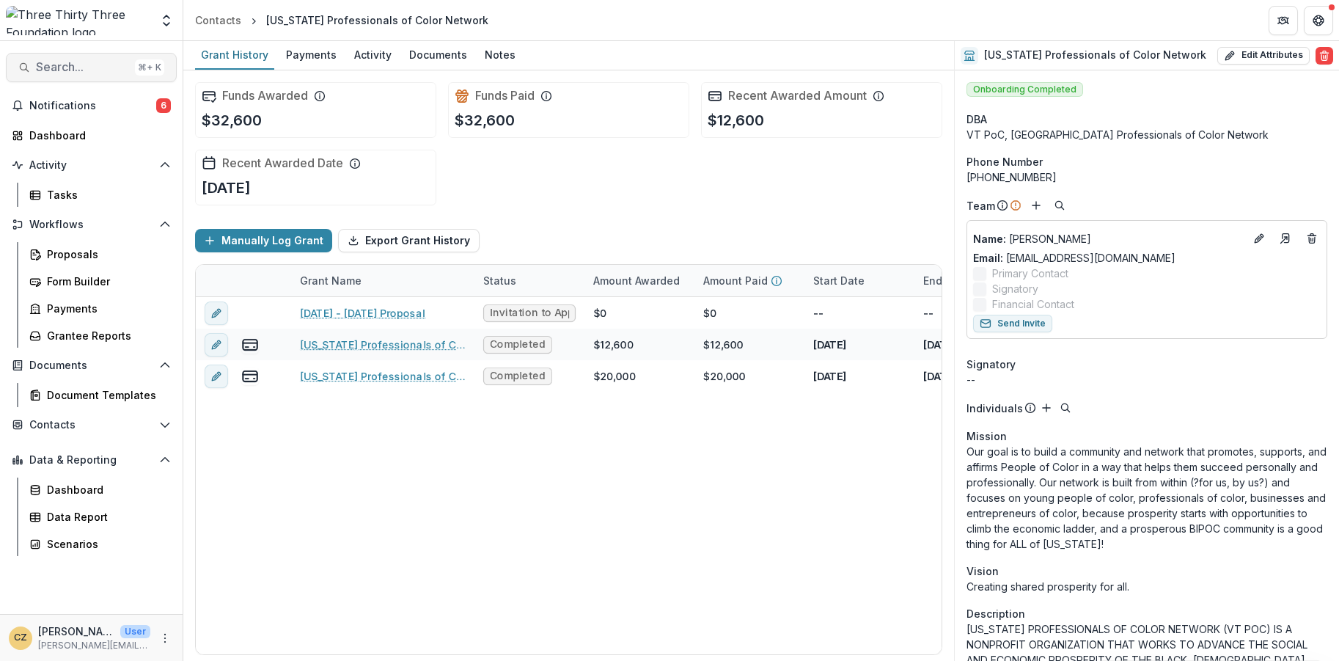
click at [83, 70] on span "Search..." at bounding box center [82, 67] width 93 height 14
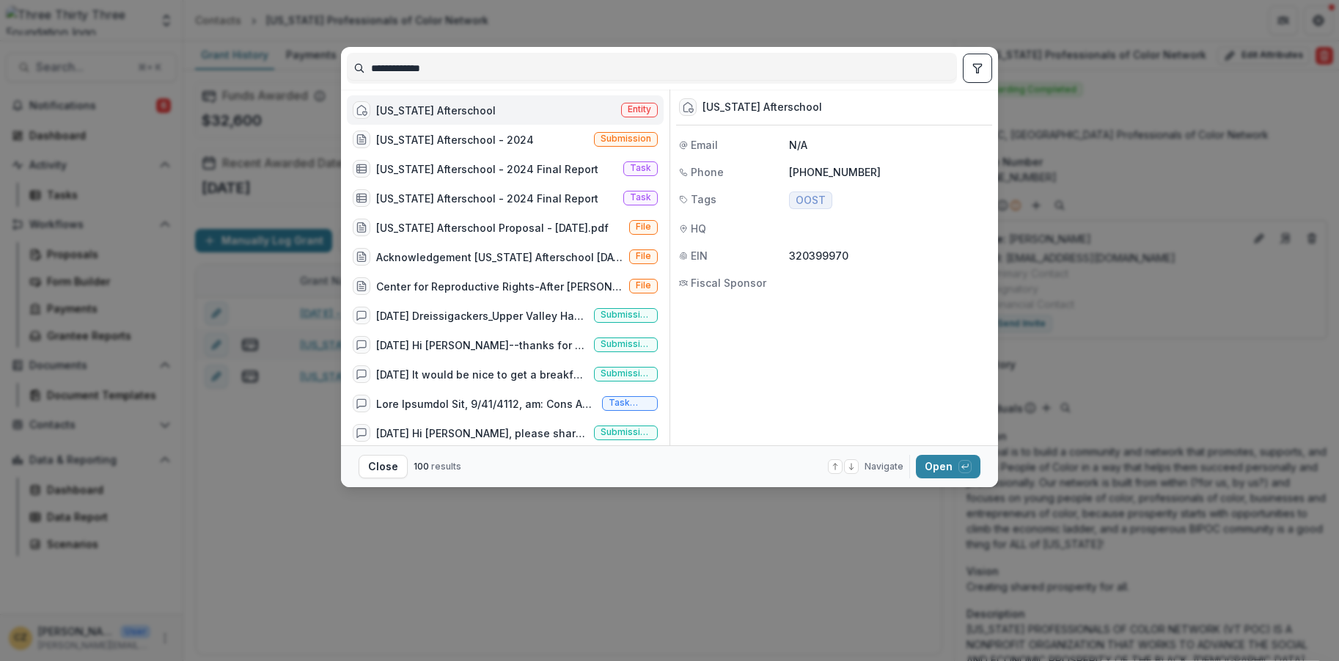
type input "**********"
click at [401, 110] on div "Vermont Afterschool" at bounding box center [436, 110] width 120 height 15
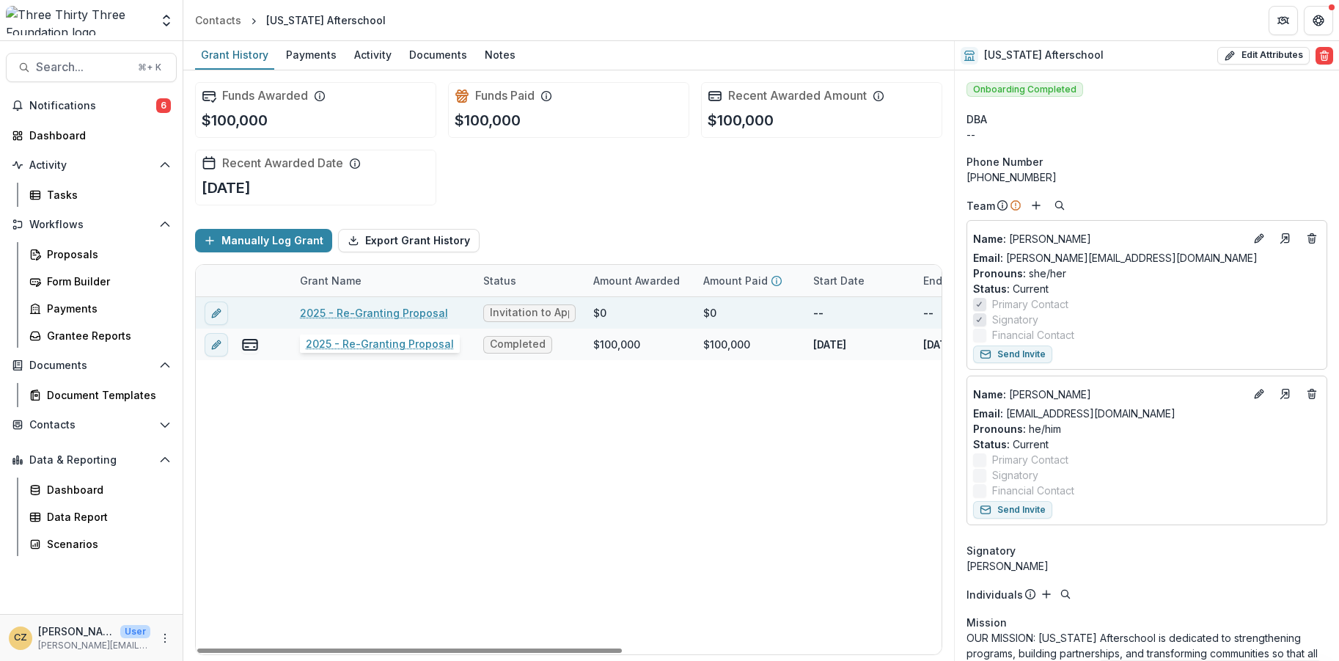
click at [364, 304] on div "2025 - Re-Granting Proposal" at bounding box center [383, 313] width 166 height 32
click at [363, 312] on link "2025 - Re-Granting Proposal" at bounding box center [374, 312] width 148 height 15
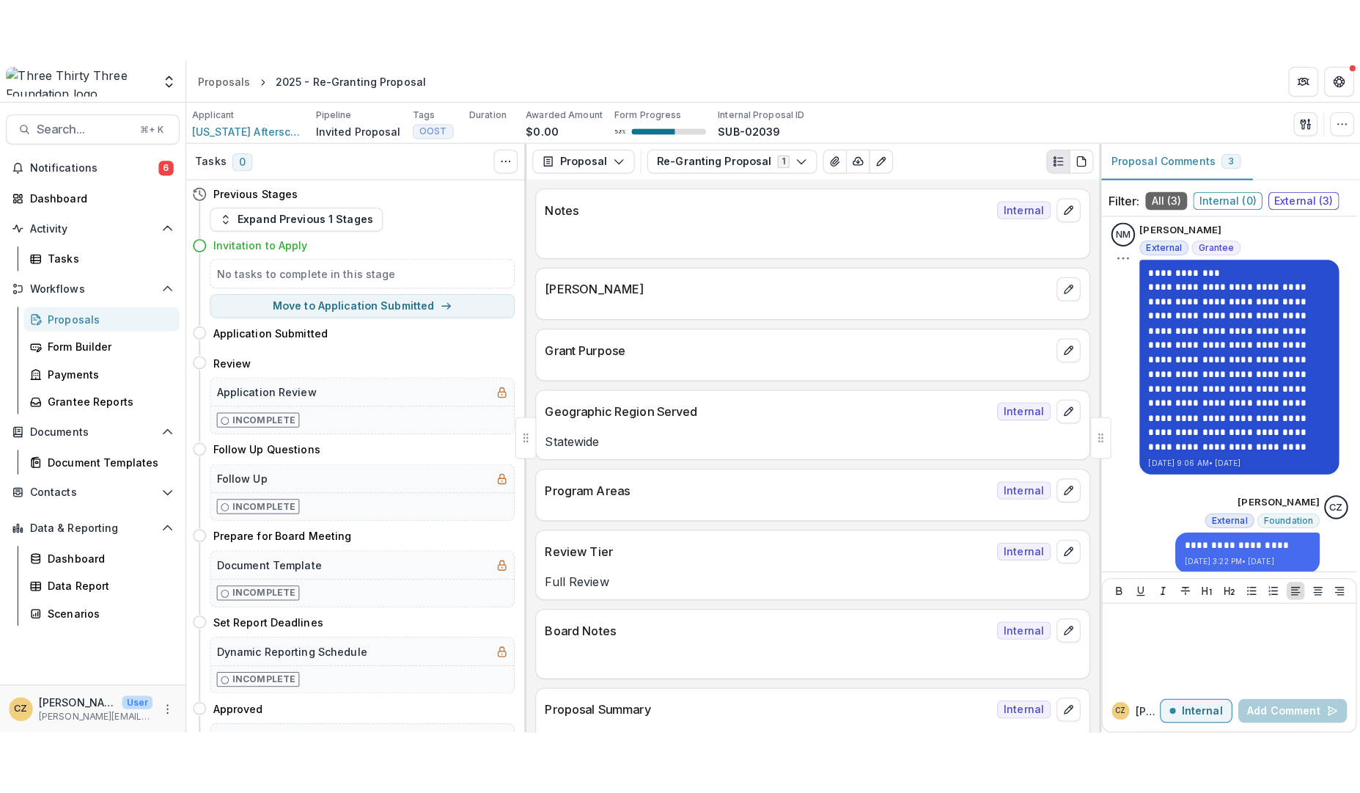
scroll to position [198, 0]
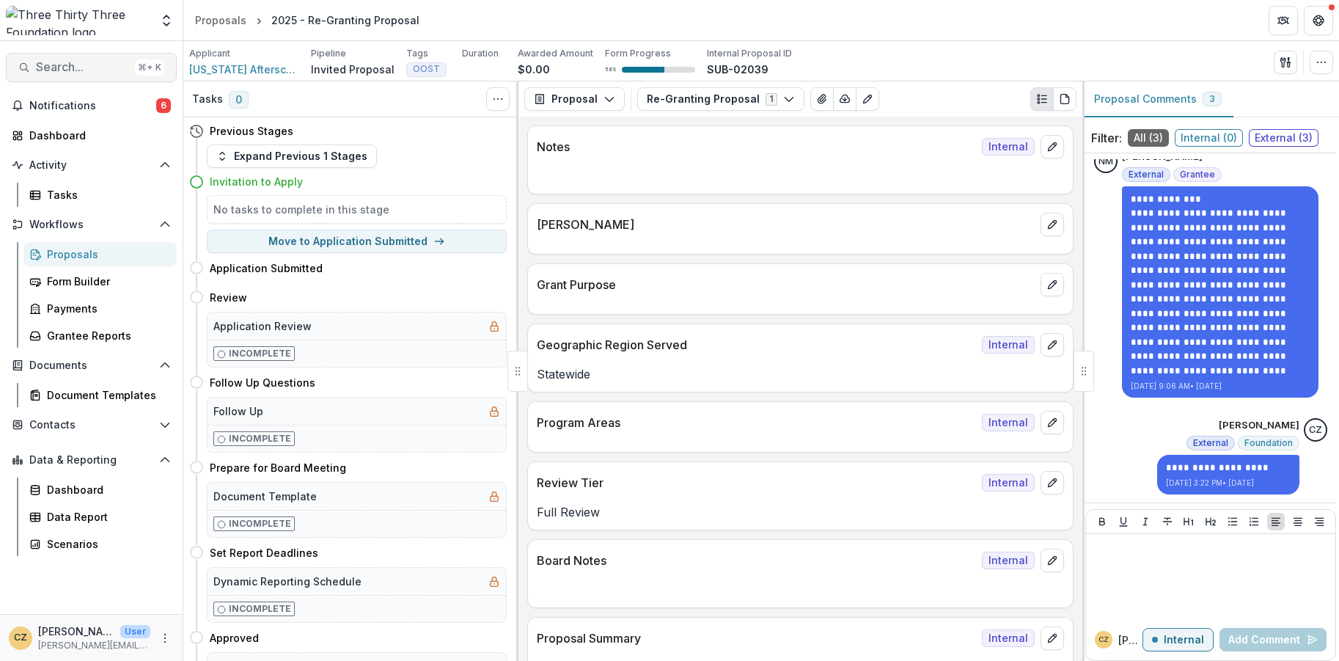
click at [38, 70] on span "Search..." at bounding box center [82, 67] width 93 height 14
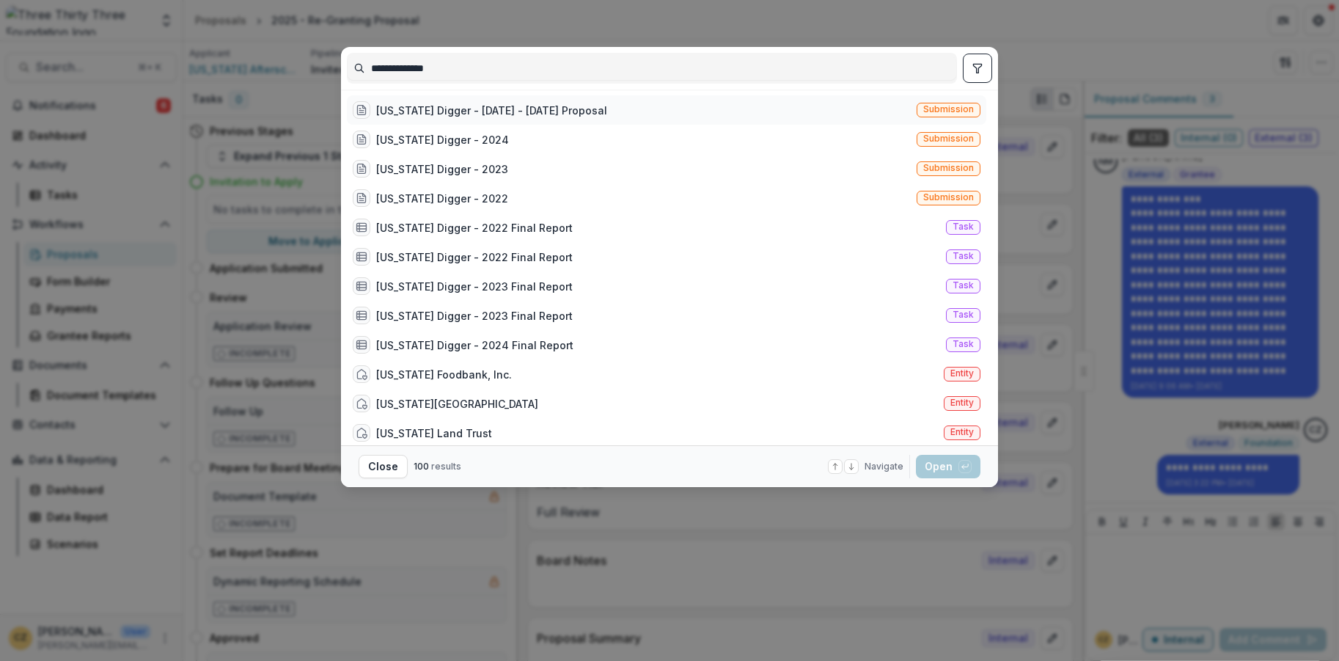
type input "**********"
click at [427, 106] on div "Vermont Digger - 2025 - 2025 Proposal" at bounding box center [491, 110] width 231 height 15
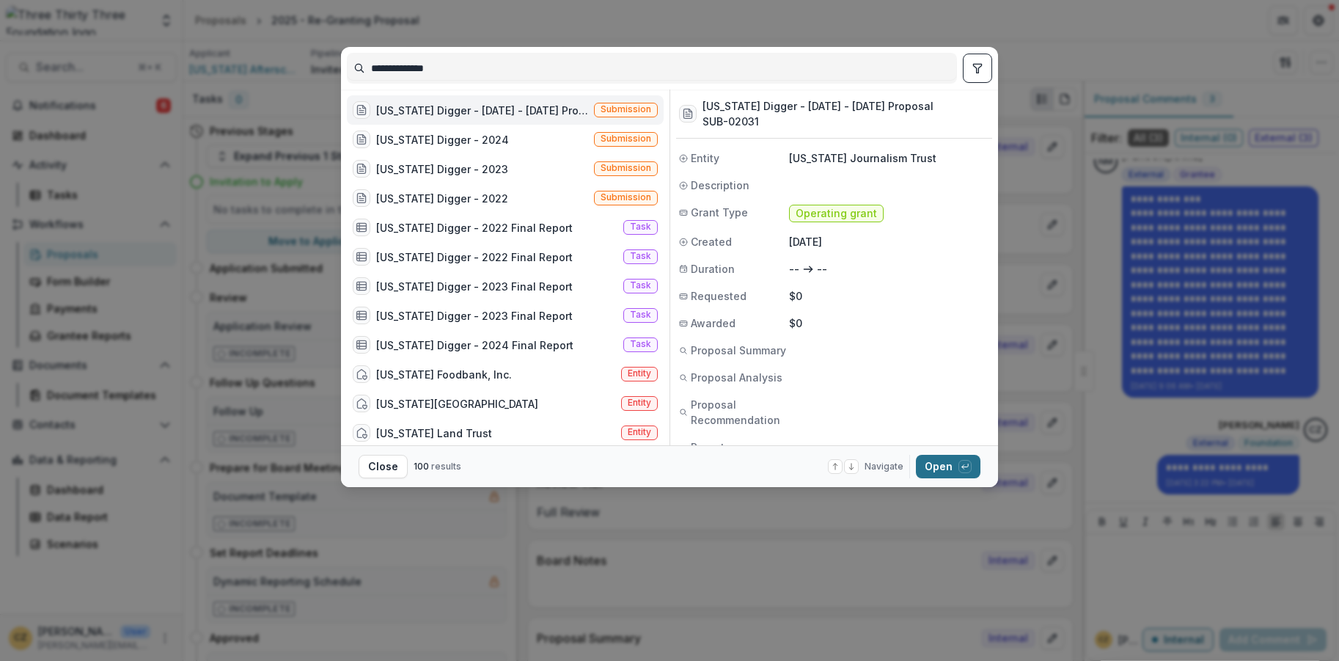
click at [948, 463] on button "Open with enter key" at bounding box center [948, 466] width 65 height 23
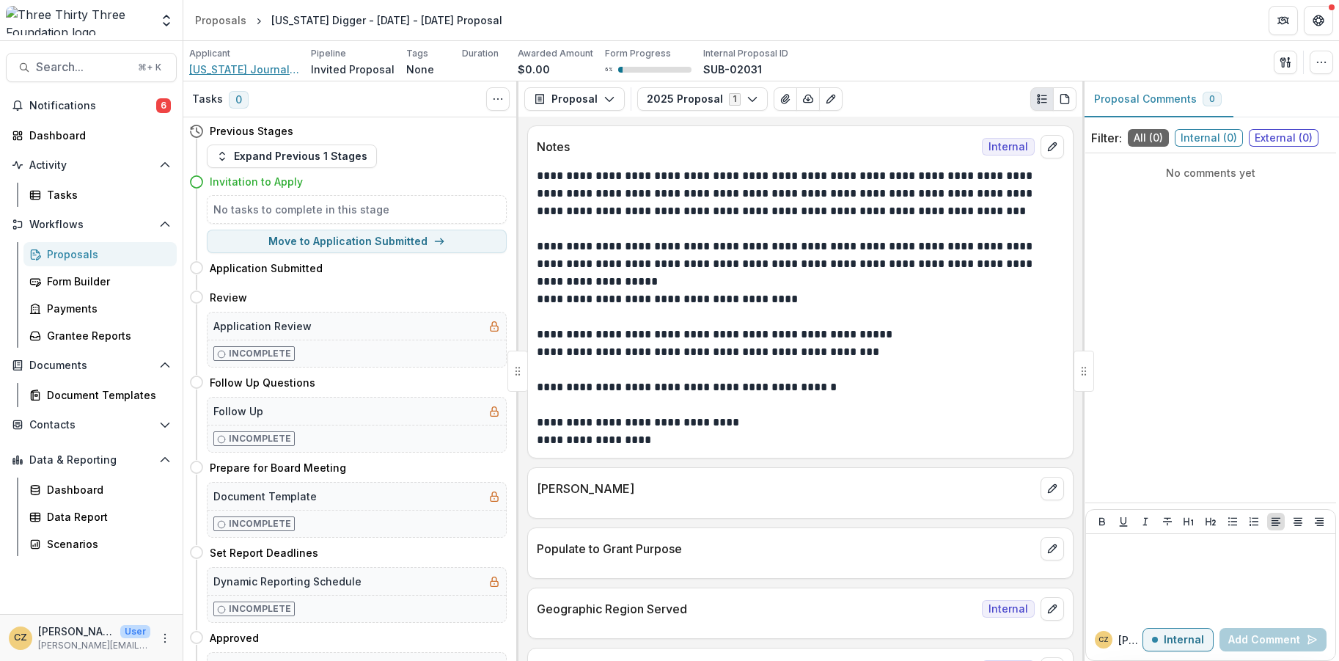
click at [279, 65] on span "Vermont Journalism Trust" at bounding box center [244, 69] width 110 height 15
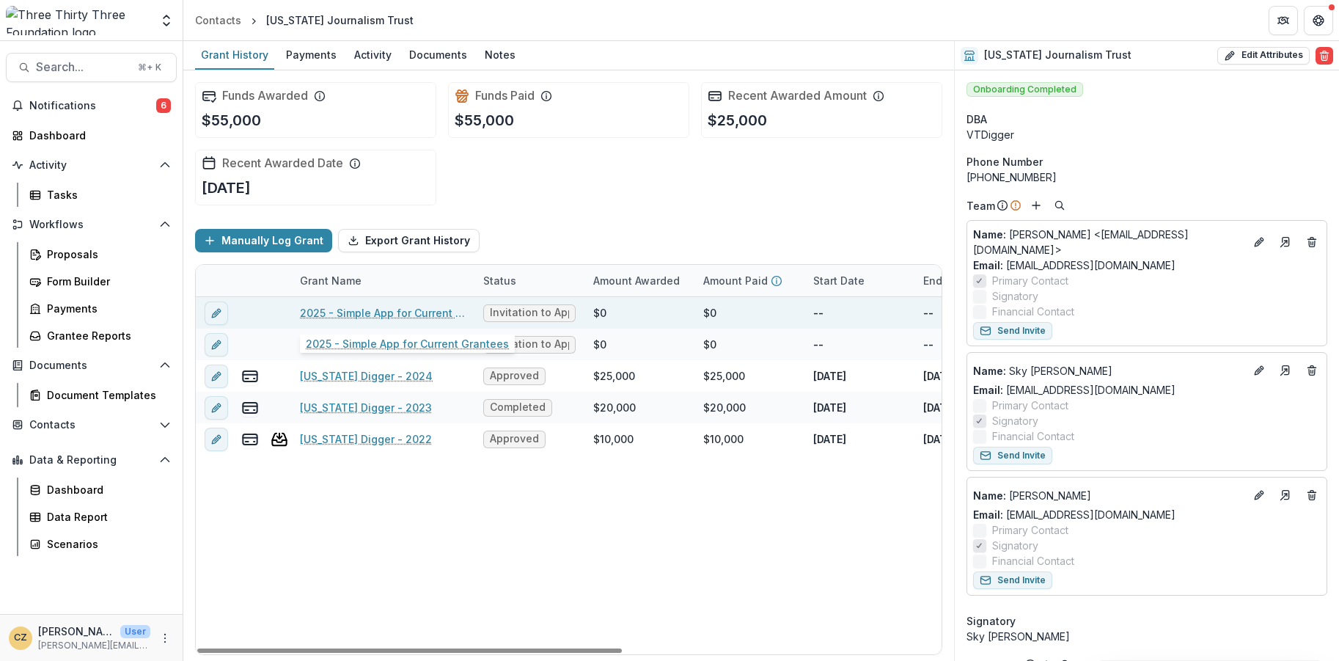
click at [400, 309] on link "2025 - Simple App for Current Grantees" at bounding box center [383, 312] width 166 height 15
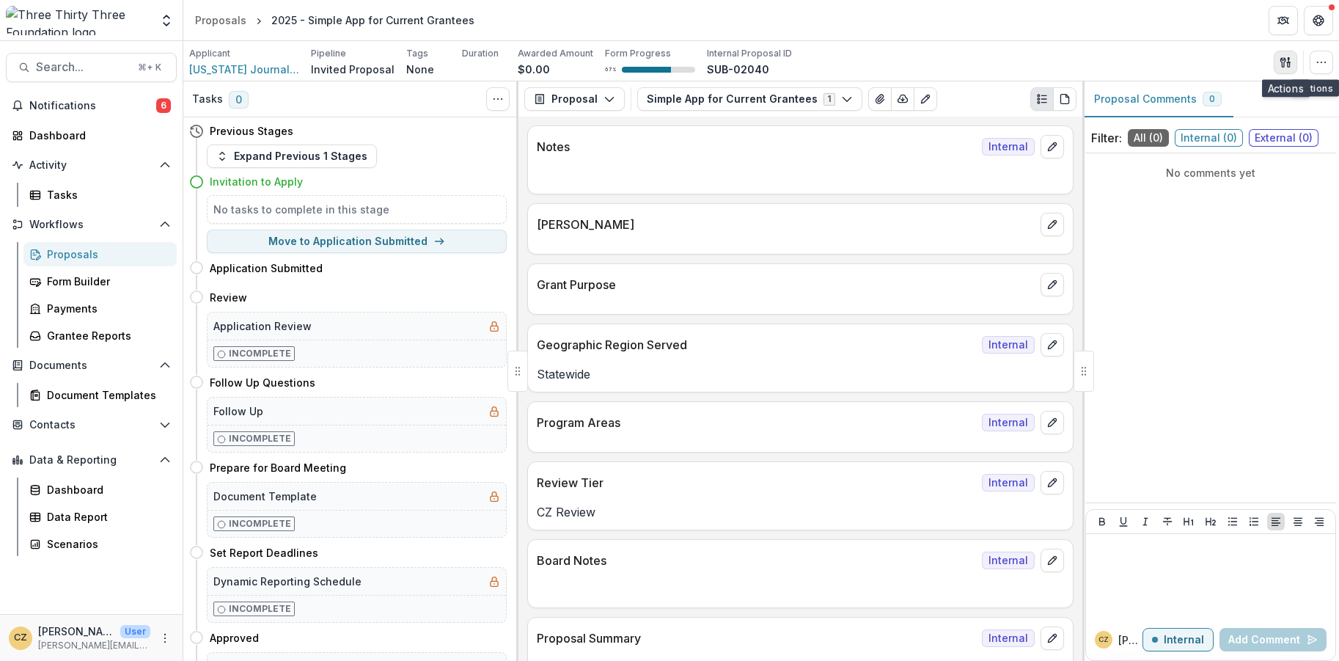
click at [1289, 62] on icon "button" at bounding box center [1285, 62] width 12 height 12
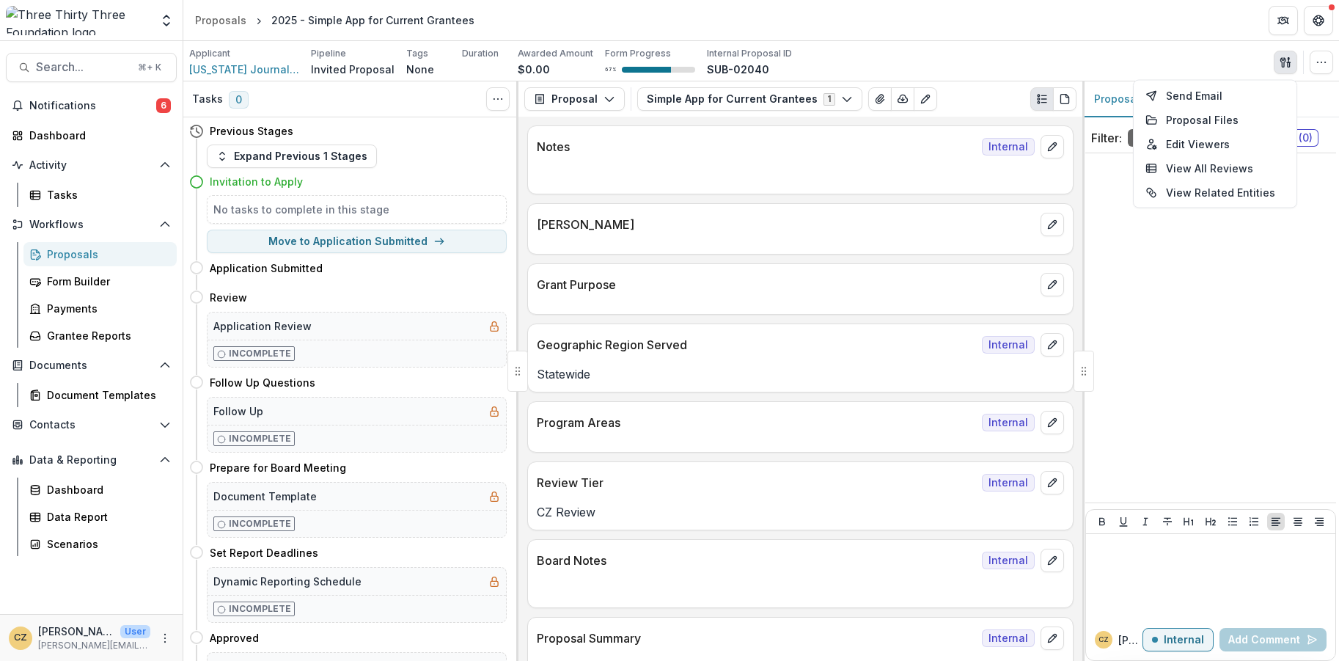
click at [1204, 41] on div "Applicant Vermont Journalism Trust Pipeline Invited Proposal Tags None All tags…" at bounding box center [760, 61] width 1155 height 40
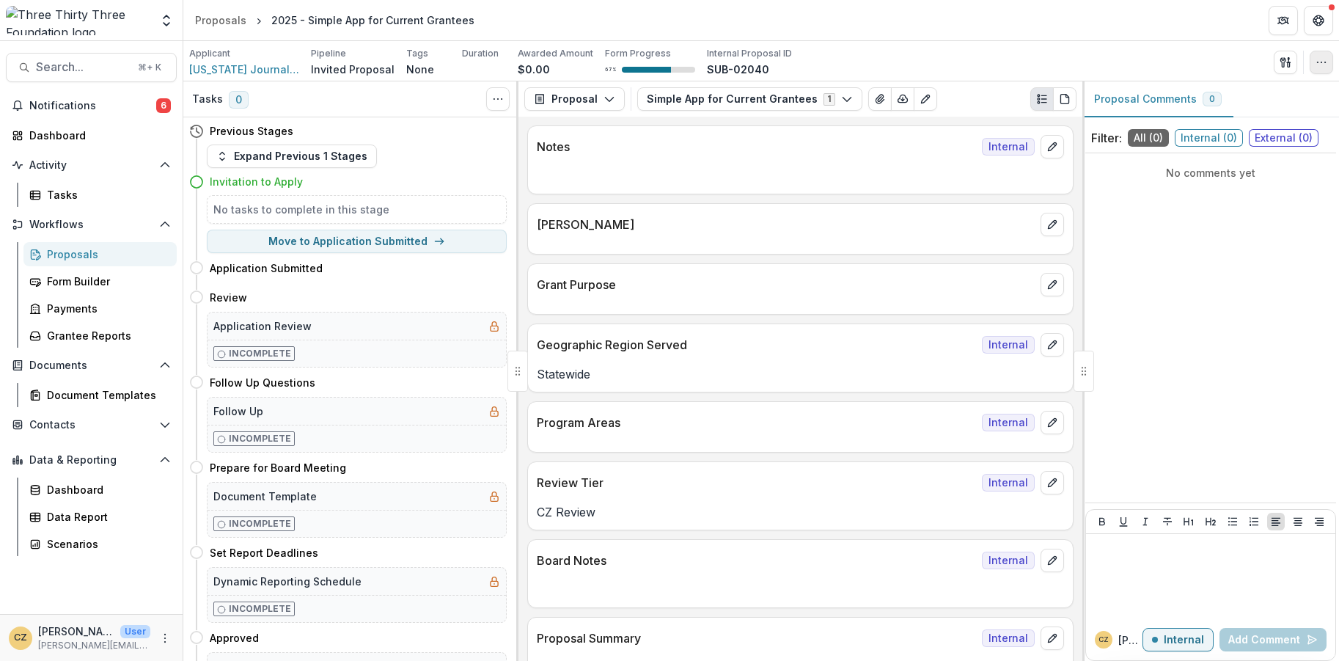
click at [1320, 66] on icon "button" at bounding box center [1321, 62] width 12 height 12
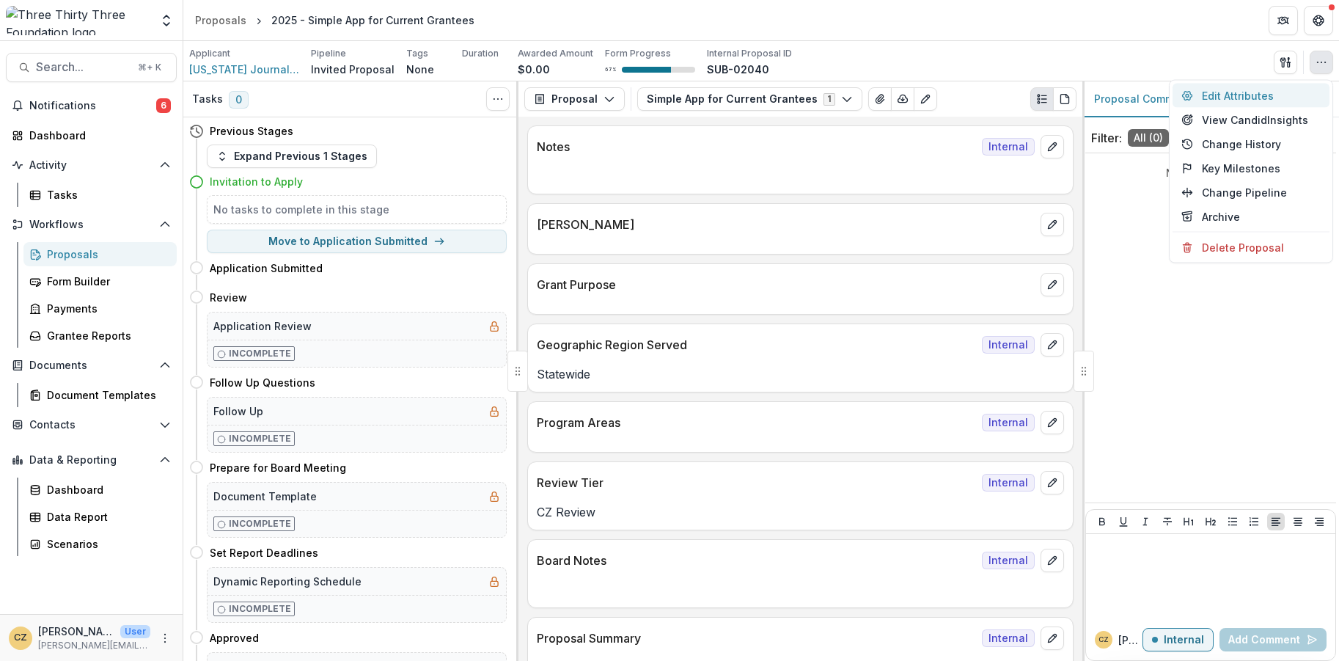
click at [1246, 100] on button "Edit Attributes" at bounding box center [1250, 96] width 157 height 24
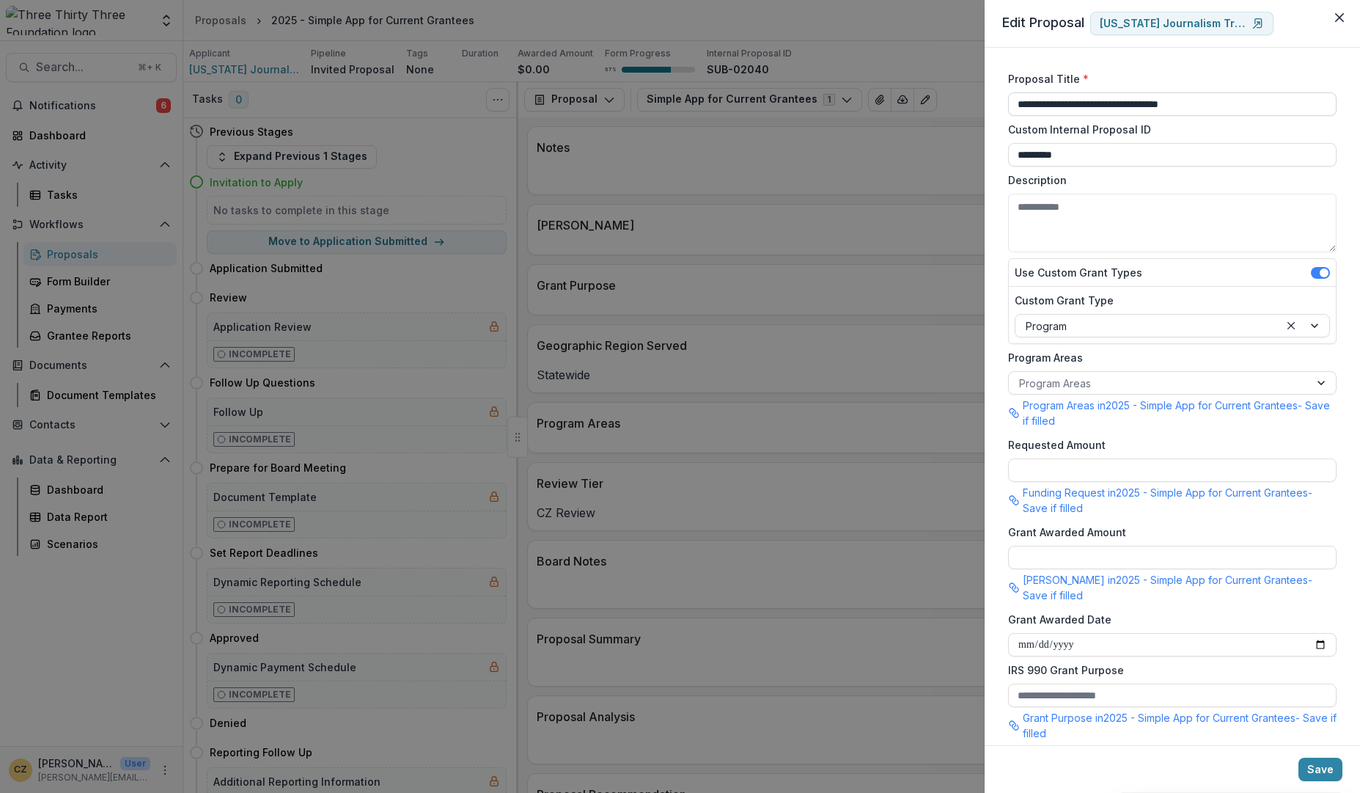
click at [1092, 107] on input "**********" at bounding box center [1172, 103] width 328 height 23
drag, startPoint x: 1054, startPoint y: 103, endPoint x: 1321, endPoint y: 106, distance: 266.9
click at [1321, 106] on input "**********" at bounding box center [1172, 103] width 328 height 23
click at [1103, 106] on input "**********" at bounding box center [1172, 103] width 328 height 23
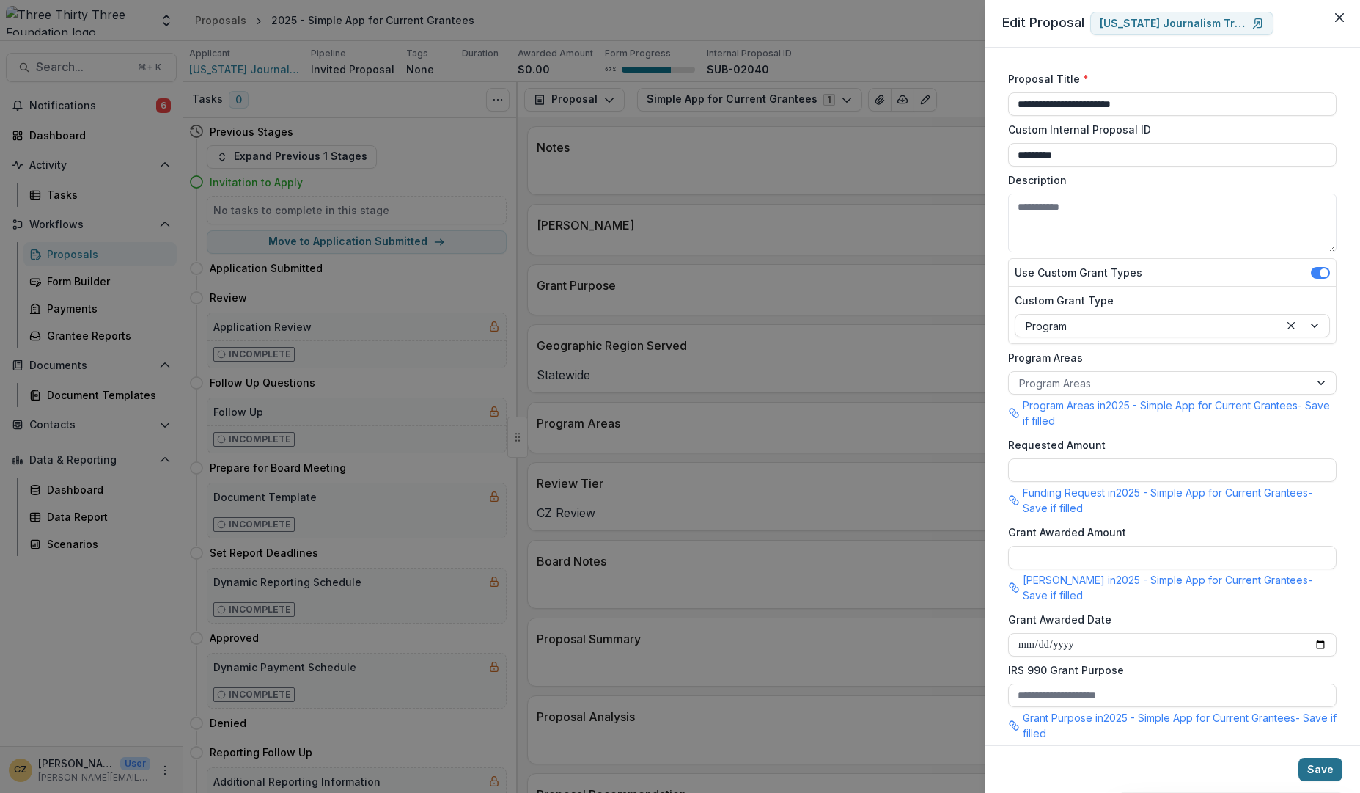
type input "**********"
click at [1313, 773] on button "Save" at bounding box center [1320, 768] width 44 height 23
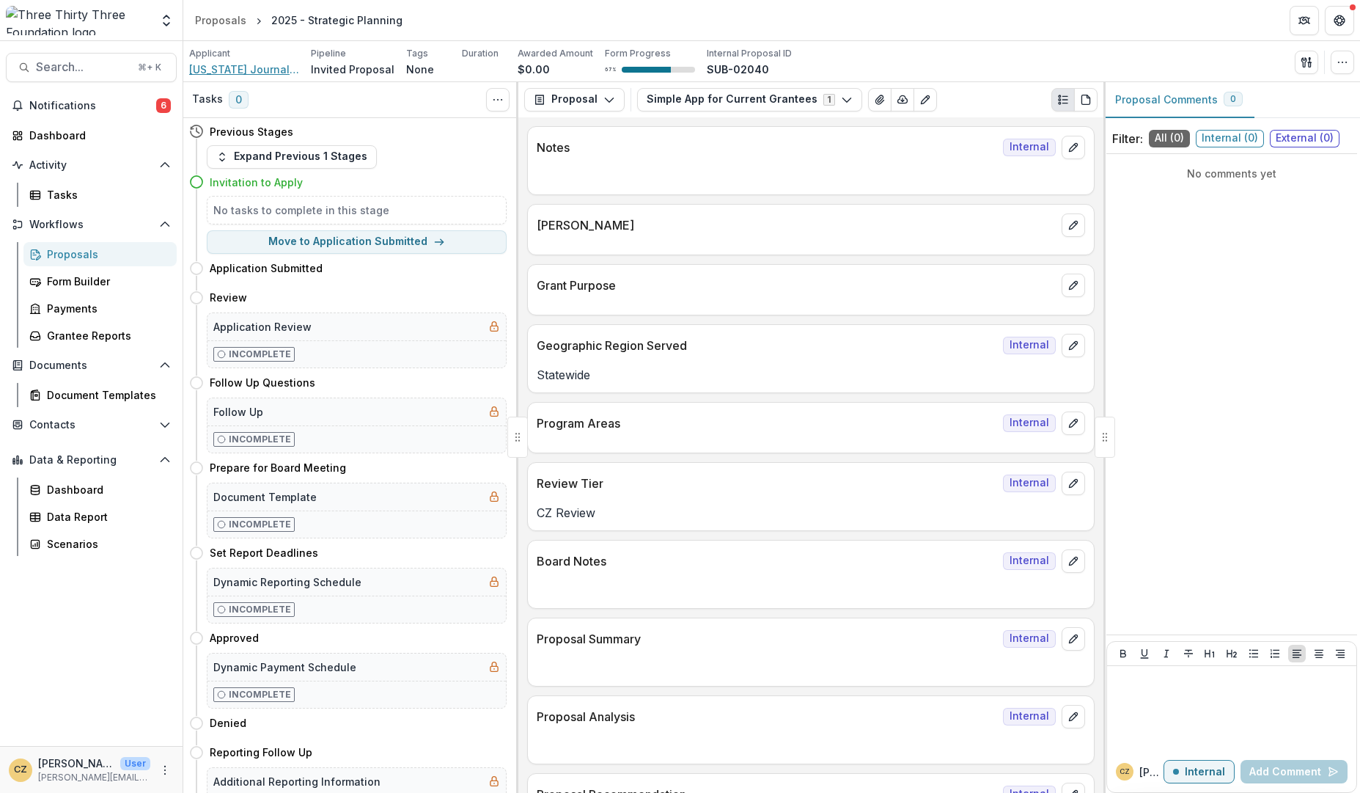
click at [241, 65] on span "Vermont Journalism Trust" at bounding box center [244, 69] width 110 height 15
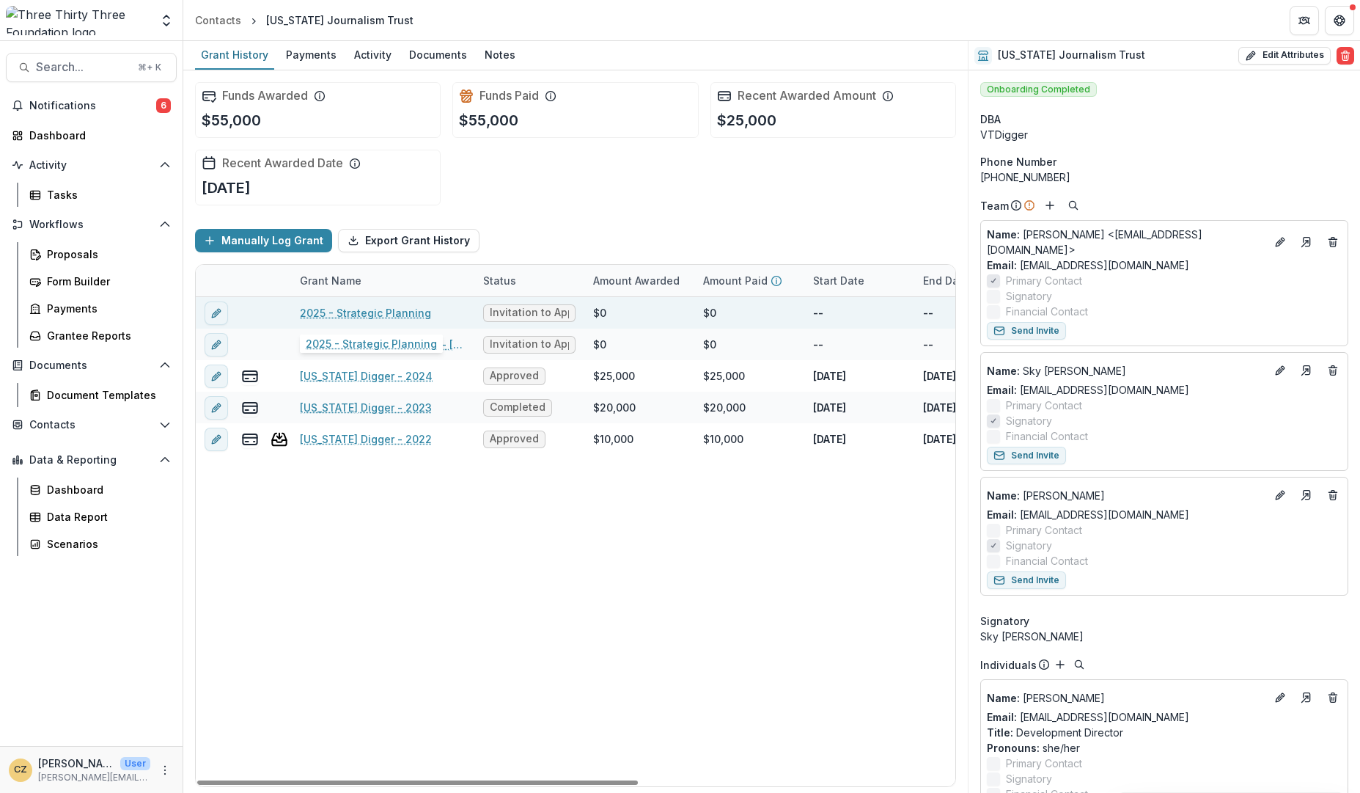
click at [338, 312] on link "2025 - Strategic Planning" at bounding box center [365, 312] width 131 height 15
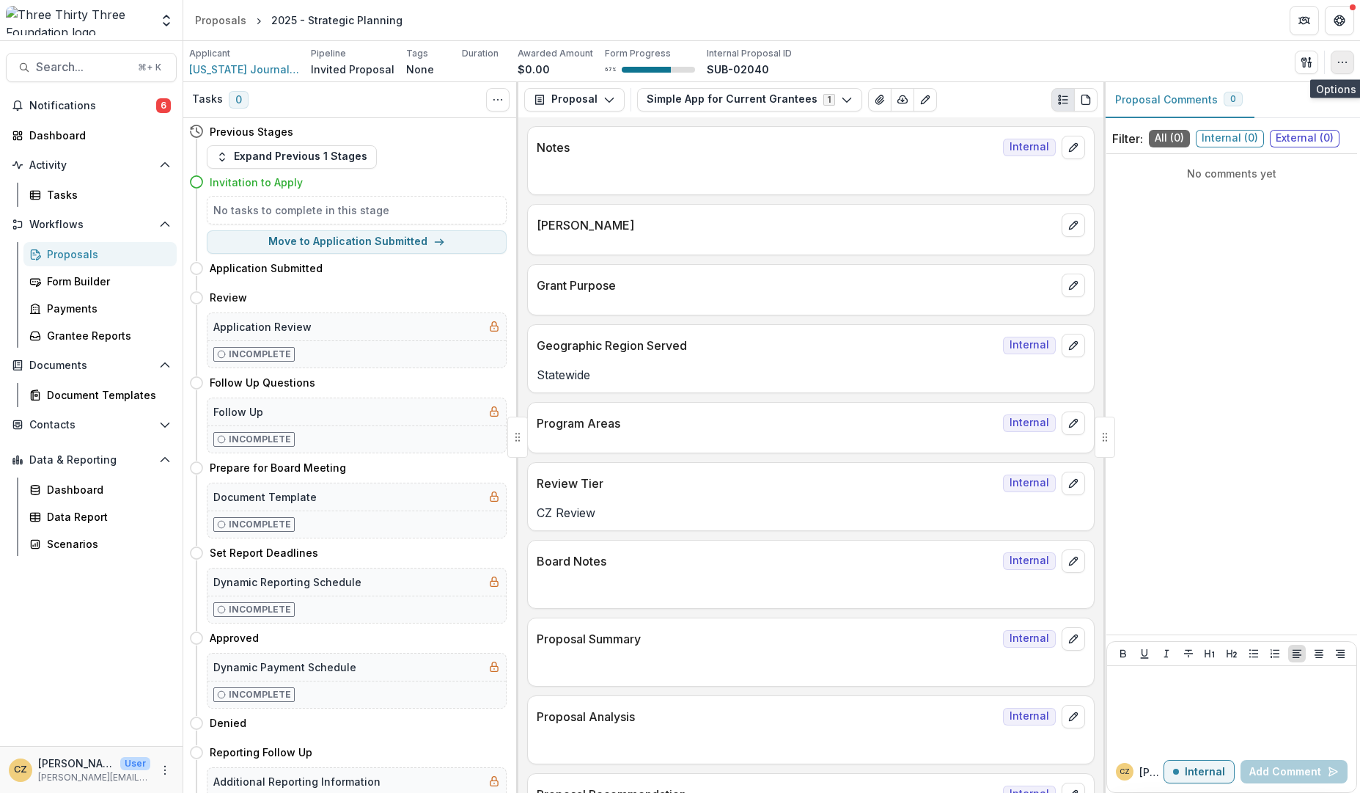
click at [1343, 62] on icon "button" at bounding box center [1343, 62] width 12 height 12
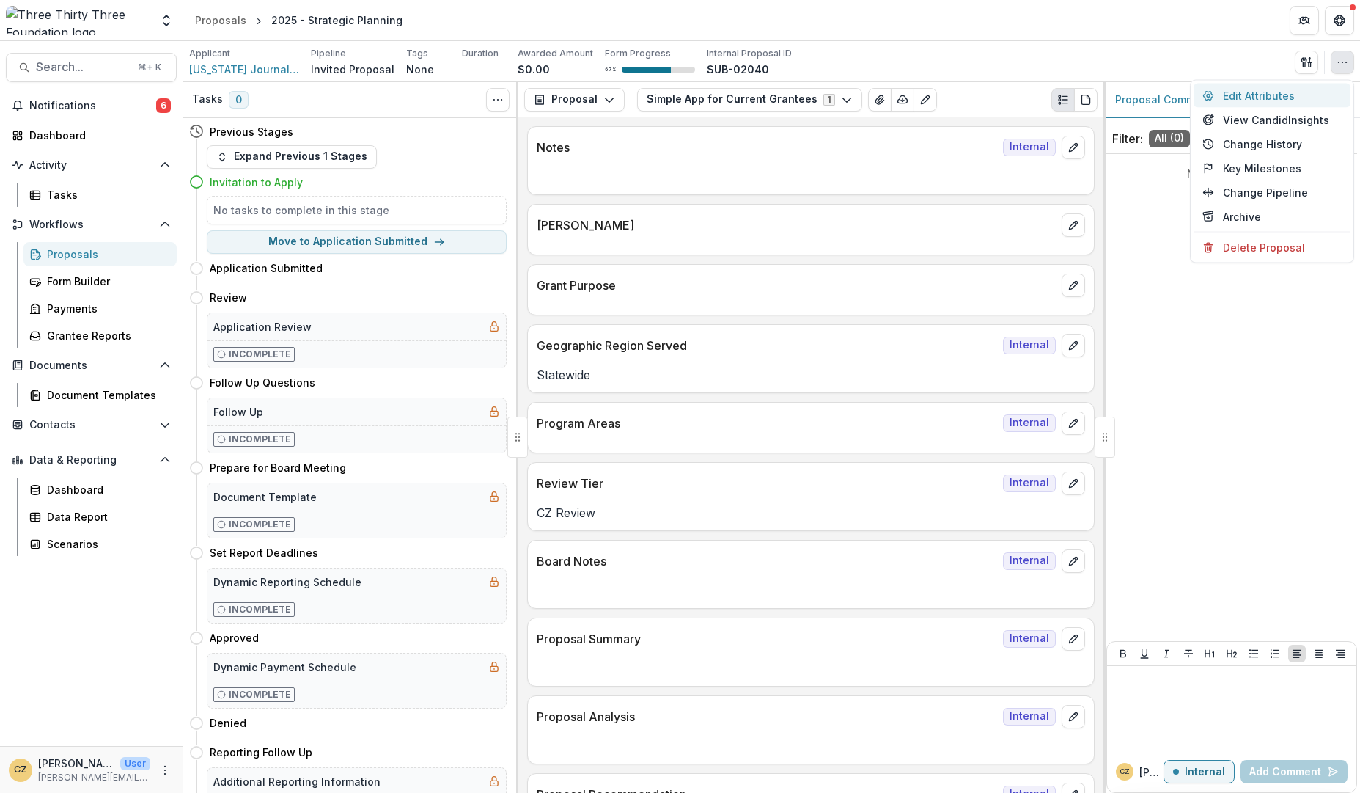
click at [1244, 97] on button "Edit Attributes" at bounding box center [1272, 96] width 157 height 24
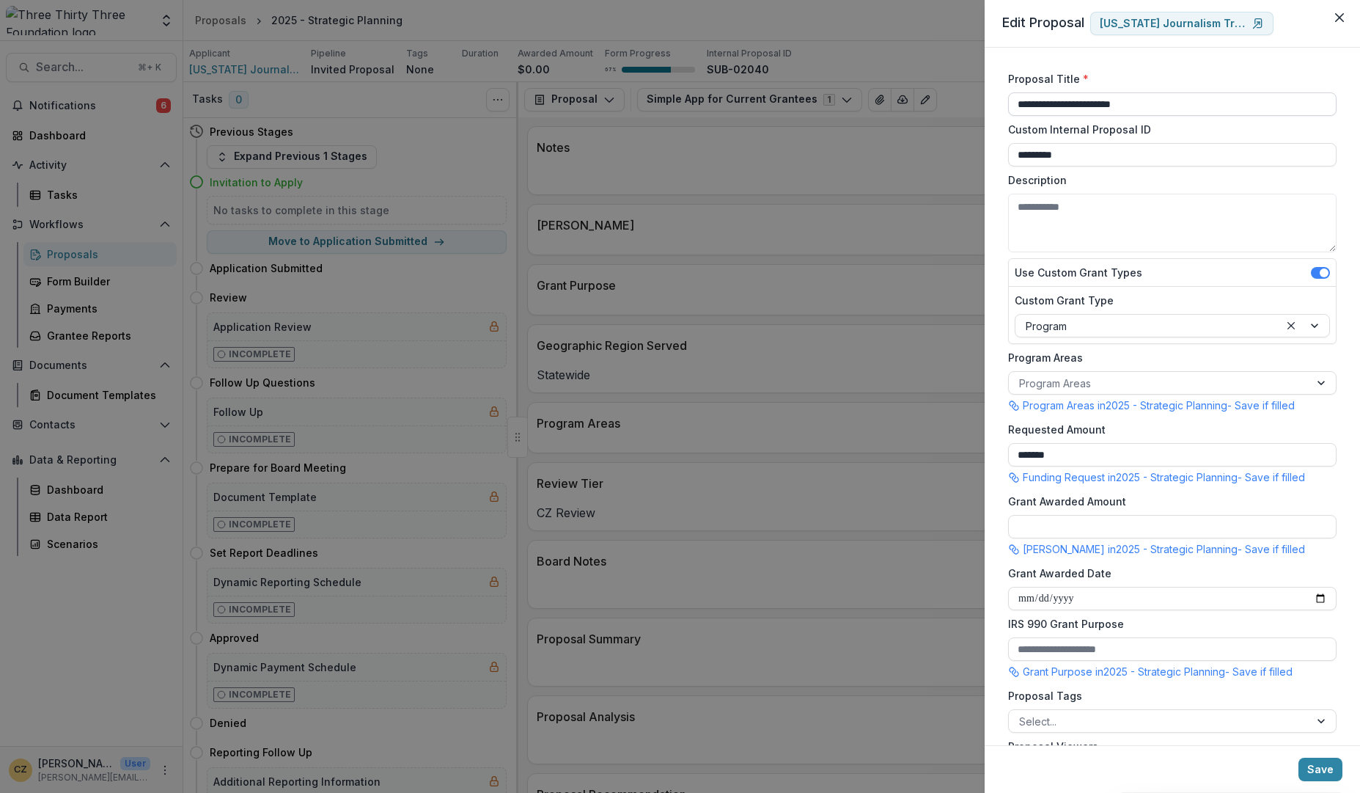
click at [1015, 106] on input "**********" at bounding box center [1172, 103] width 328 height 23
type input "**********"
click at [1330, 771] on button "Save" at bounding box center [1320, 768] width 44 height 23
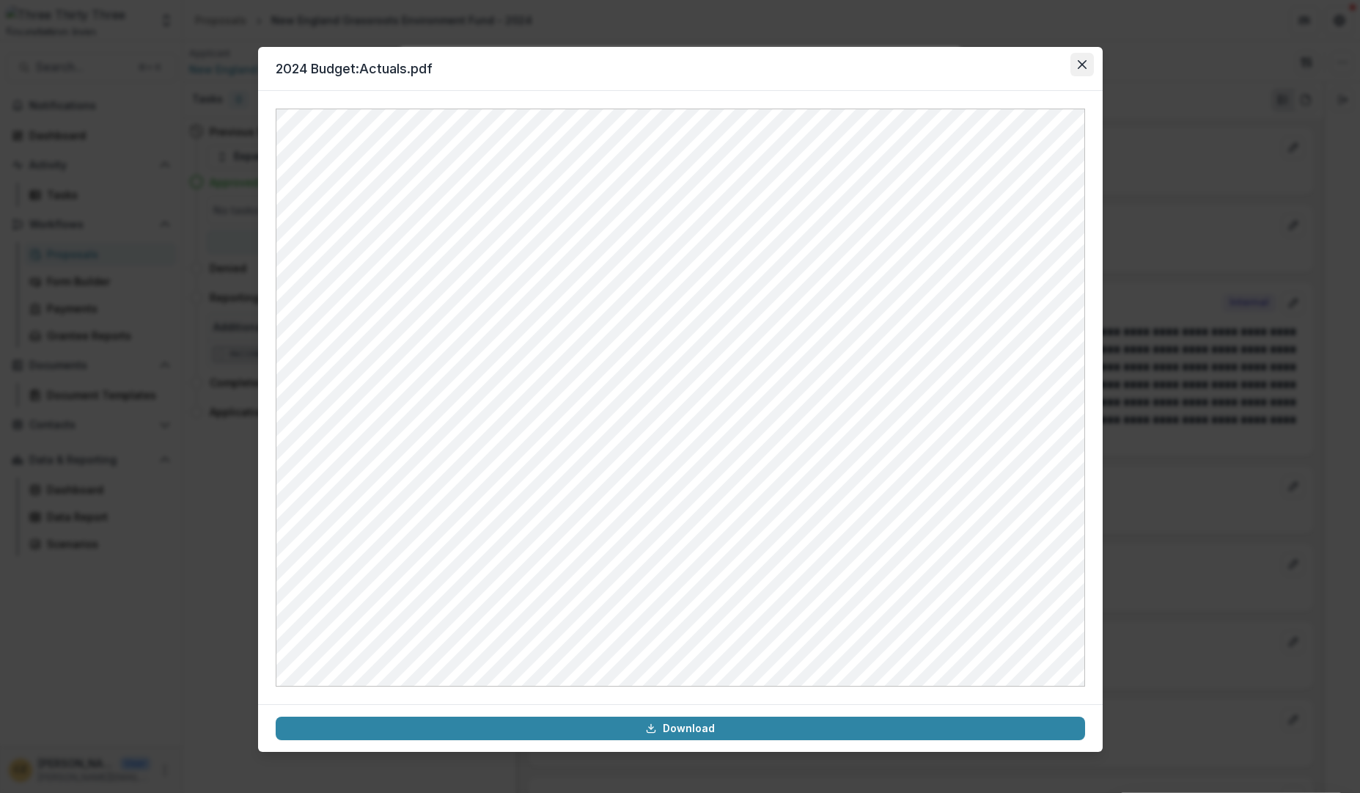
click at [1084, 65] on icon "Close" at bounding box center [1082, 64] width 9 height 9
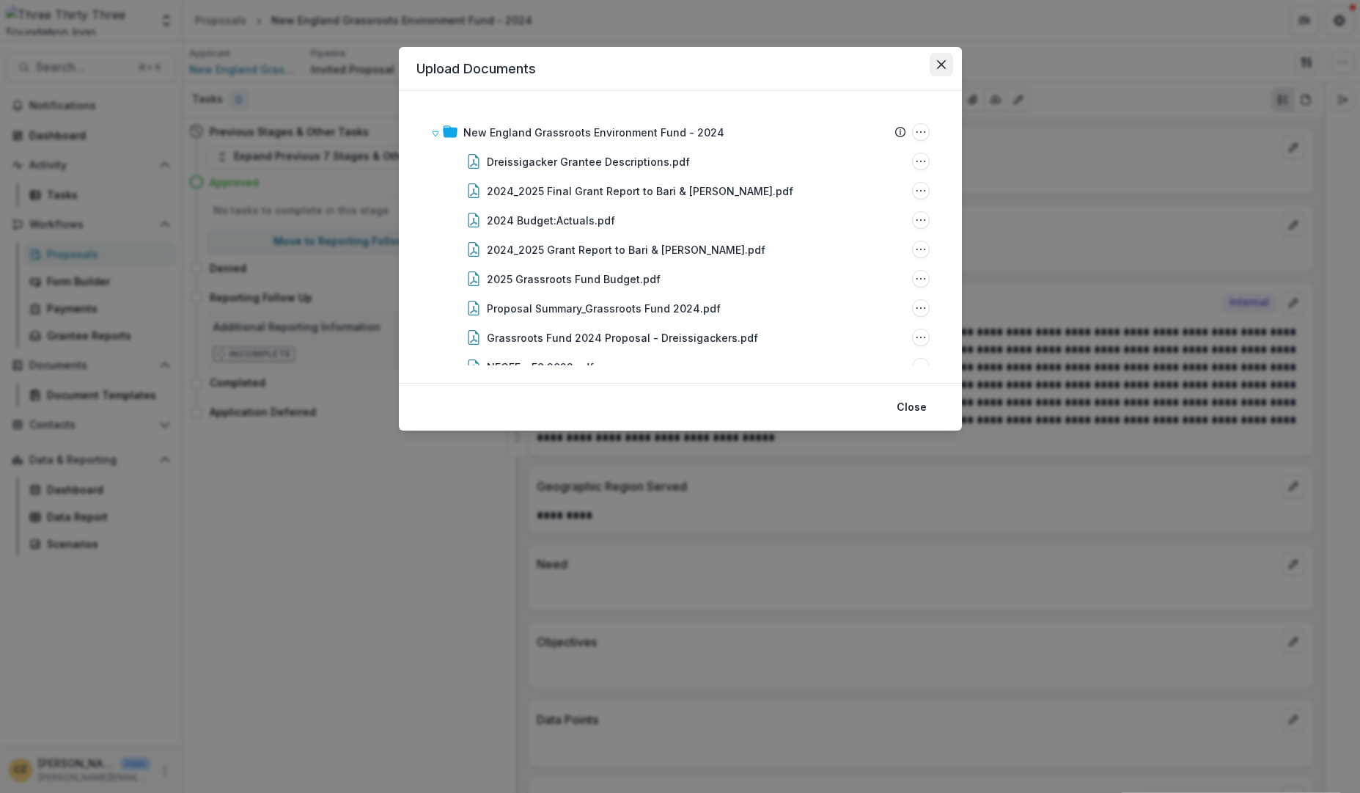
click at [945, 63] on icon "Close" at bounding box center [941, 64] width 9 height 9
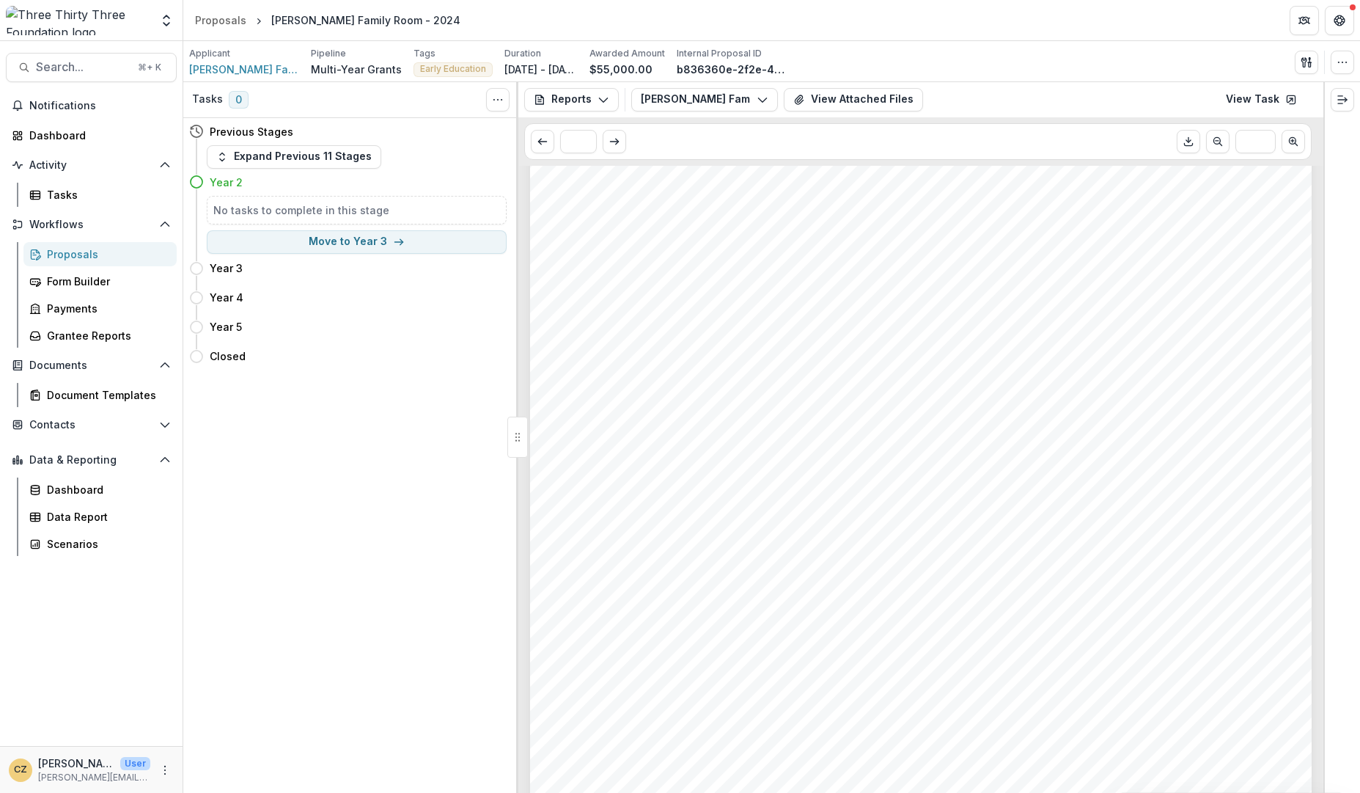
scroll to position [1321, 0]
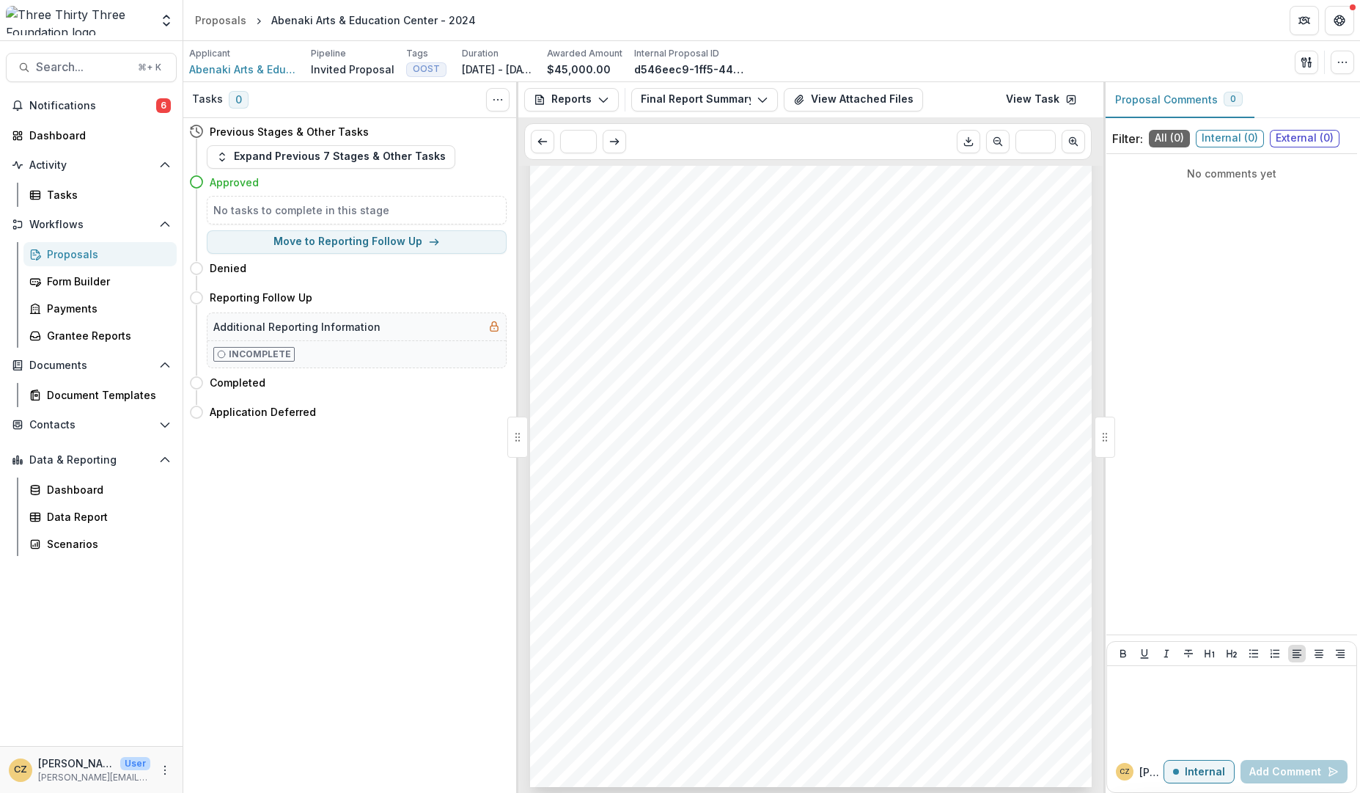
scroll to position [172, 0]
click at [235, 70] on span "Abenaki Arts & Education Center" at bounding box center [244, 69] width 110 height 15
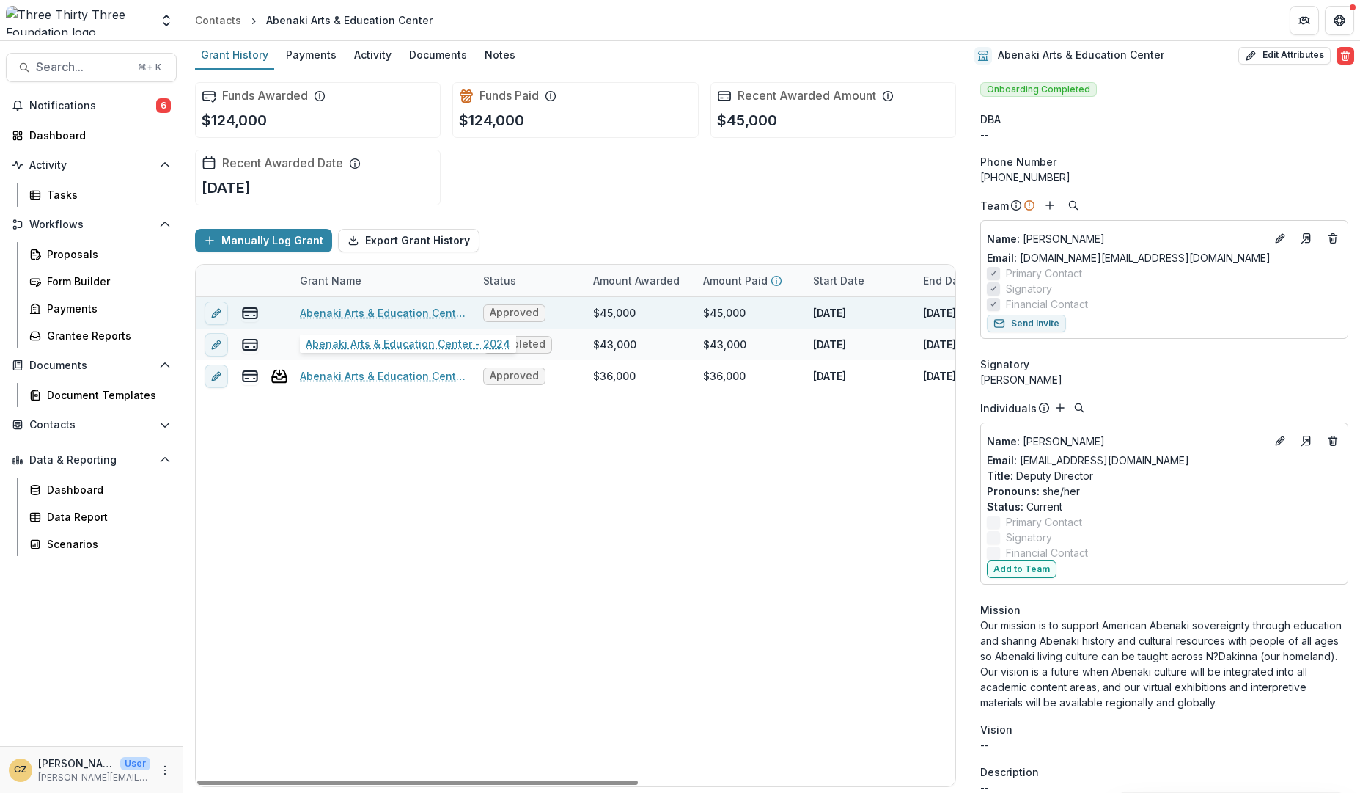
click at [392, 310] on link "Abenaki Arts & Education Center - 2024" at bounding box center [383, 312] width 166 height 15
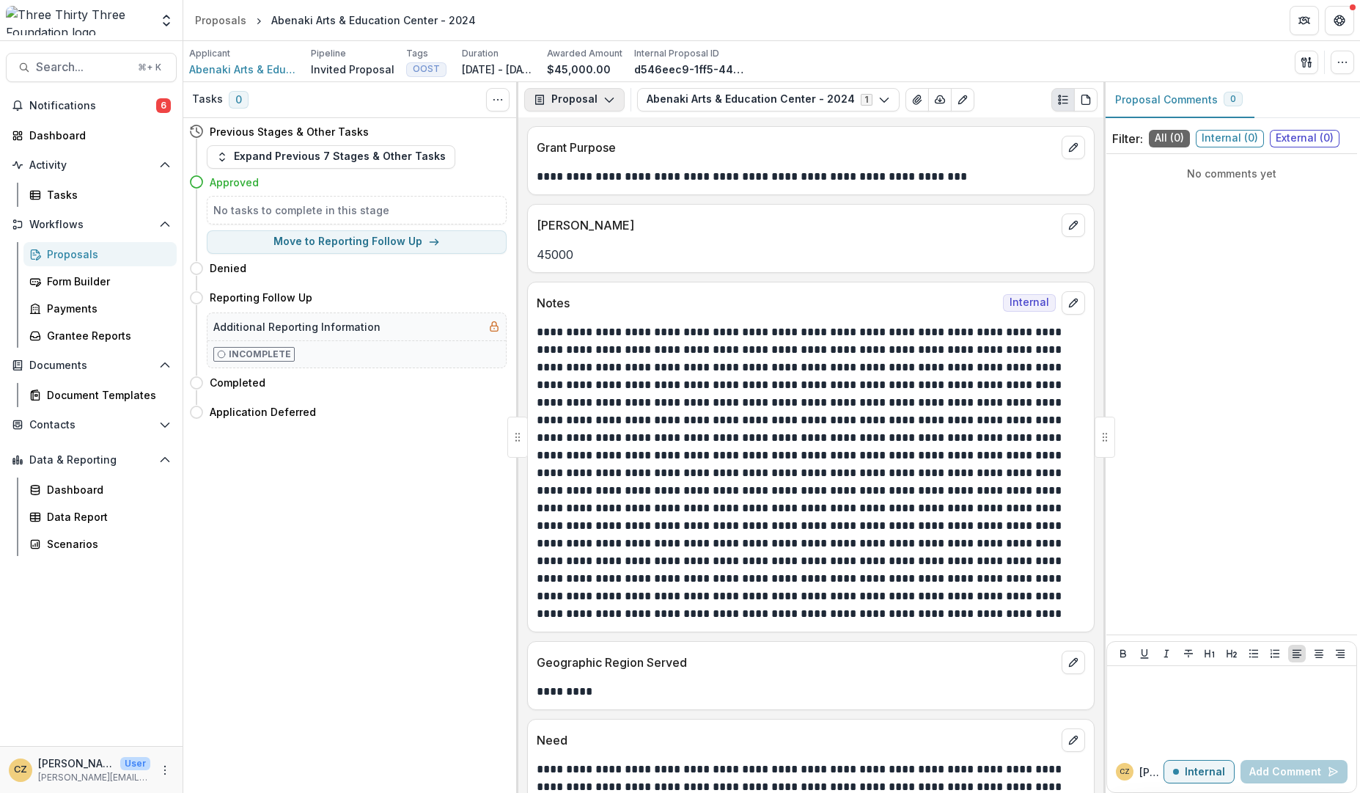
click at [590, 95] on button "Proposal" at bounding box center [574, 99] width 100 height 23
click at [602, 173] on button "Reports" at bounding box center [612, 181] width 169 height 24
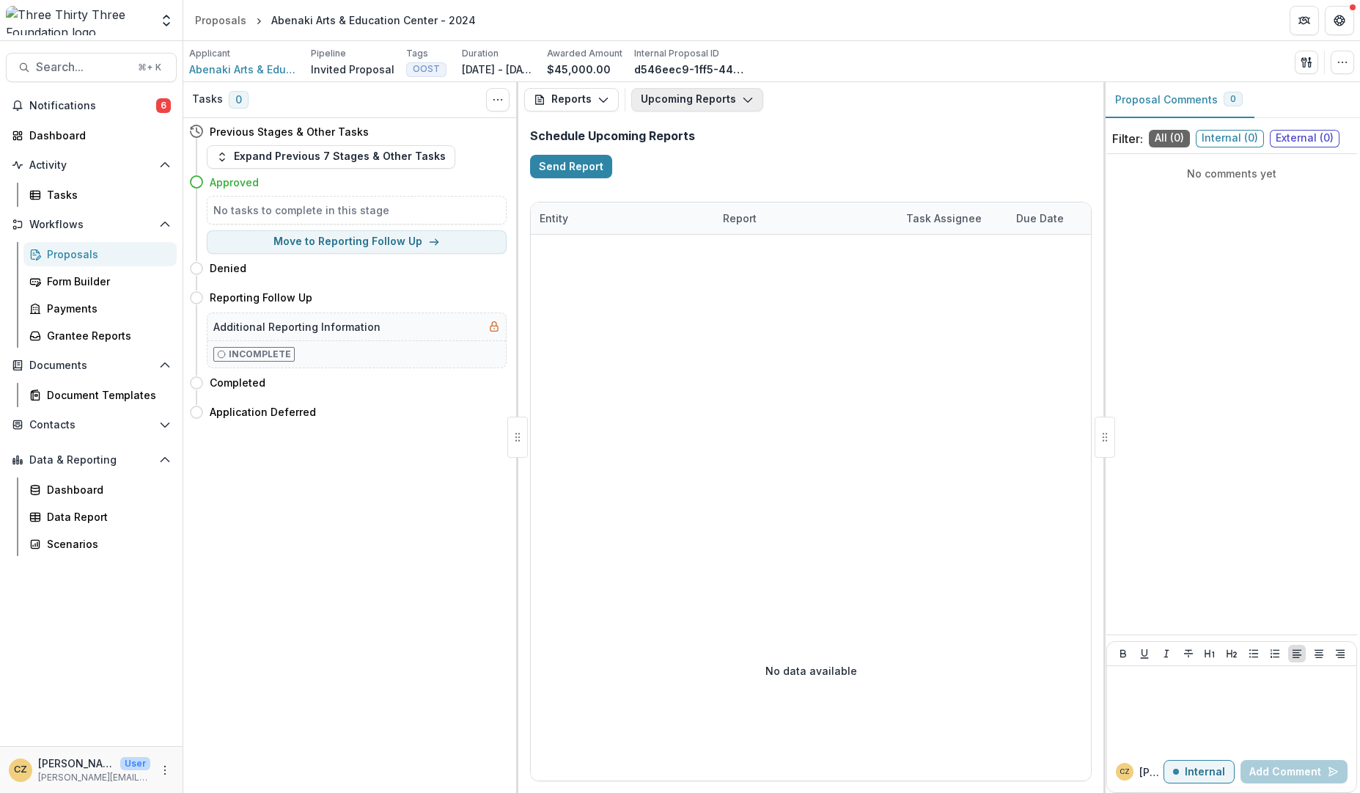
click at [667, 100] on button "Upcoming Reports" at bounding box center [697, 99] width 132 height 23
click at [691, 179] on span "Completed Reports" at bounding box center [773, 179] width 229 height 15
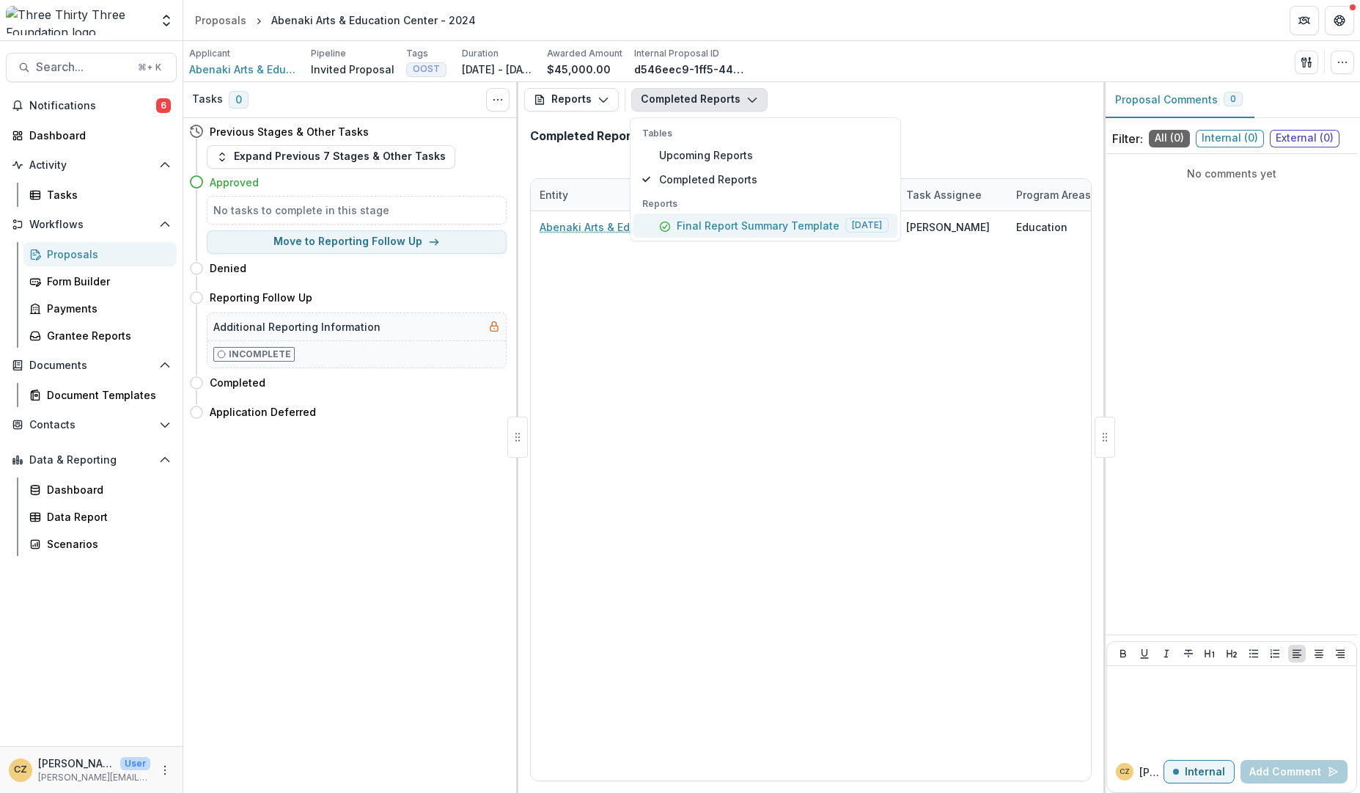
click at [700, 222] on p "Final Report Summary Template" at bounding box center [758, 225] width 163 height 15
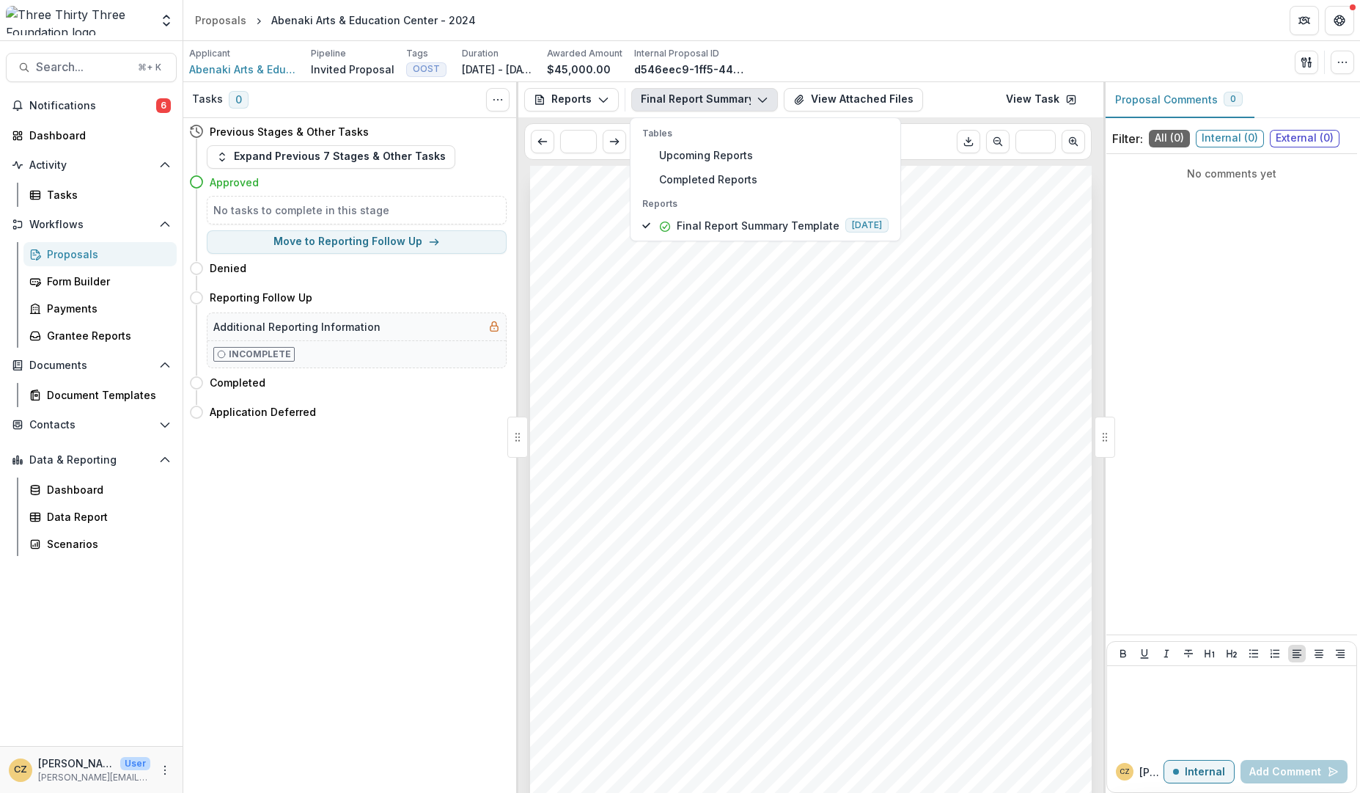
click at [670, 539] on span "College, [GEOGRAPHIC_DATA], [GEOGRAPHIC_DATA], [PERSON_NAME][GEOGRAPHIC_DATA][P…" at bounding box center [869, 543] width 597 height 11
